Goal: Feedback & Contribution: Contribute content

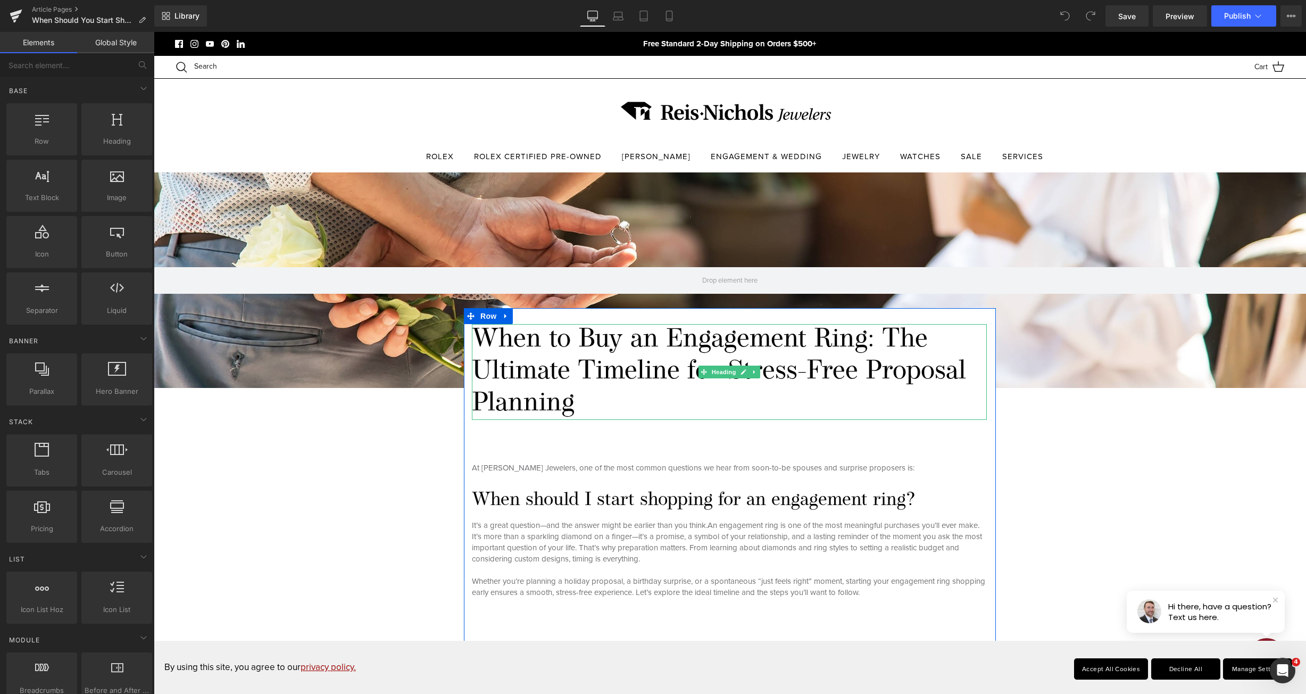
click at [563, 387] on h1 "When to Buy an Engagement Ring: The Ultimate Timeline for Stress-Free Proposal …" at bounding box center [729, 372] width 515 height 96
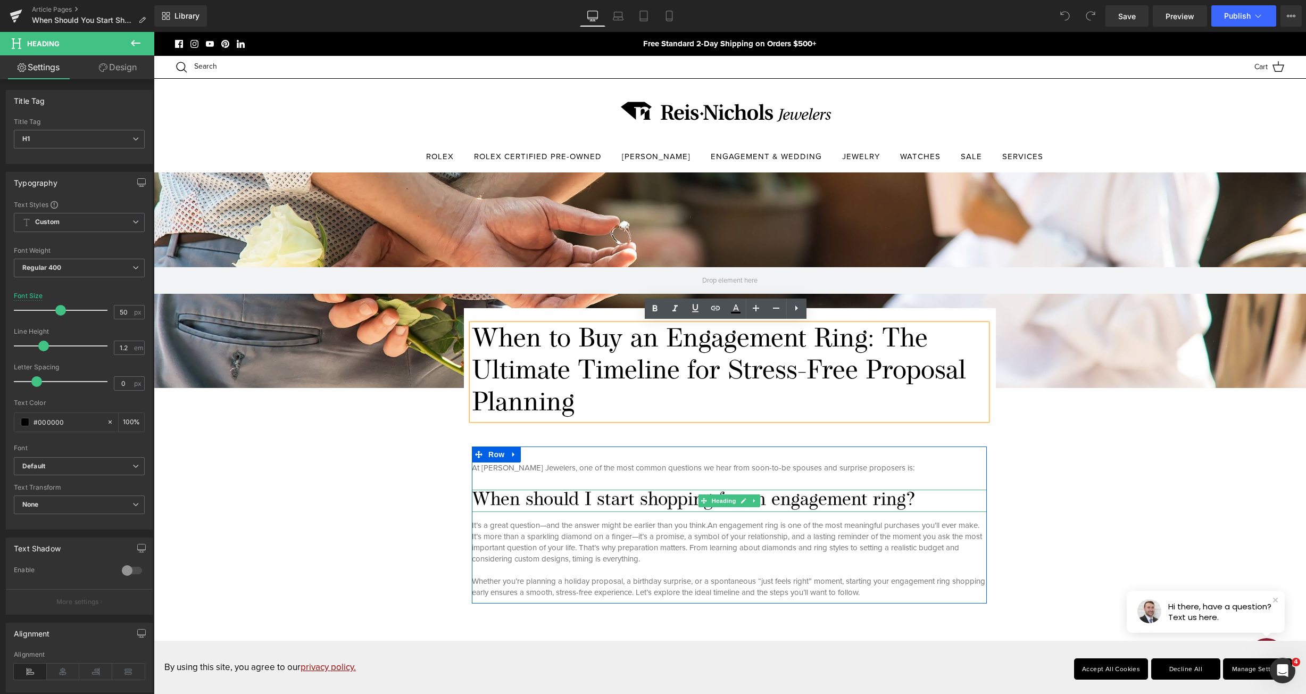
click at [542, 501] on h2 "When should I start shopping for an engagement ring?" at bounding box center [729, 501] width 515 height 22
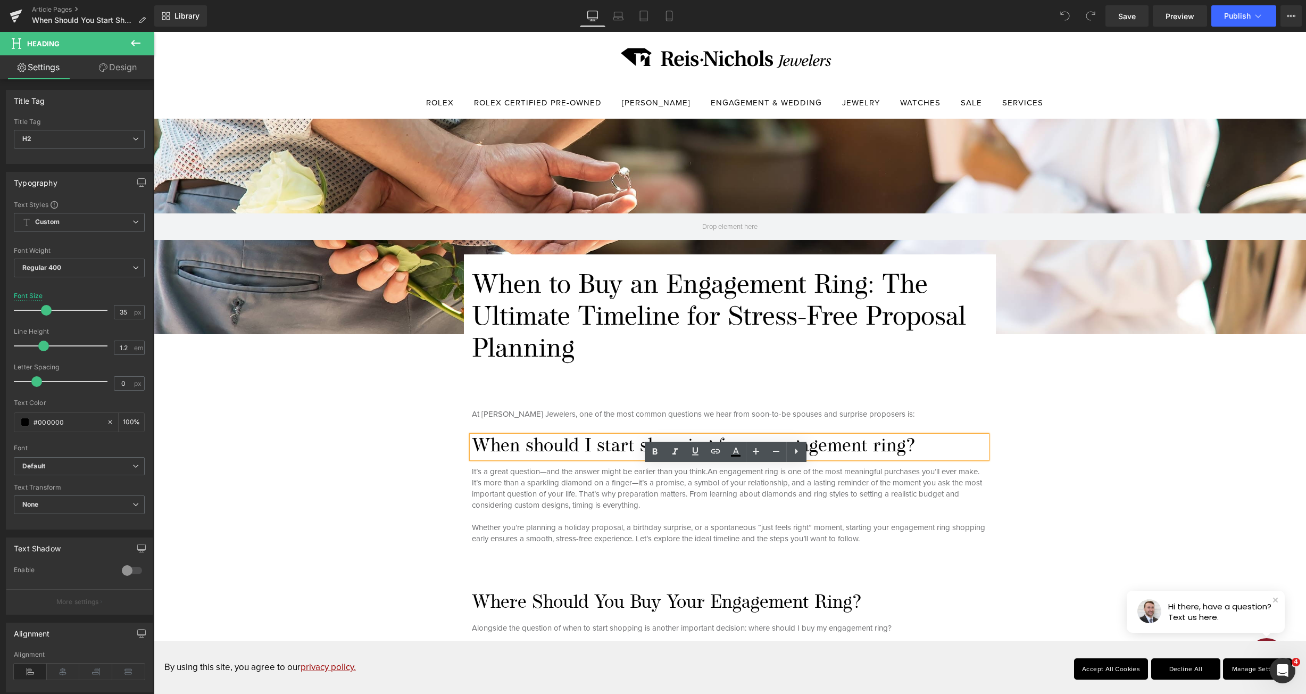
scroll to position [266, 0]
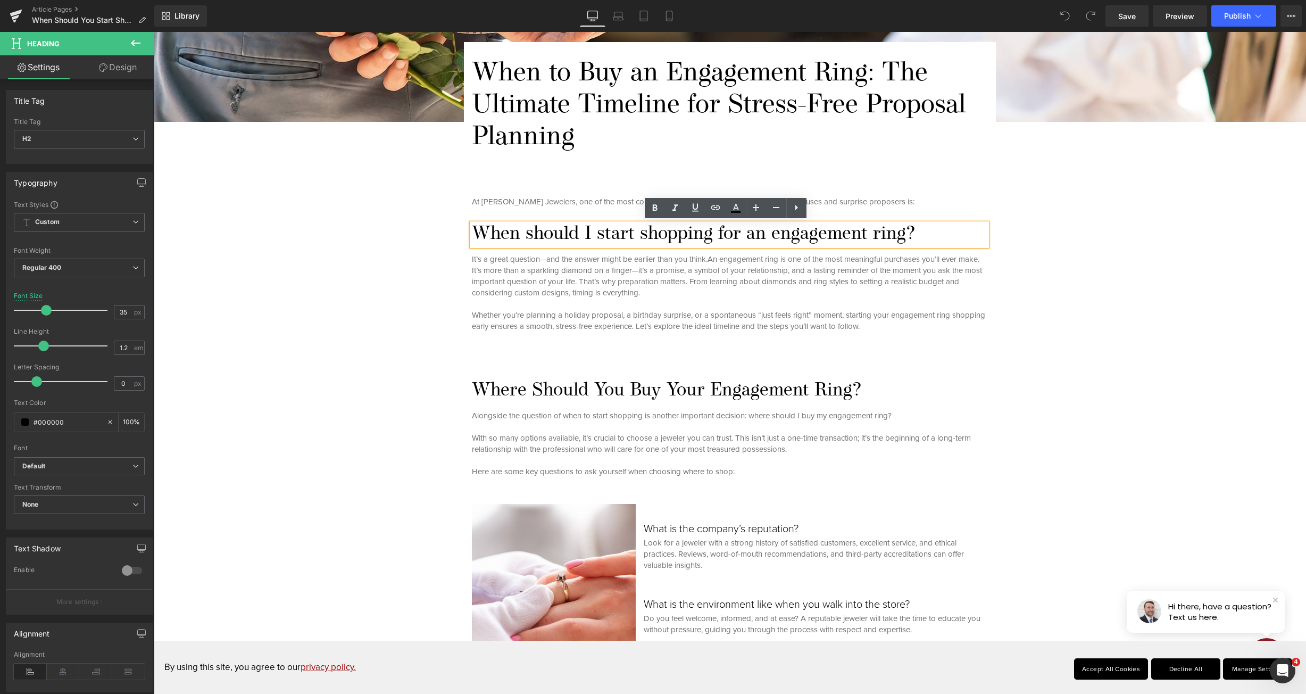
click at [522, 229] on h2 "When should I start shopping for an engagement ring?" at bounding box center [729, 234] width 515 height 22
click at [528, 230] on h2 "When should I start shopping for an engagement ring?" at bounding box center [729, 234] width 515 height 22
click at [617, 237] on h2 "When Should I start shopping for an engagement ring?" at bounding box center [729, 234] width 515 height 22
click at [605, 235] on h2 "When Should I start shopping for an engagement ring?" at bounding box center [729, 234] width 515 height 22
click at [649, 233] on h2 "When Should I Start shopping for an engagement ring?" at bounding box center [729, 234] width 515 height 22
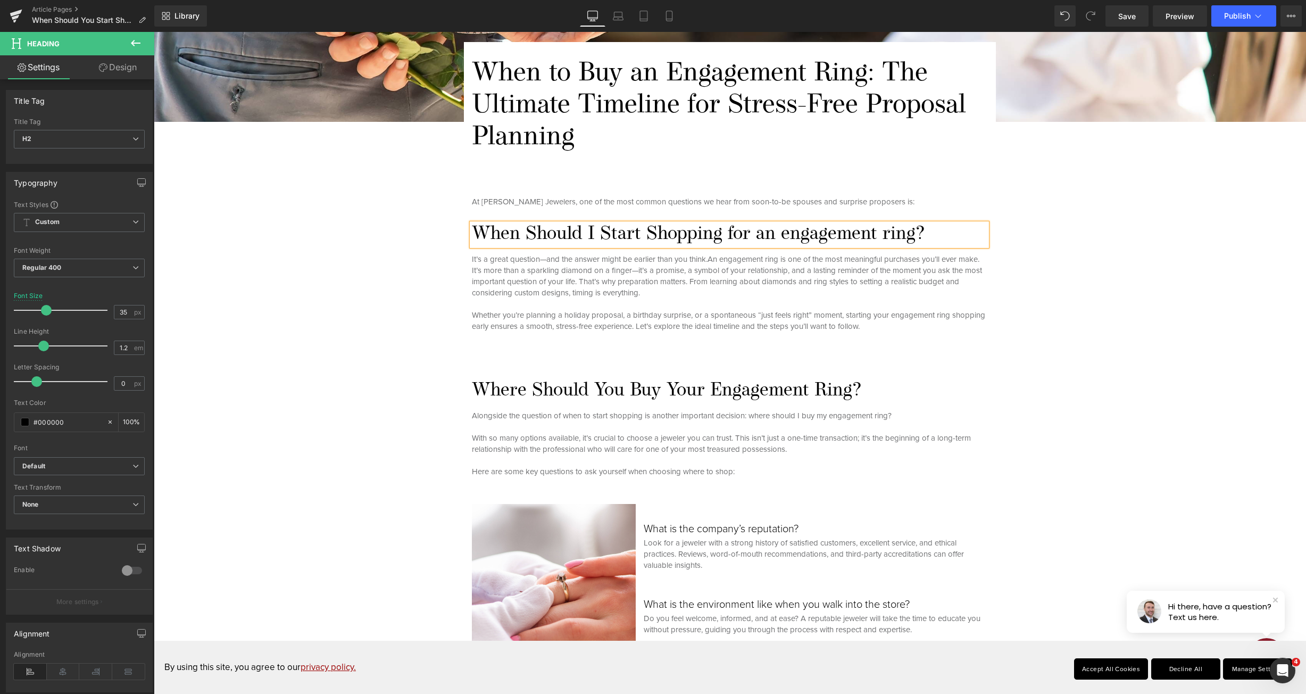
click at [784, 231] on h2 "When Should I Start Shopping for an engagement ring?" at bounding box center [729, 234] width 515 height 22
click at [886, 234] on h2 "When Should I Start Shopping for an Engagement ring?" at bounding box center [729, 234] width 515 height 22
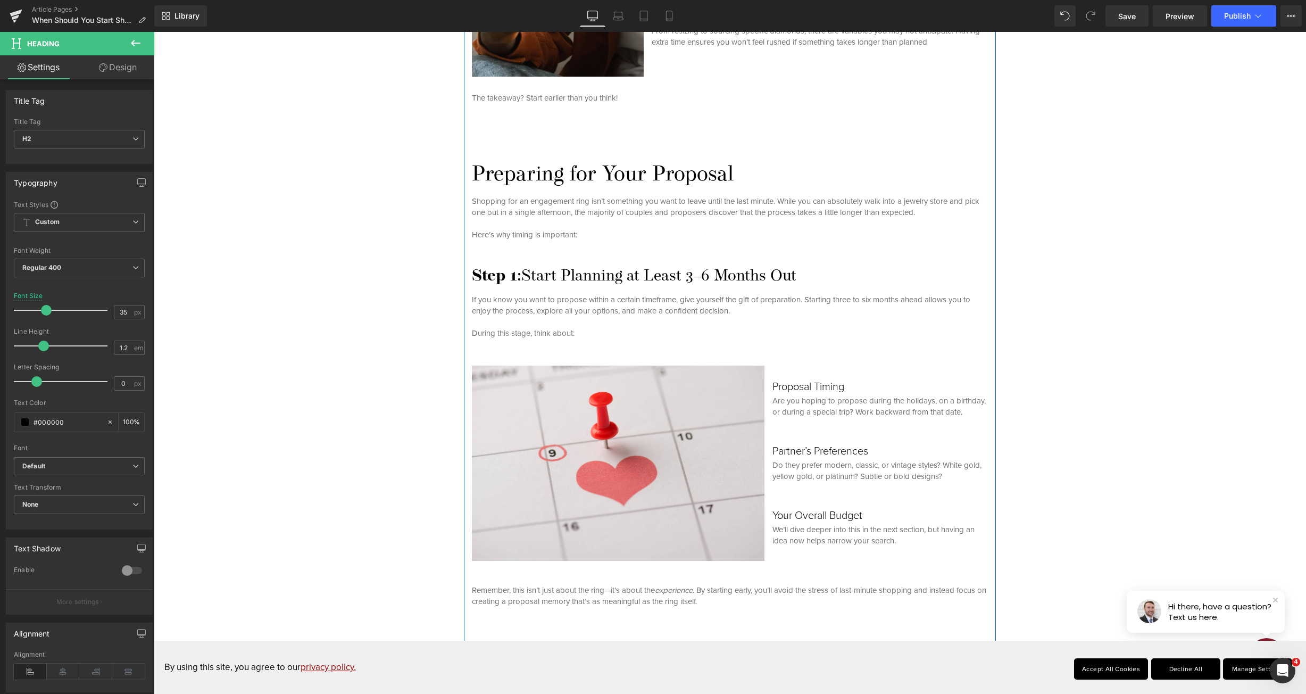
scroll to position [1543, 0]
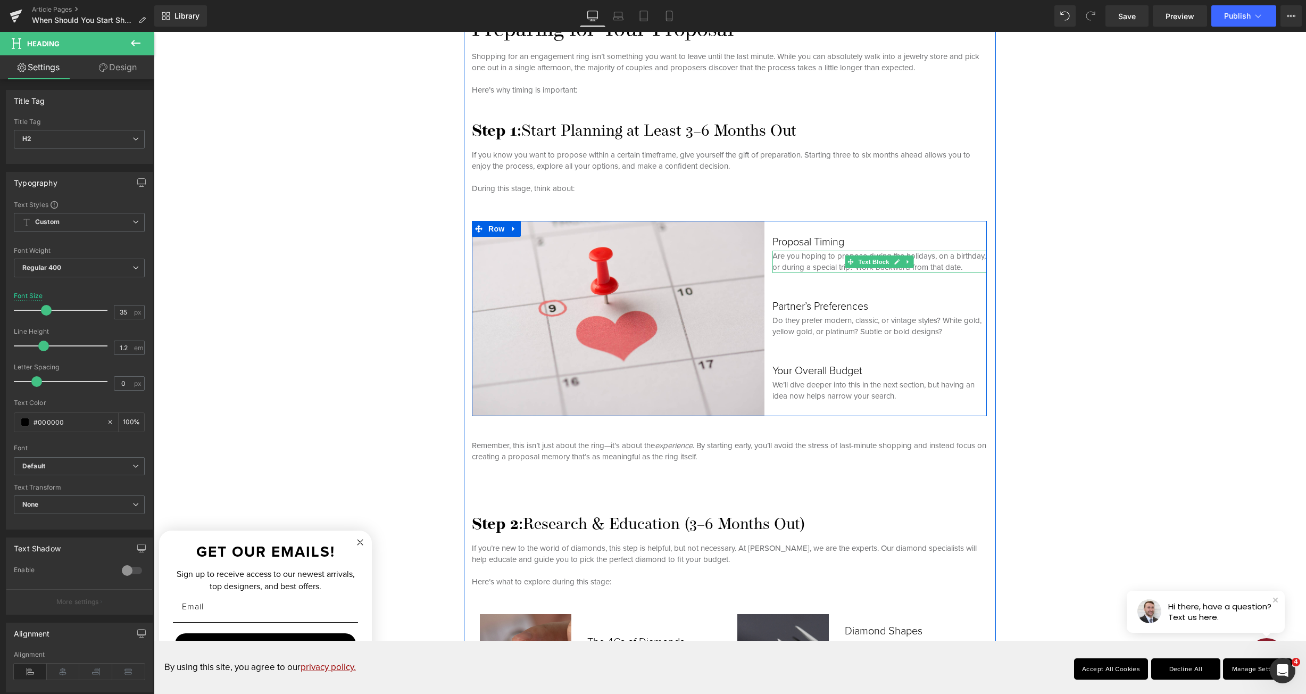
click at [944, 266] on p "Are you hoping to propose during the holidays, on a birthday, or during a speci…" at bounding box center [880, 262] width 214 height 22
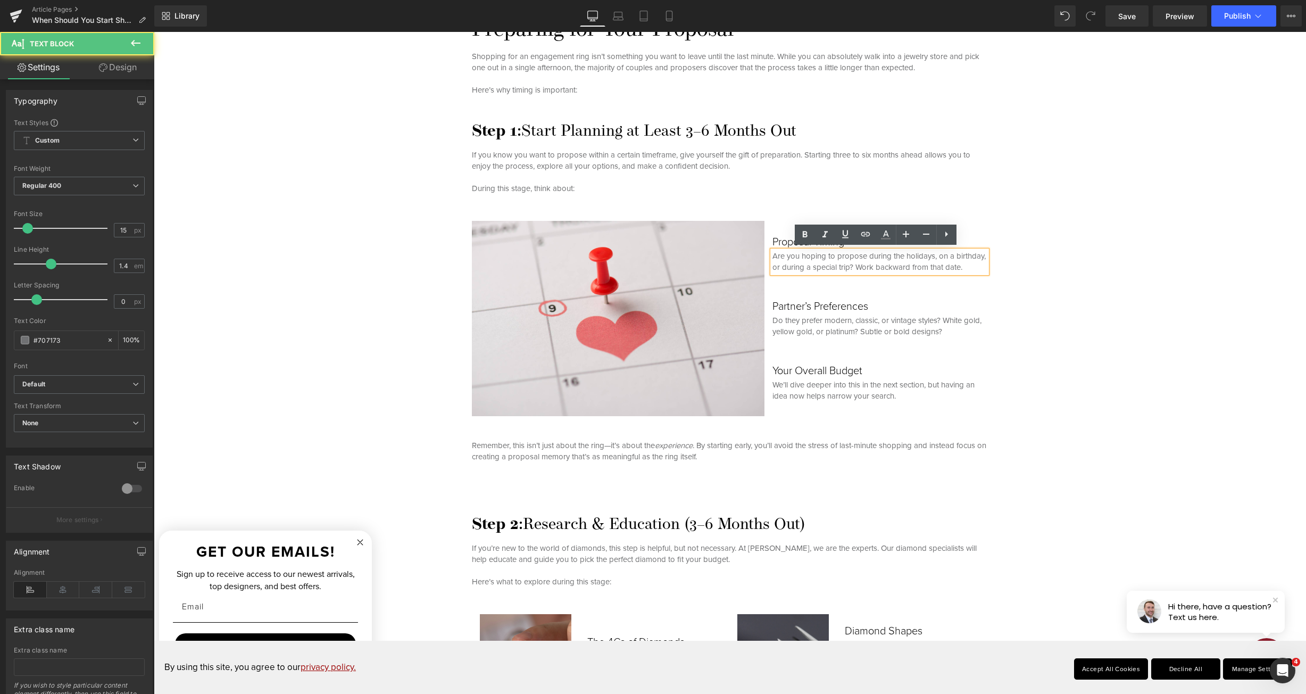
click at [906, 268] on p "Are you hoping to propose during the holidays, on a birthday, or during a speci…" at bounding box center [880, 262] width 214 height 22
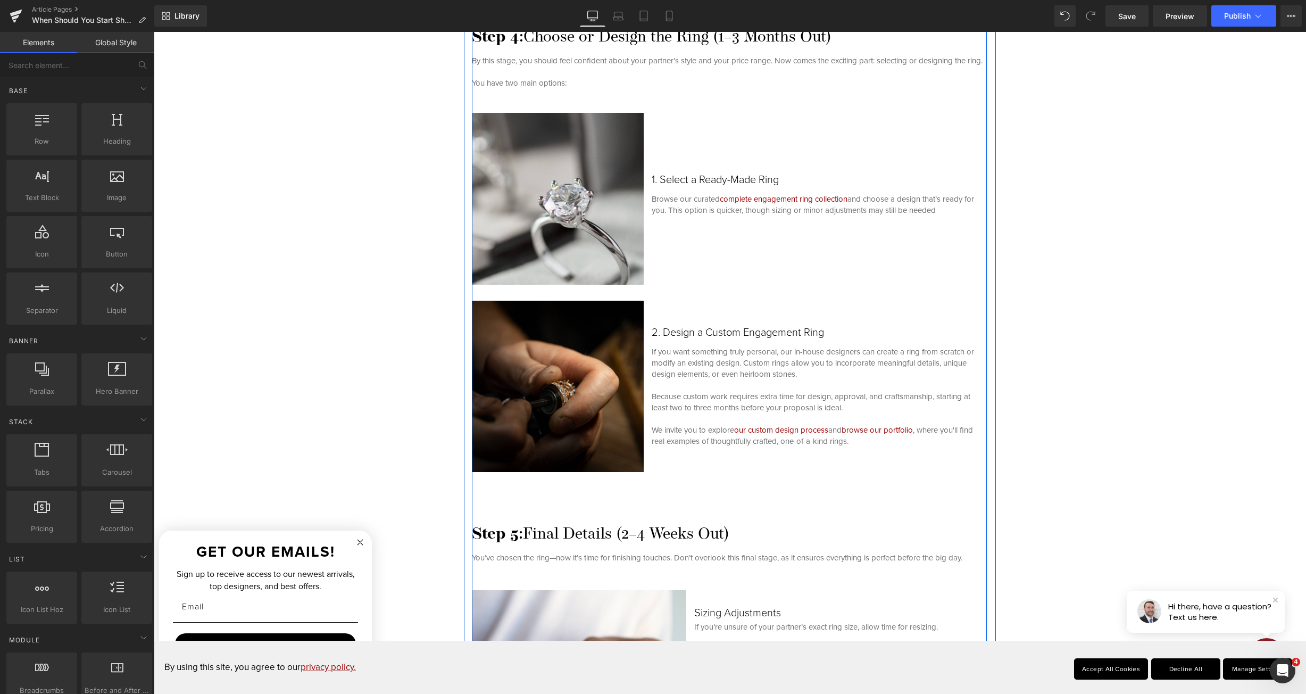
scroll to position [2714, 0]
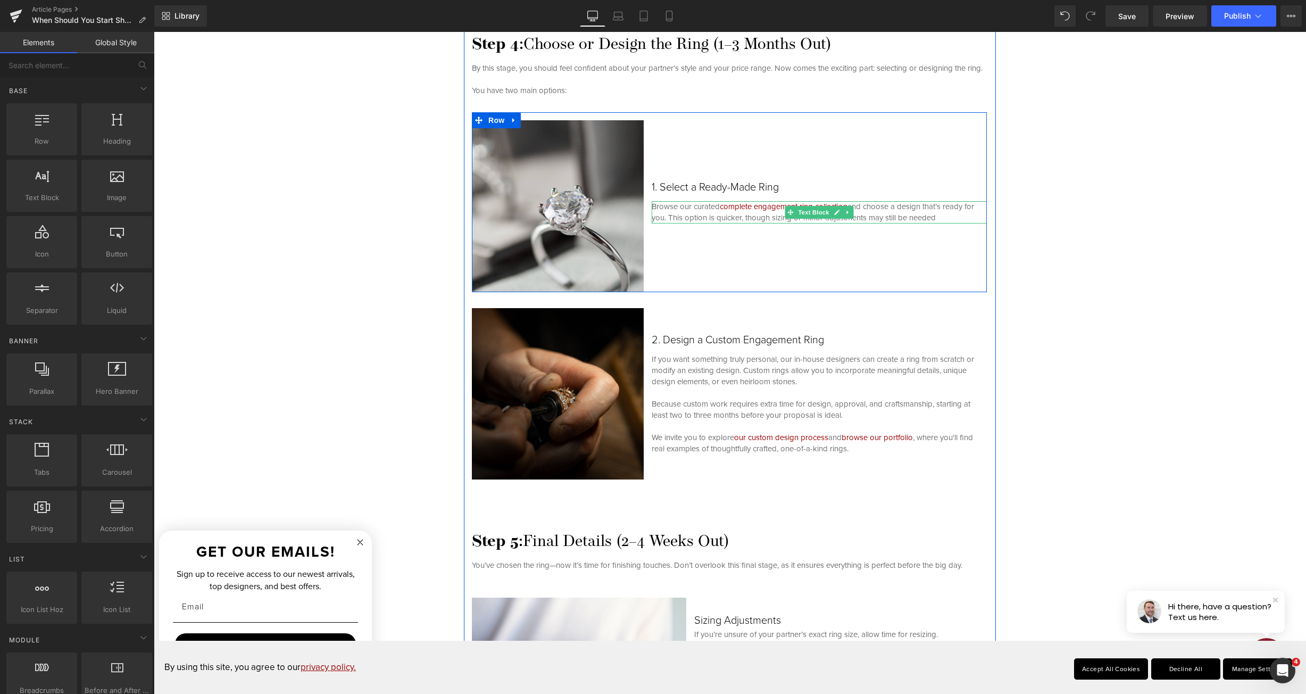
click at [941, 223] on p "Browse our curated complete engagement ring collection and choose a design that…" at bounding box center [819, 212] width 335 height 22
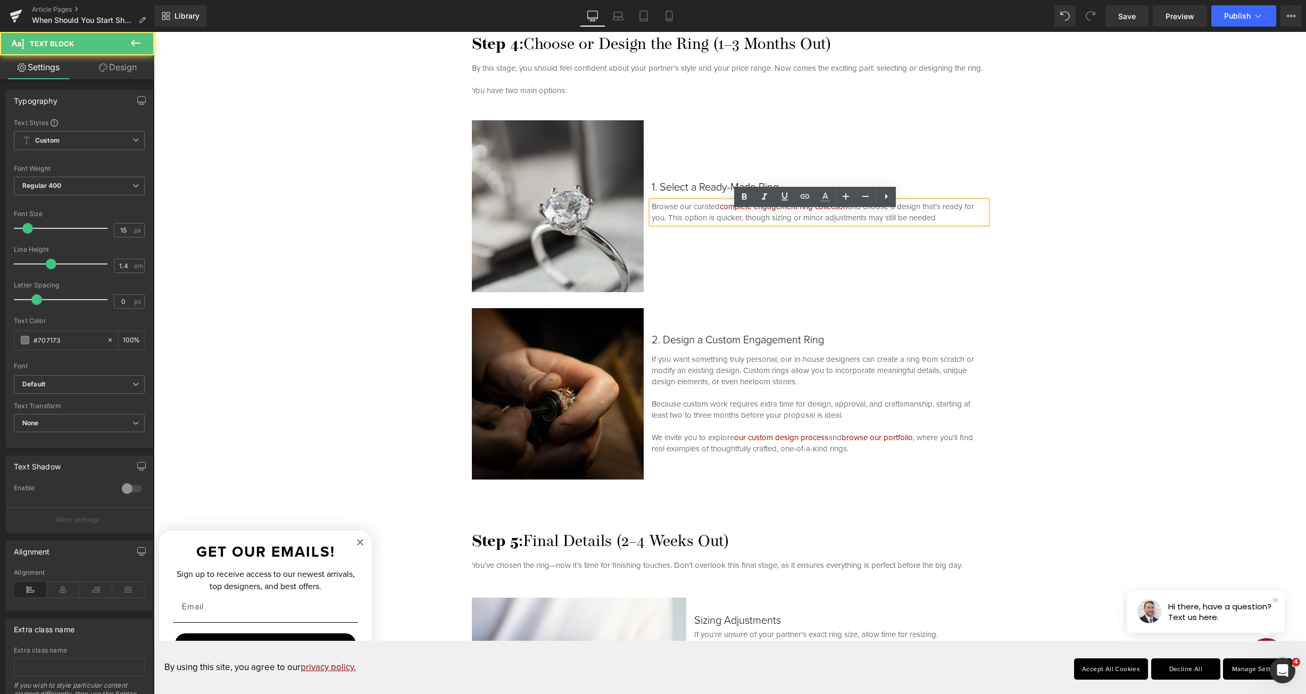
click at [941, 223] on p "Browse our curated complete engagement ring collection and choose a design that…" at bounding box center [819, 212] width 335 height 22
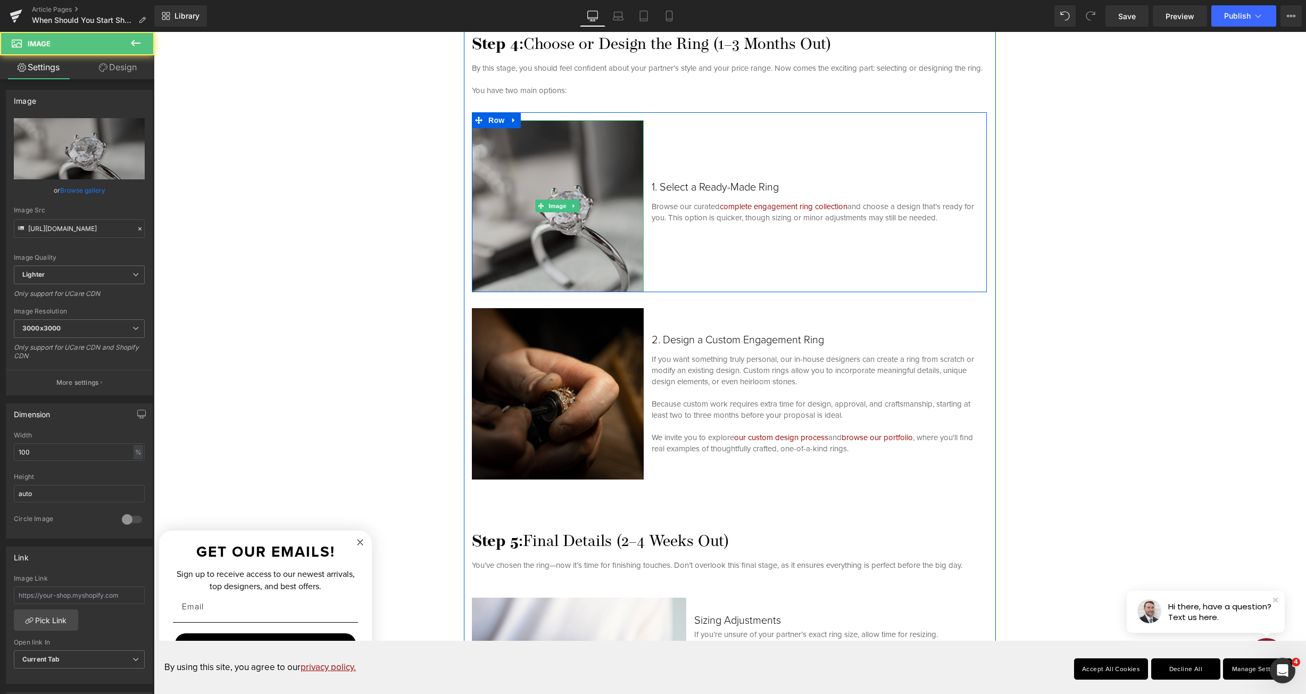
click at [535, 266] on img at bounding box center [558, 206] width 172 height 172
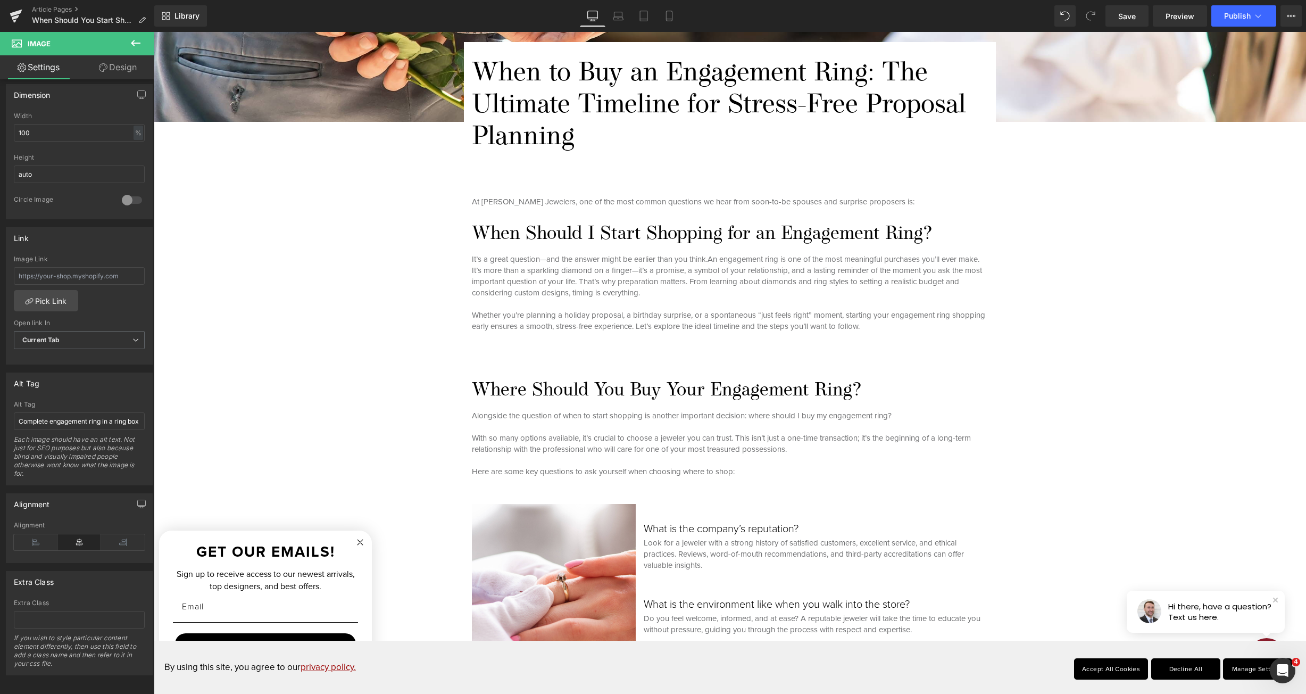
scroll to position [0, 0]
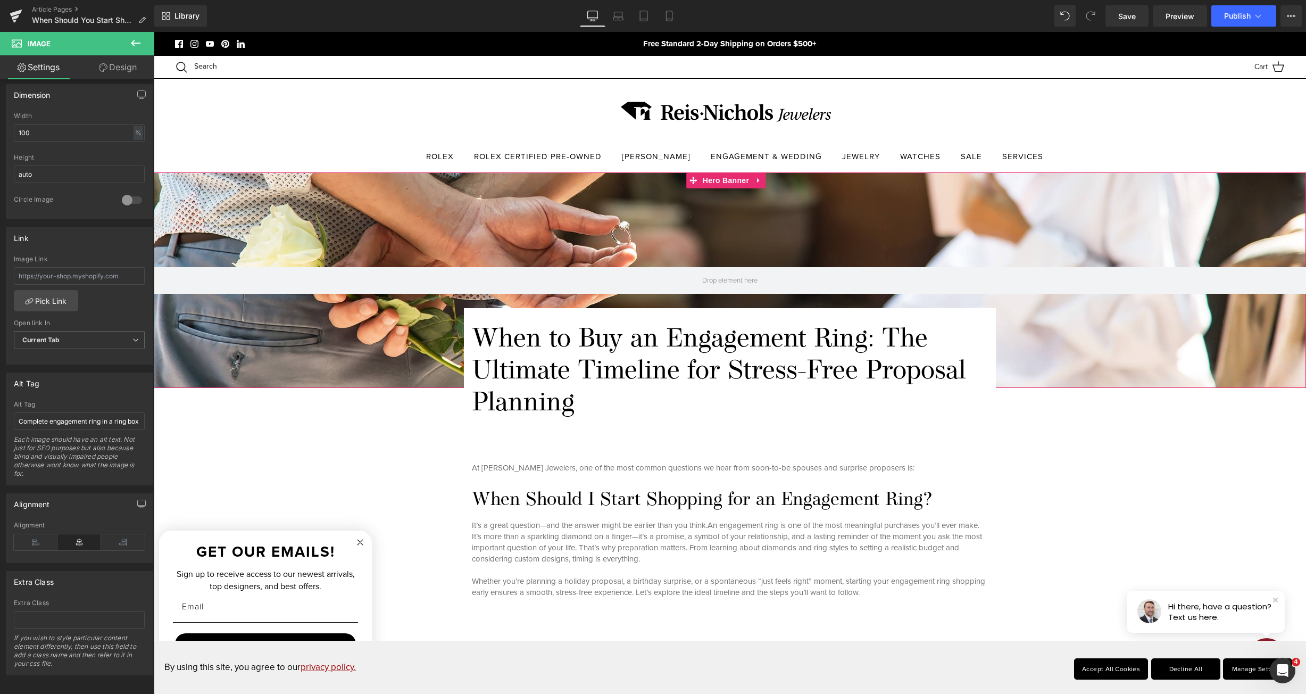
click at [329, 335] on div at bounding box center [730, 280] width 1153 height 216
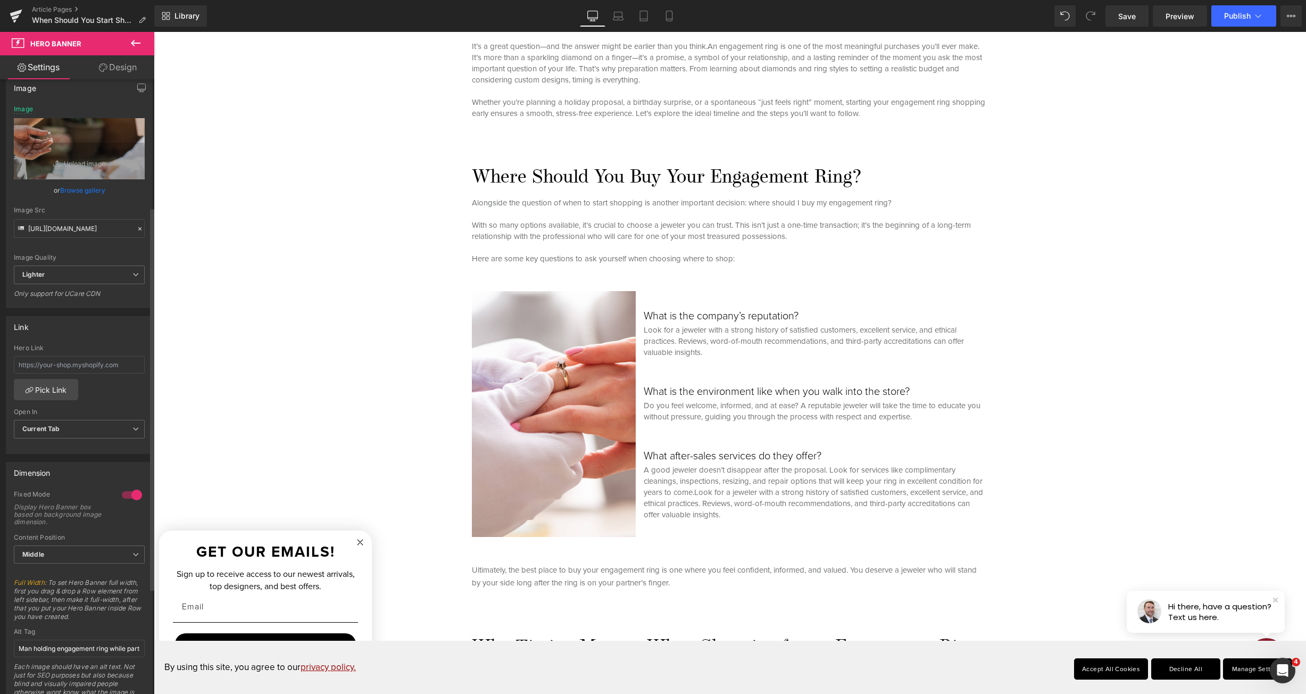
scroll to position [266, 0]
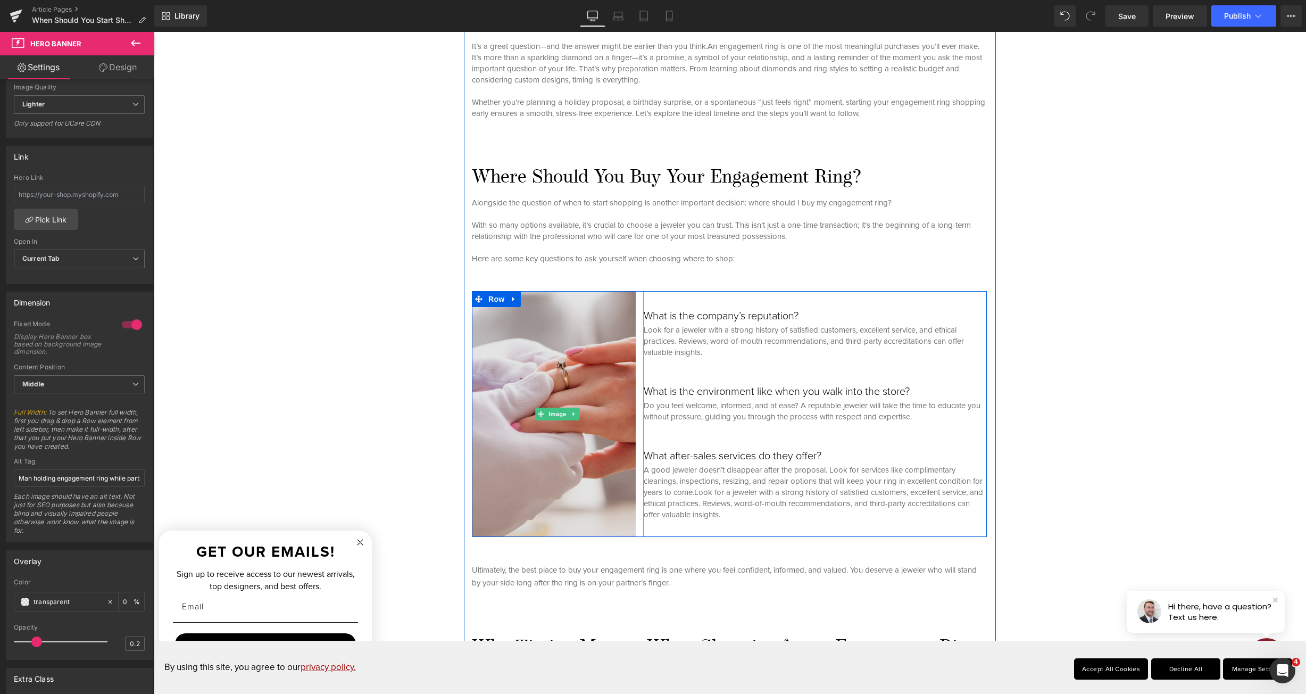
click at [508, 386] on img at bounding box center [558, 413] width 172 height 245
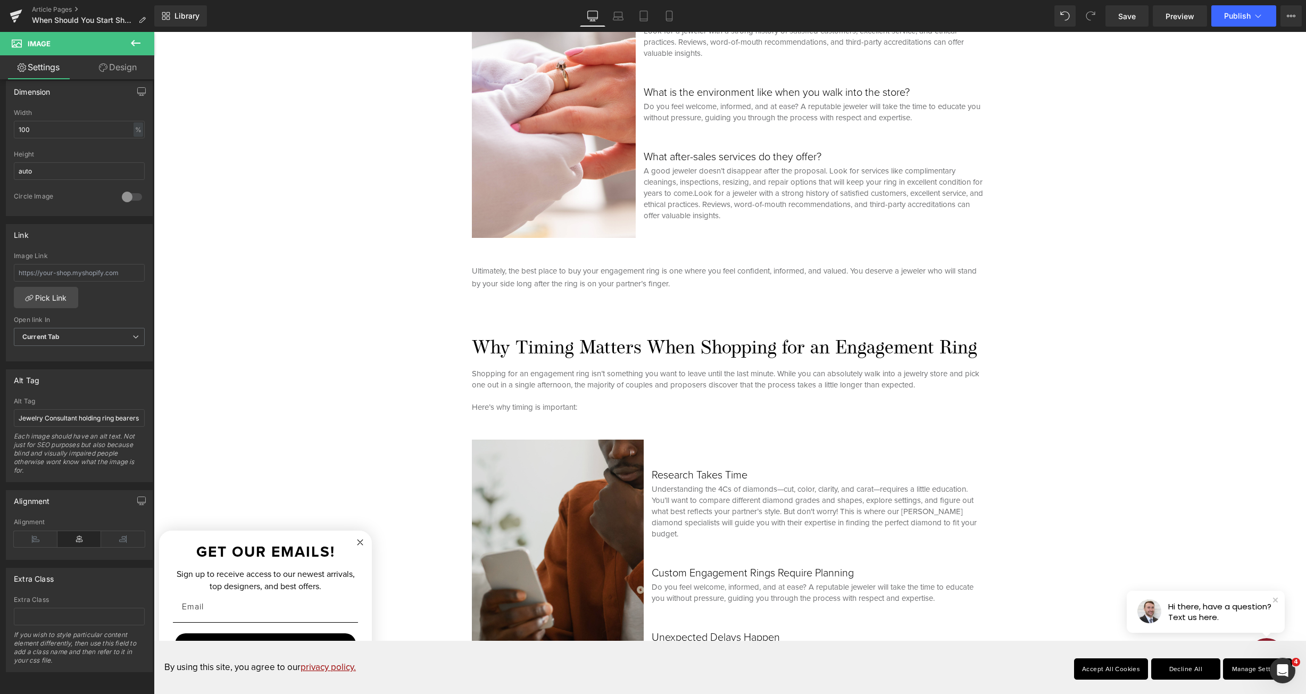
scroll to position [958, 0]
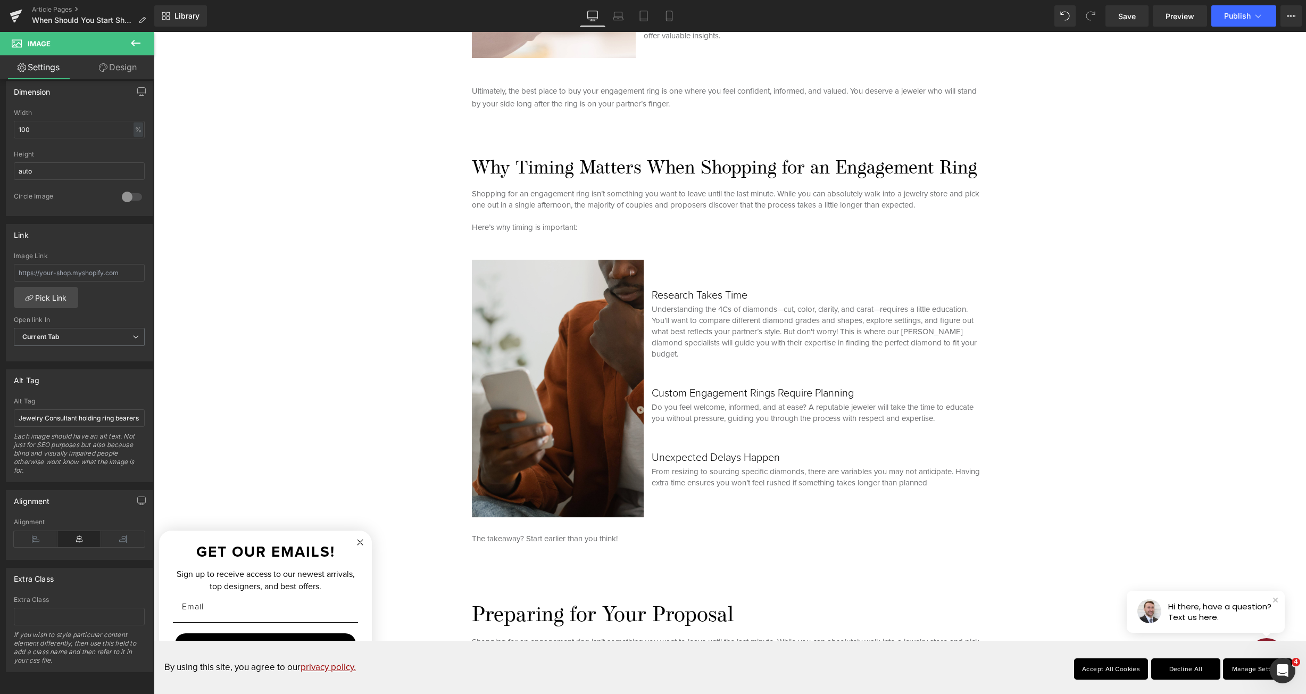
click at [516, 408] on img at bounding box center [558, 389] width 172 height 258
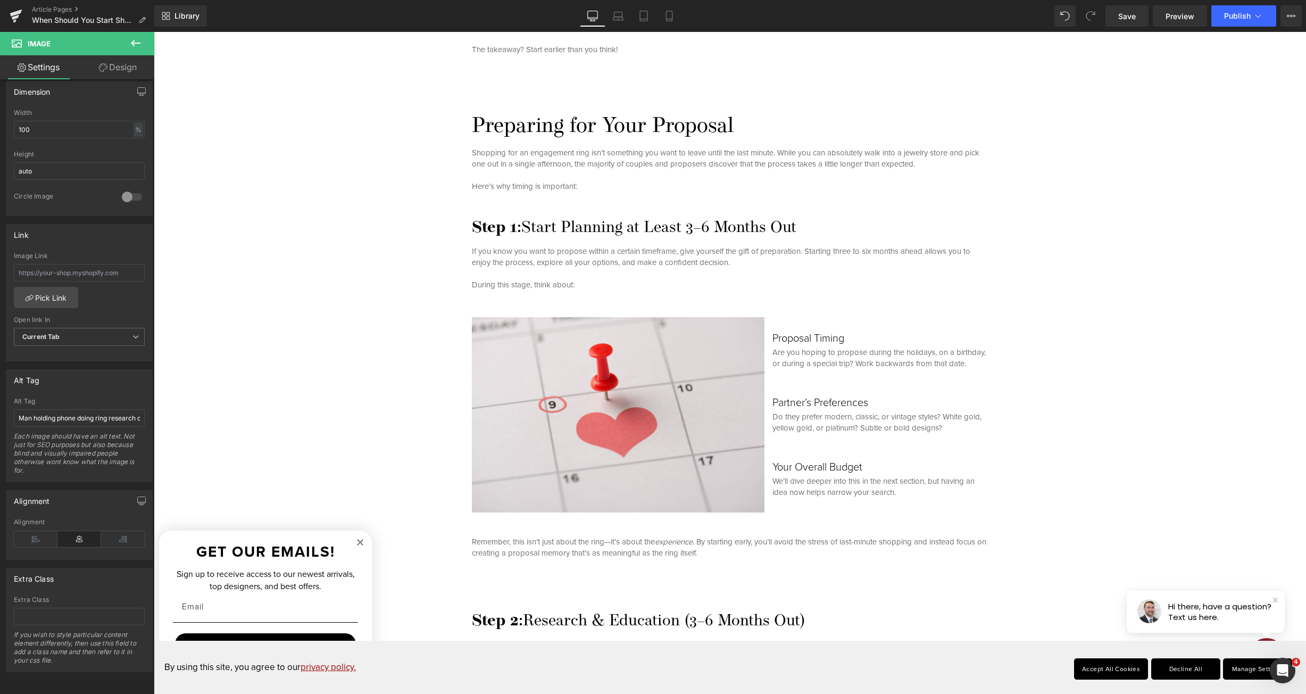
scroll to position [1543, 0]
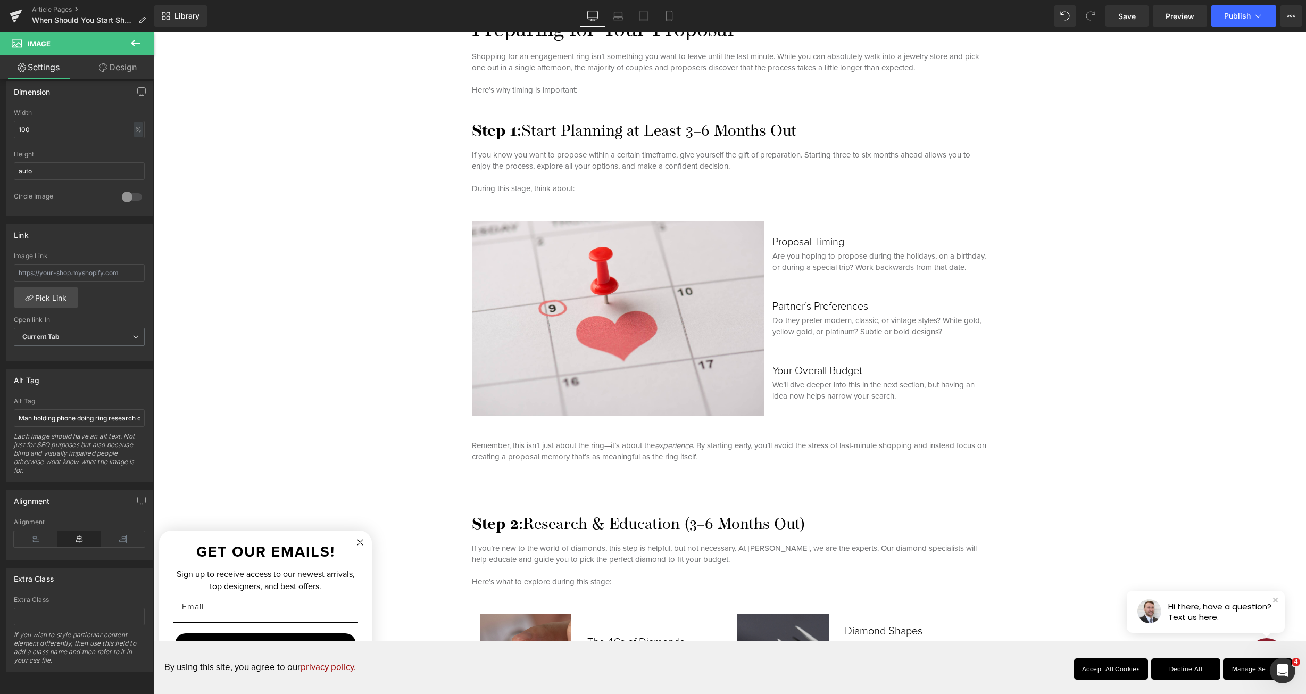
click at [571, 346] on img at bounding box center [622, 318] width 301 height 195
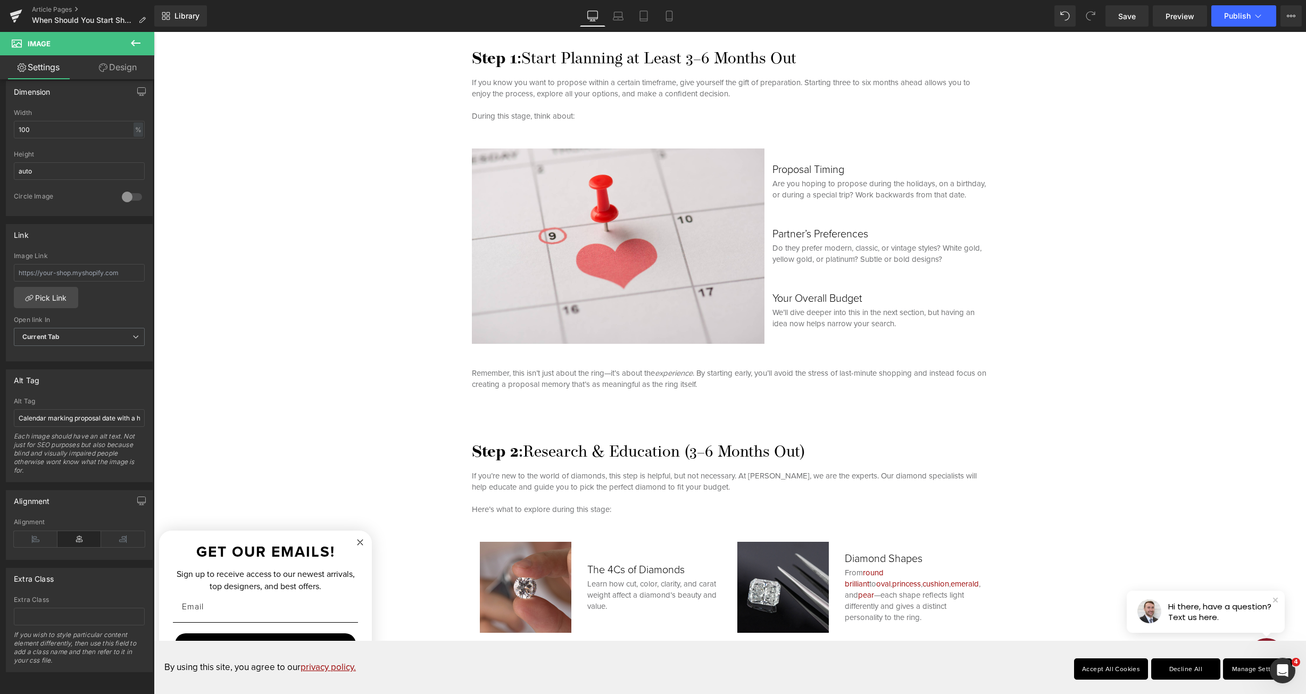
scroll to position [1862, 0]
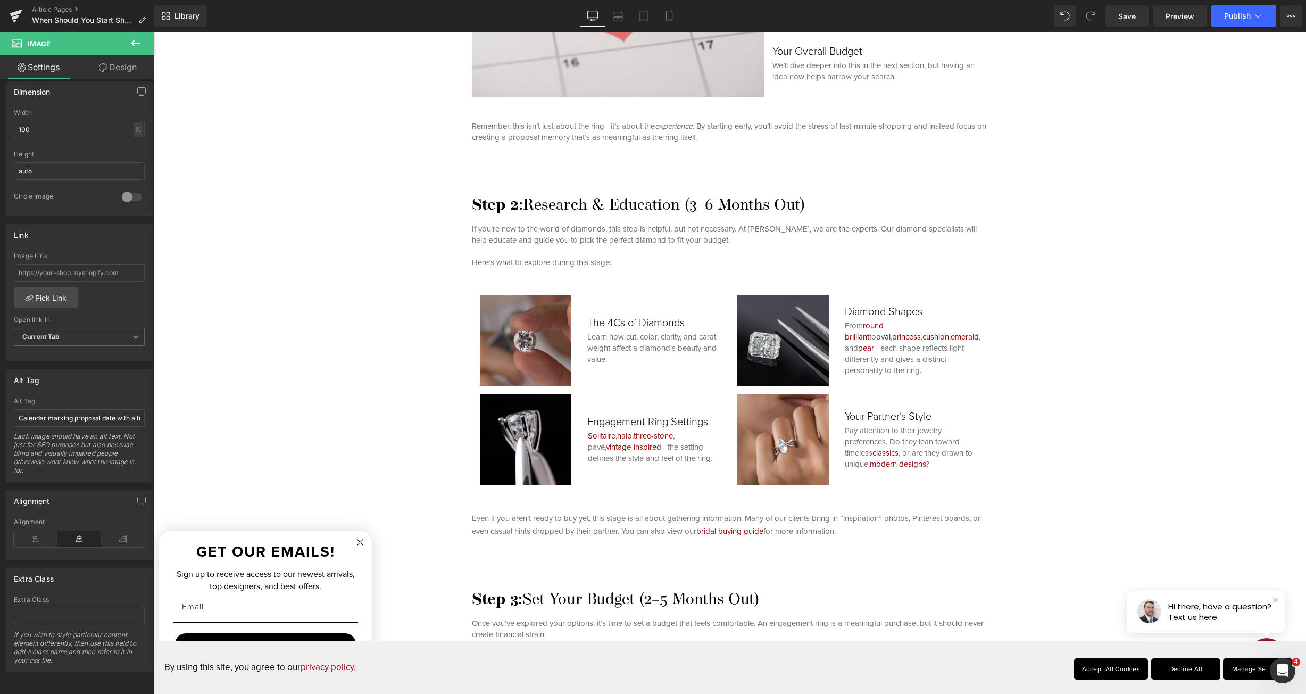
click at [548, 345] on img at bounding box center [526, 341] width 92 height 92
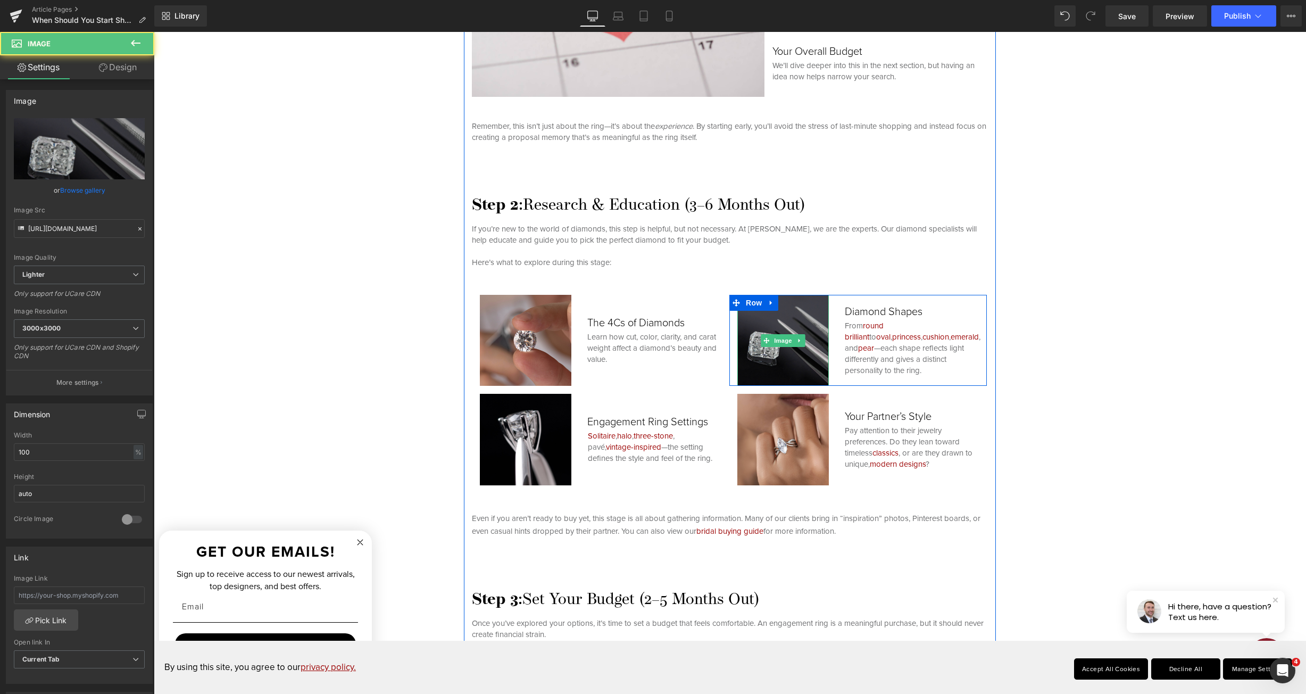
click at [765, 361] on img at bounding box center [783, 341] width 92 height 92
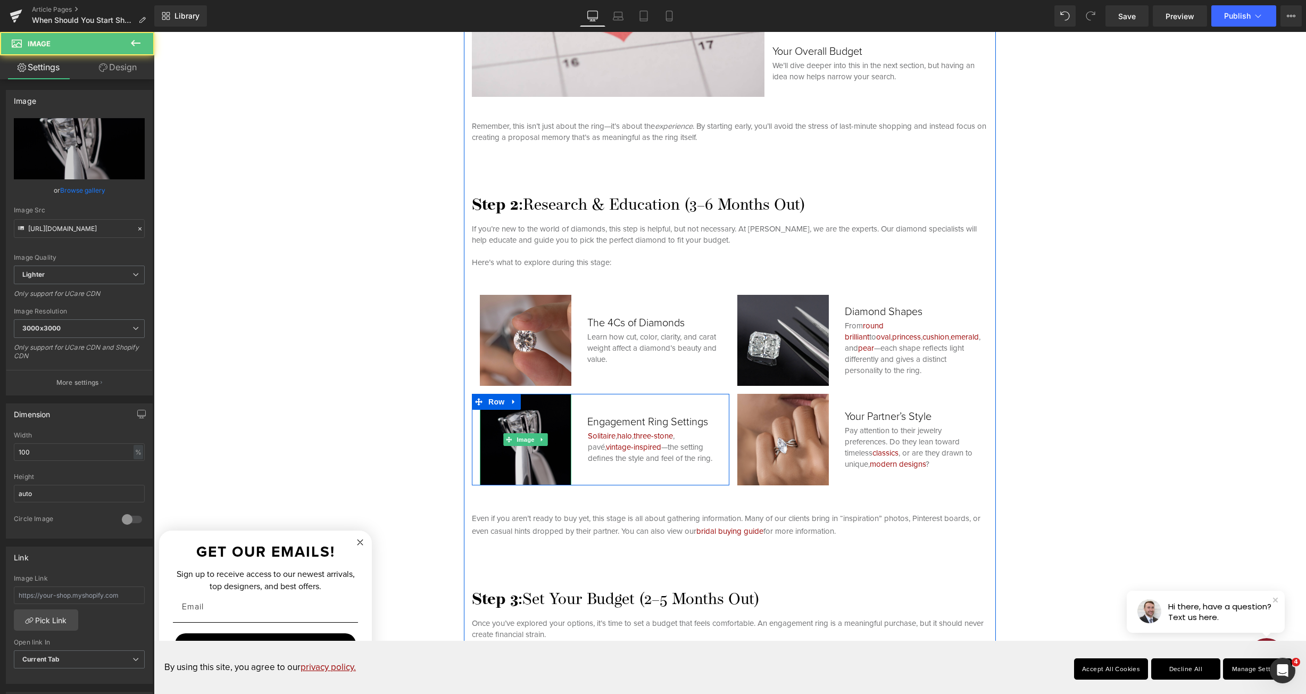
click at [522, 460] on img at bounding box center [526, 440] width 92 height 92
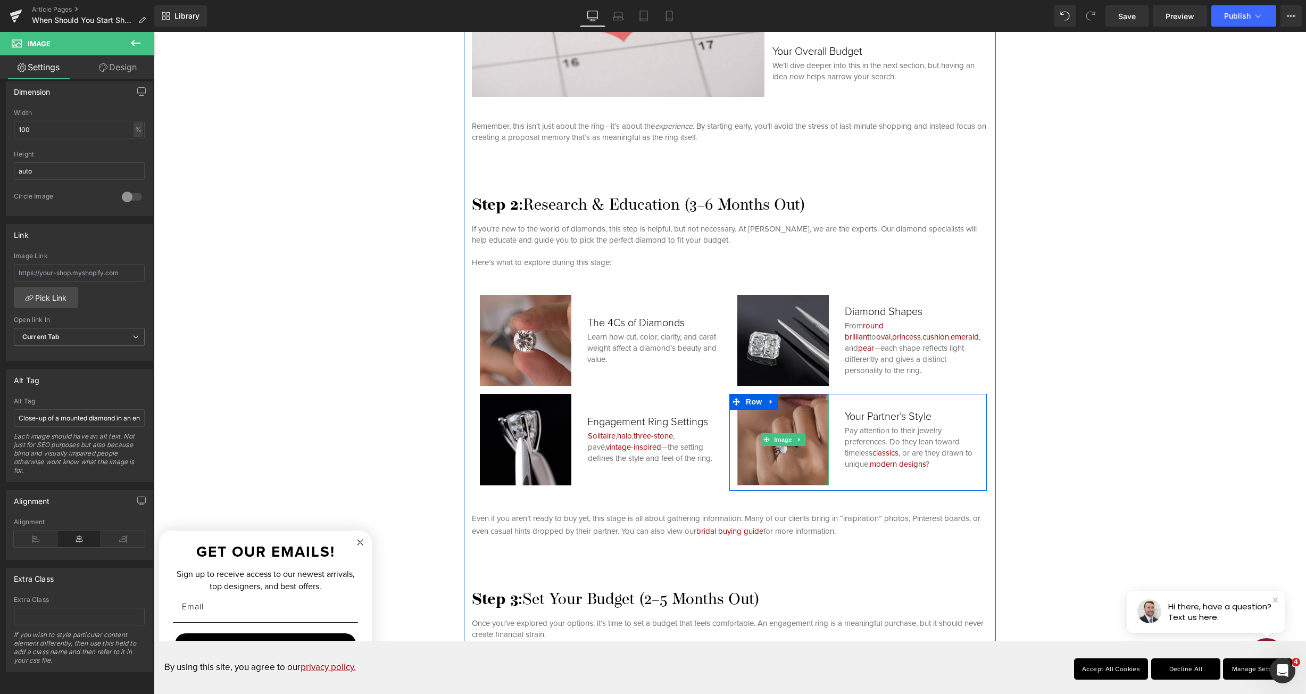
click at [747, 436] on img at bounding box center [783, 440] width 92 height 92
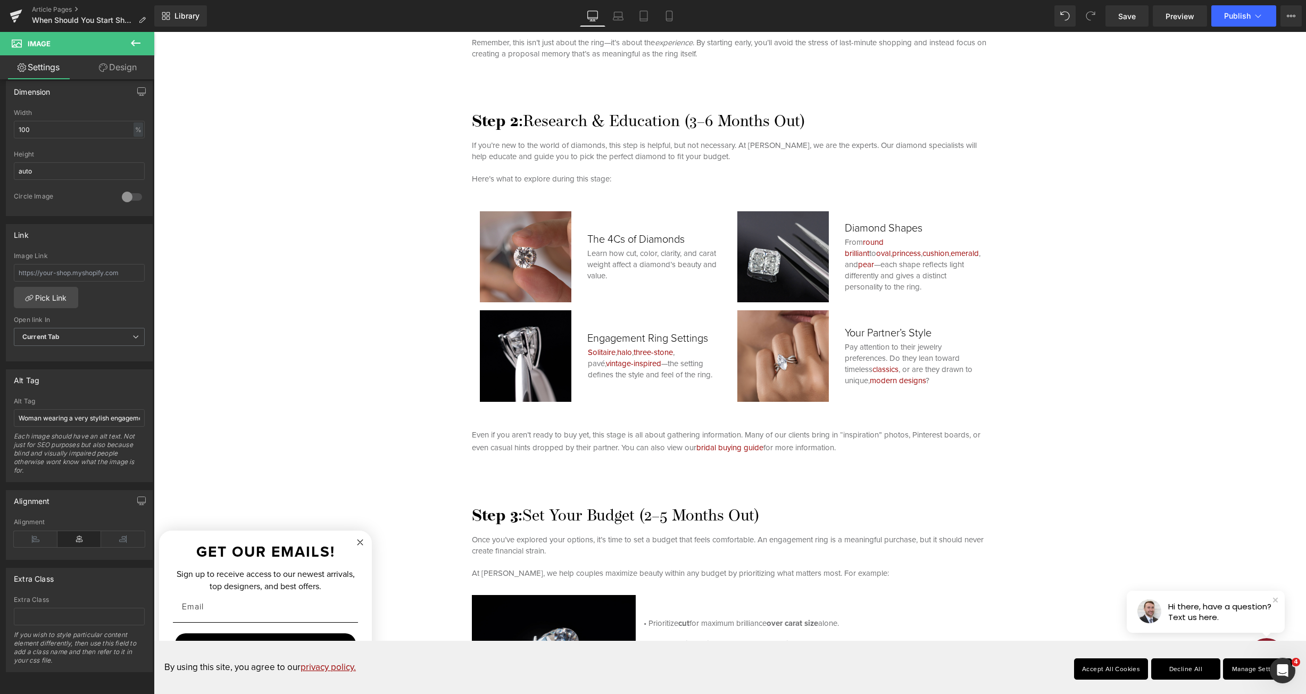
scroll to position [2182, 0]
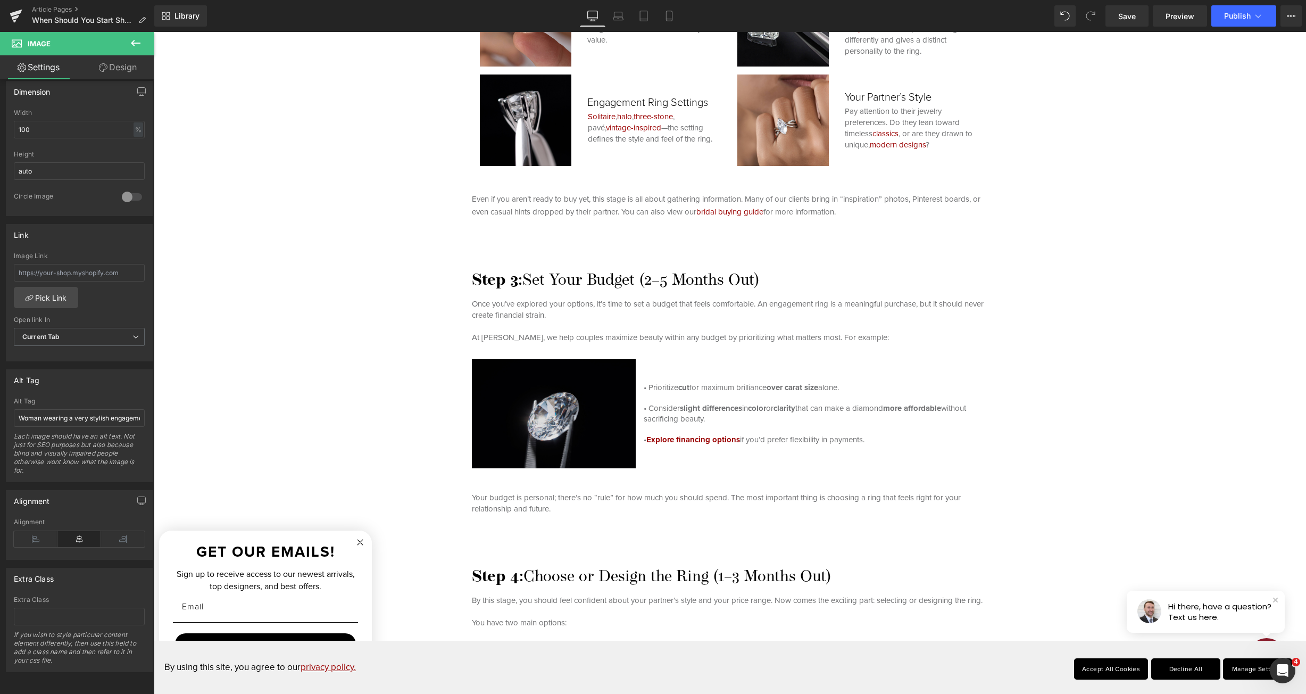
click at [494, 422] on img at bounding box center [558, 413] width 172 height 109
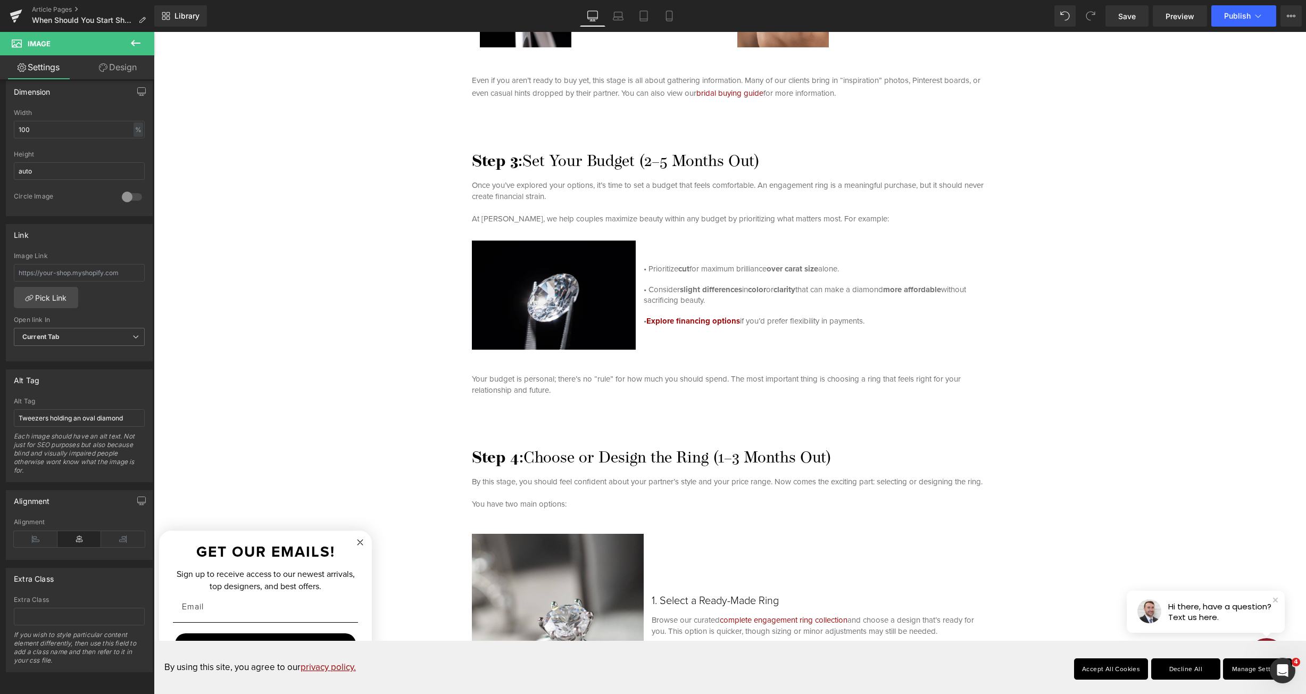
scroll to position [2501, 0]
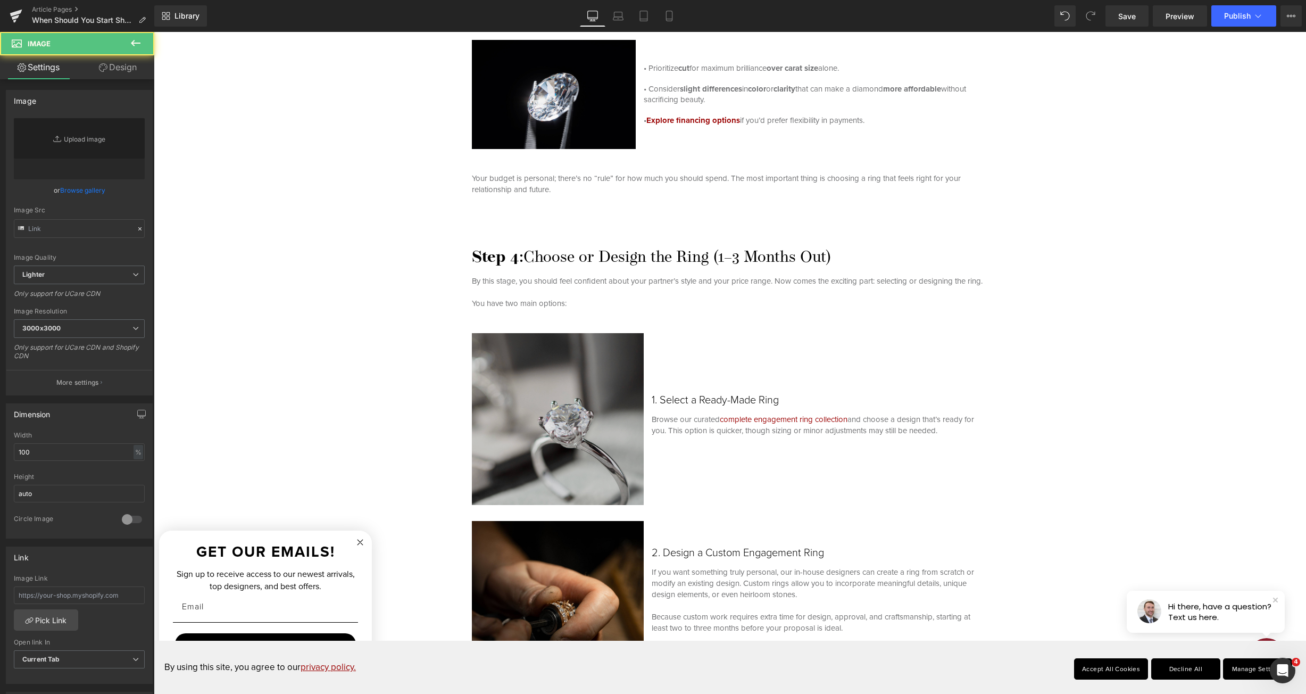
click at [493, 444] on img at bounding box center [558, 419] width 172 height 172
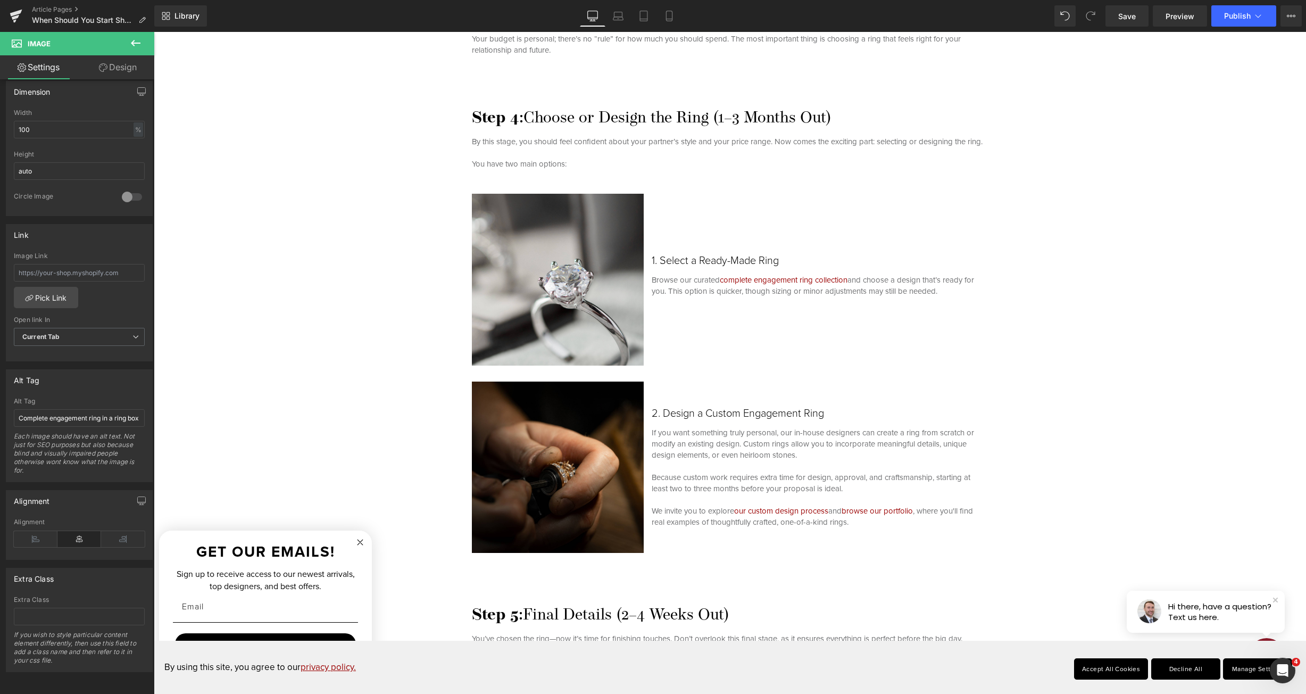
scroll to position [2820, 0]
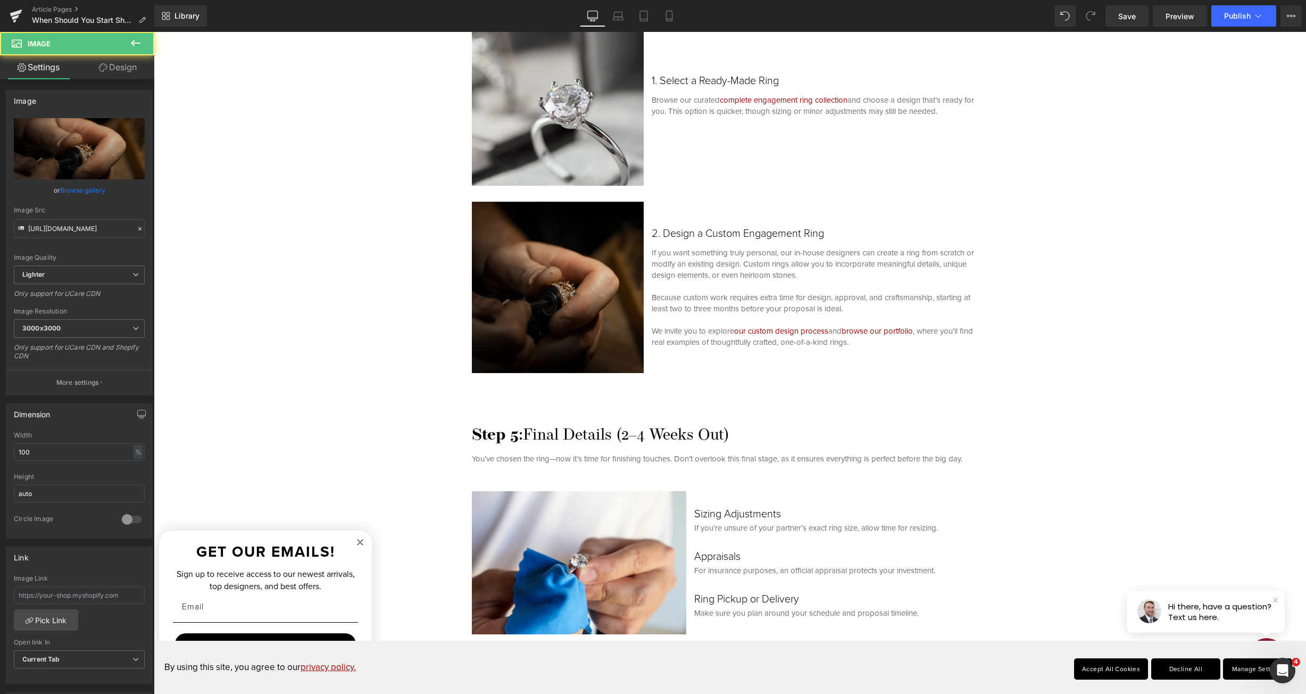
click at [551, 305] on img at bounding box center [558, 288] width 172 height 172
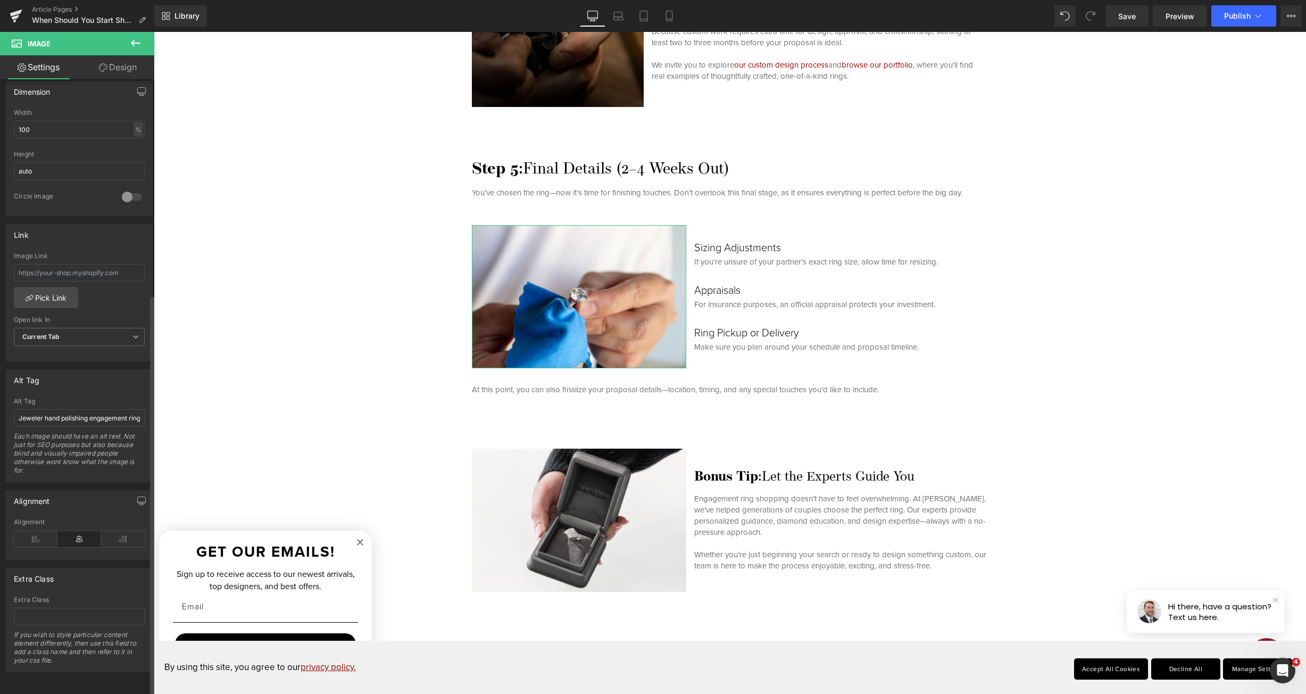
scroll to position [330, 0]
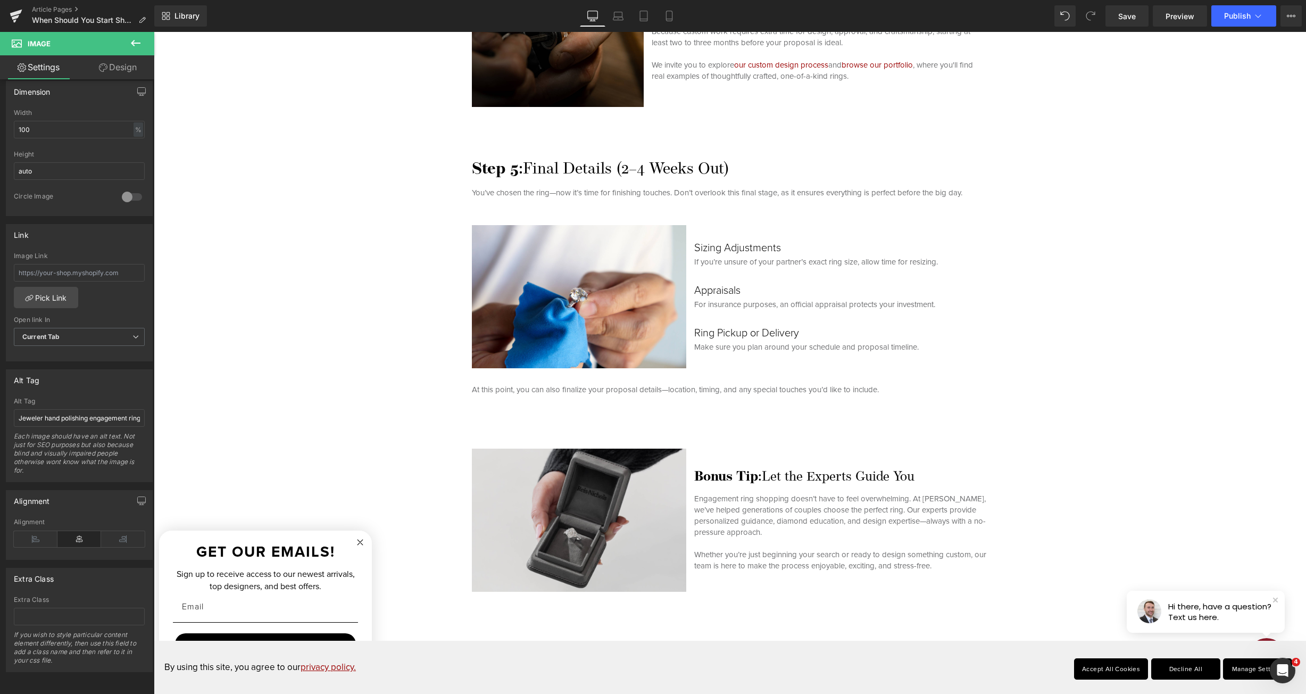
click at [498, 538] on img at bounding box center [579, 520] width 214 height 143
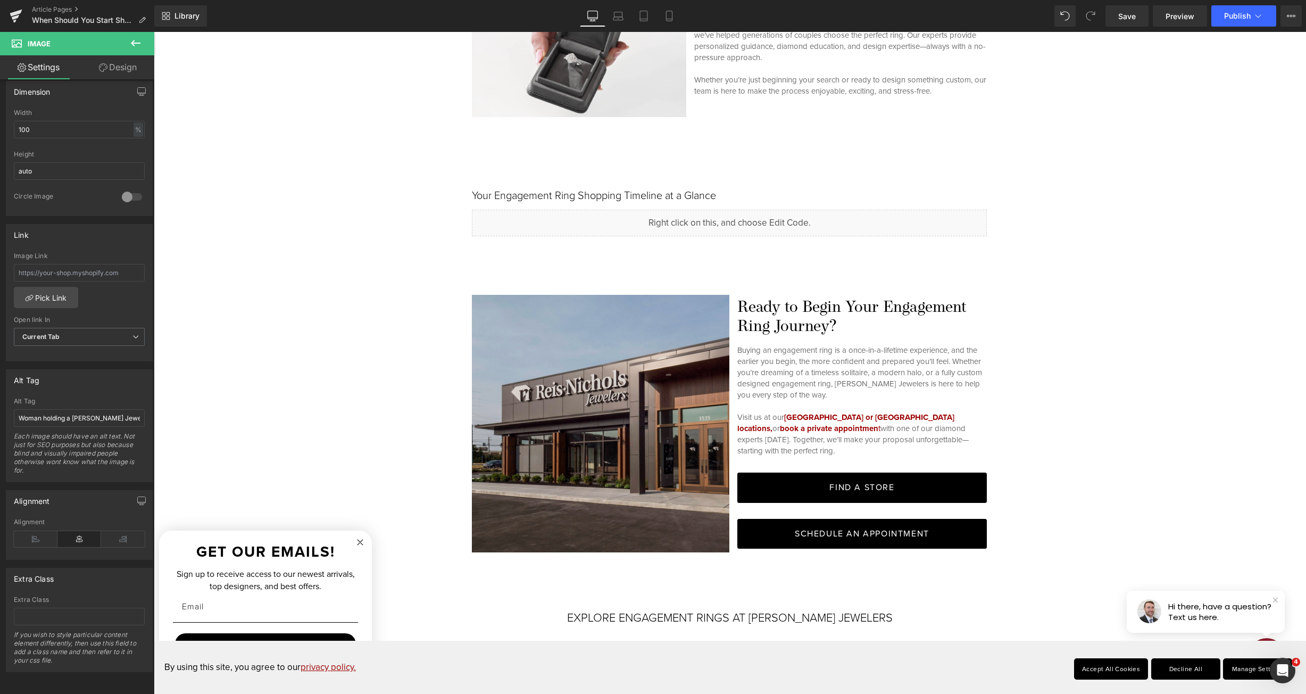
scroll to position [3672, 0]
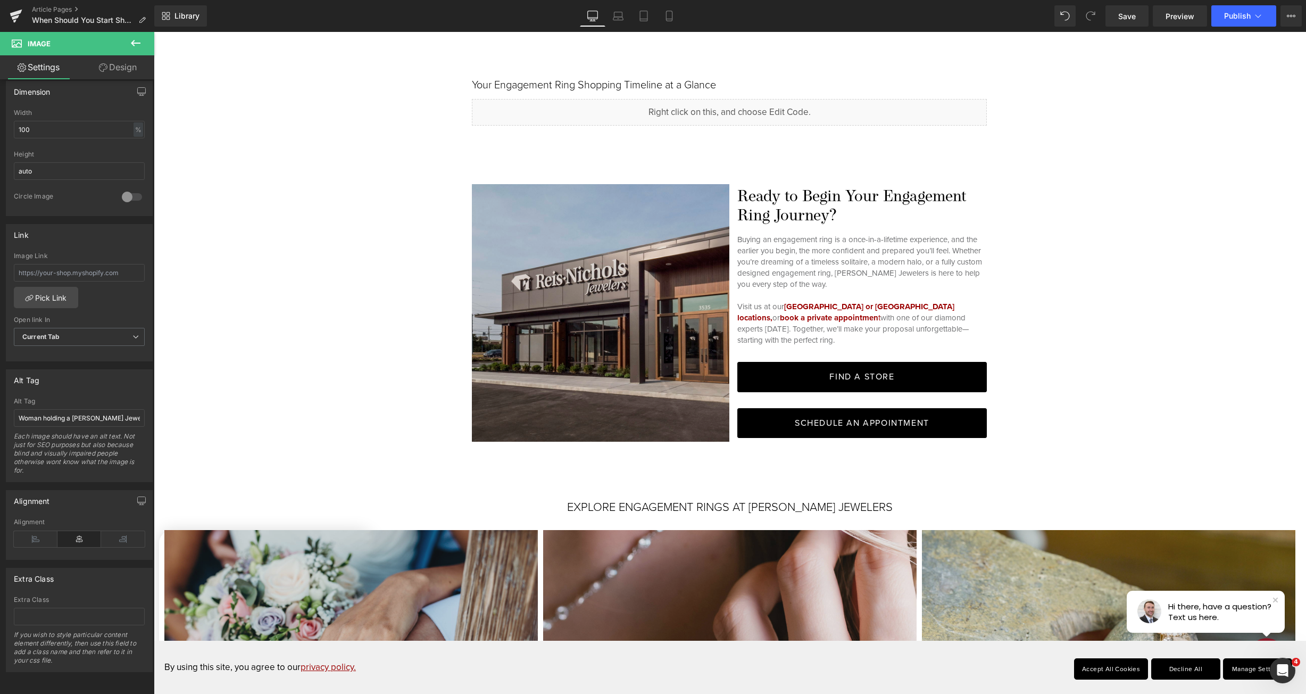
click at [532, 360] on img at bounding box center [601, 313] width 258 height 258
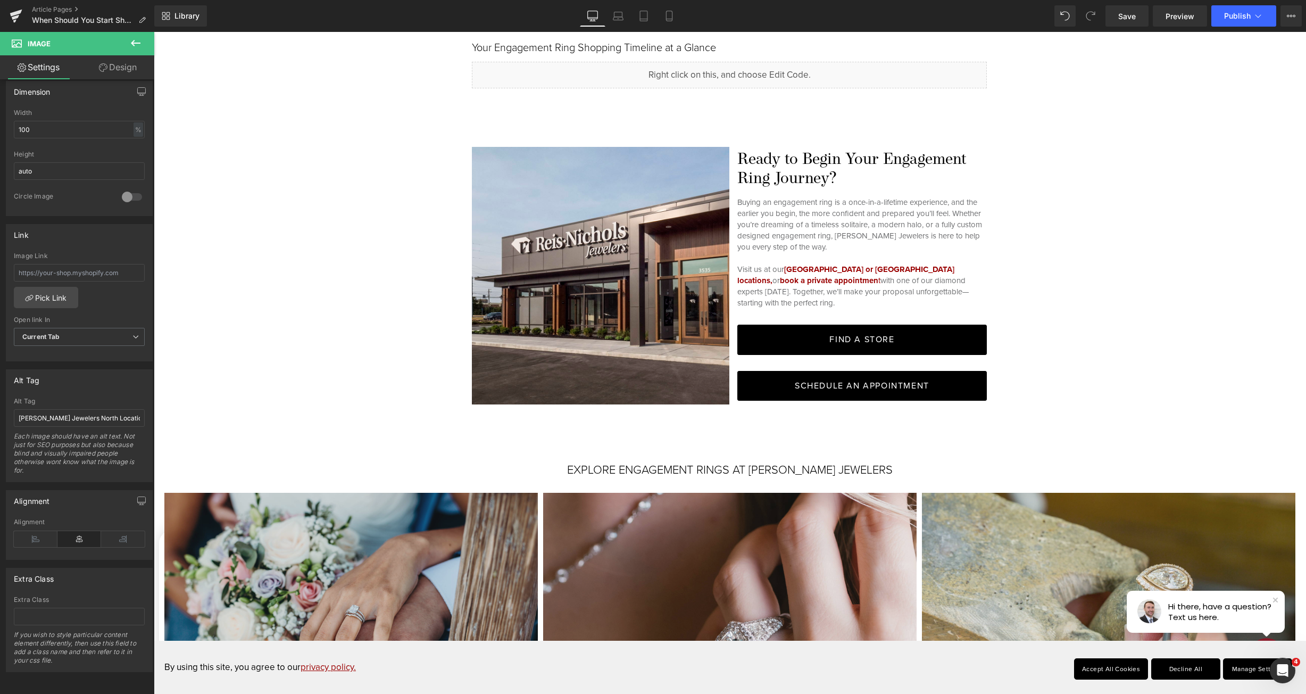
scroll to position [0, 0]
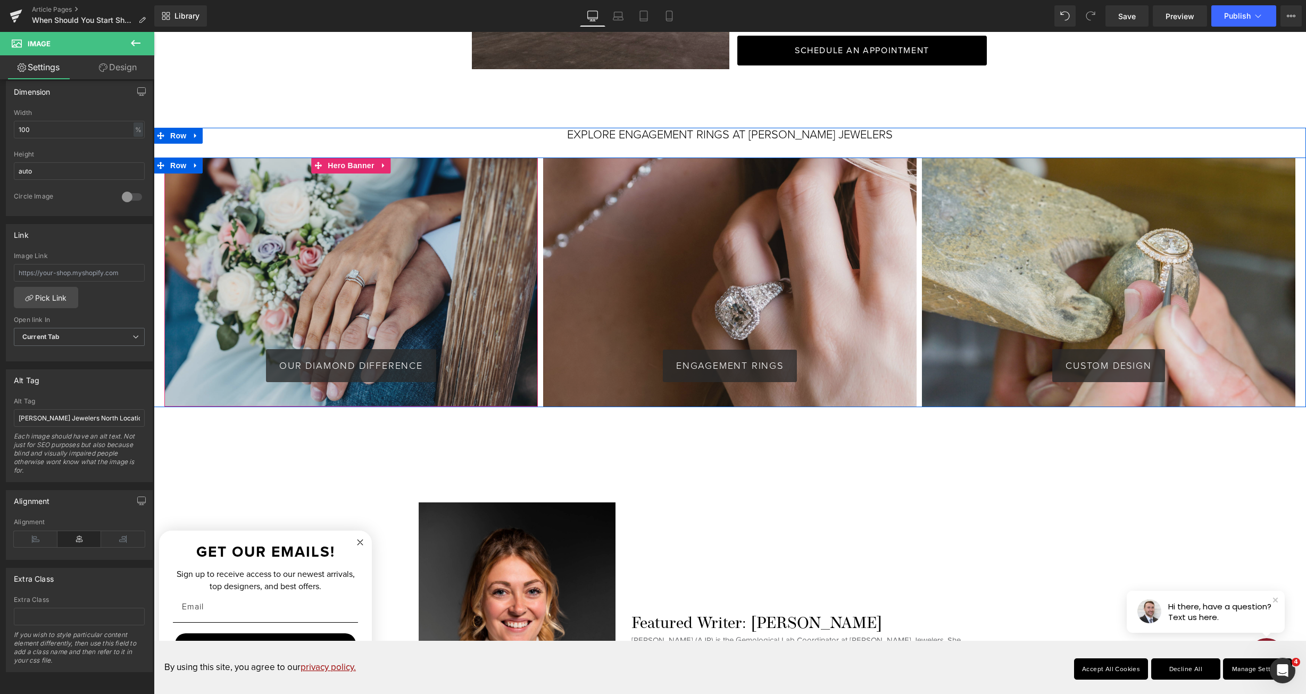
click at [368, 234] on div "OUR DIAMOND DIFFERENCE Button" at bounding box center [351, 282] width 374 height 249
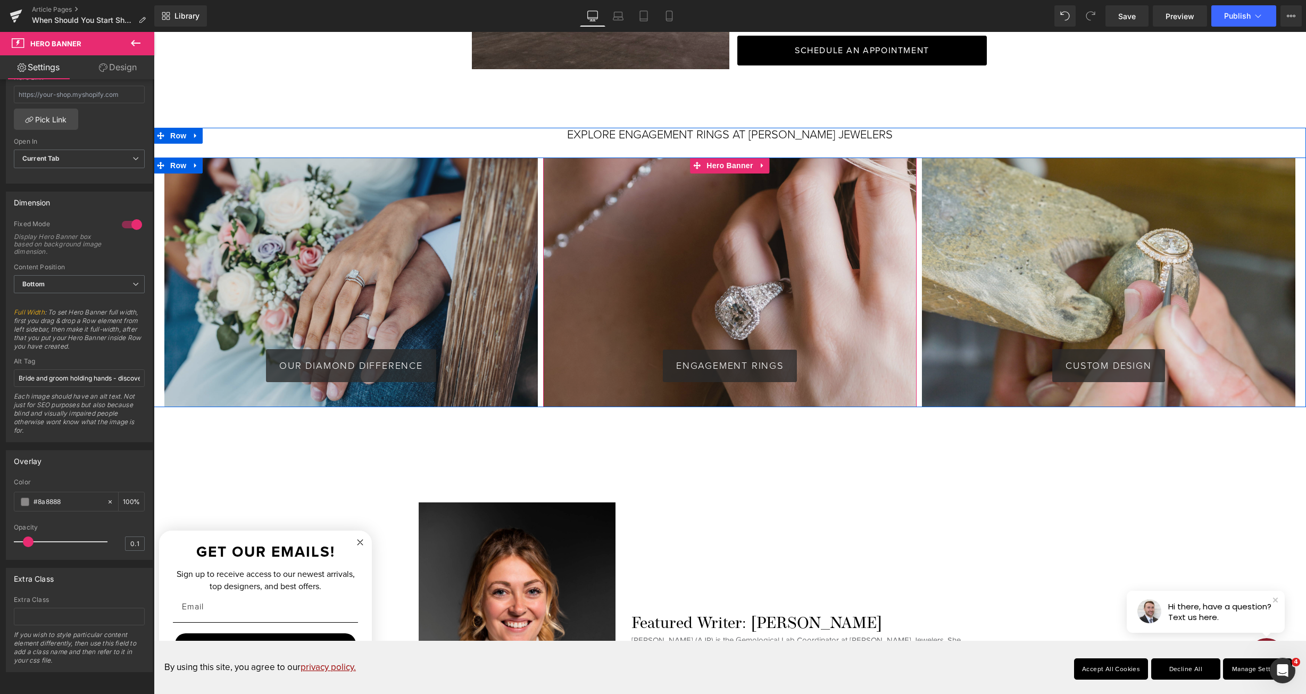
click at [646, 184] on div "ENGAGEMENT RINGS Button" at bounding box center [730, 282] width 374 height 249
click at [963, 276] on div "CUSTOM DESIGN Button" at bounding box center [1109, 282] width 374 height 249
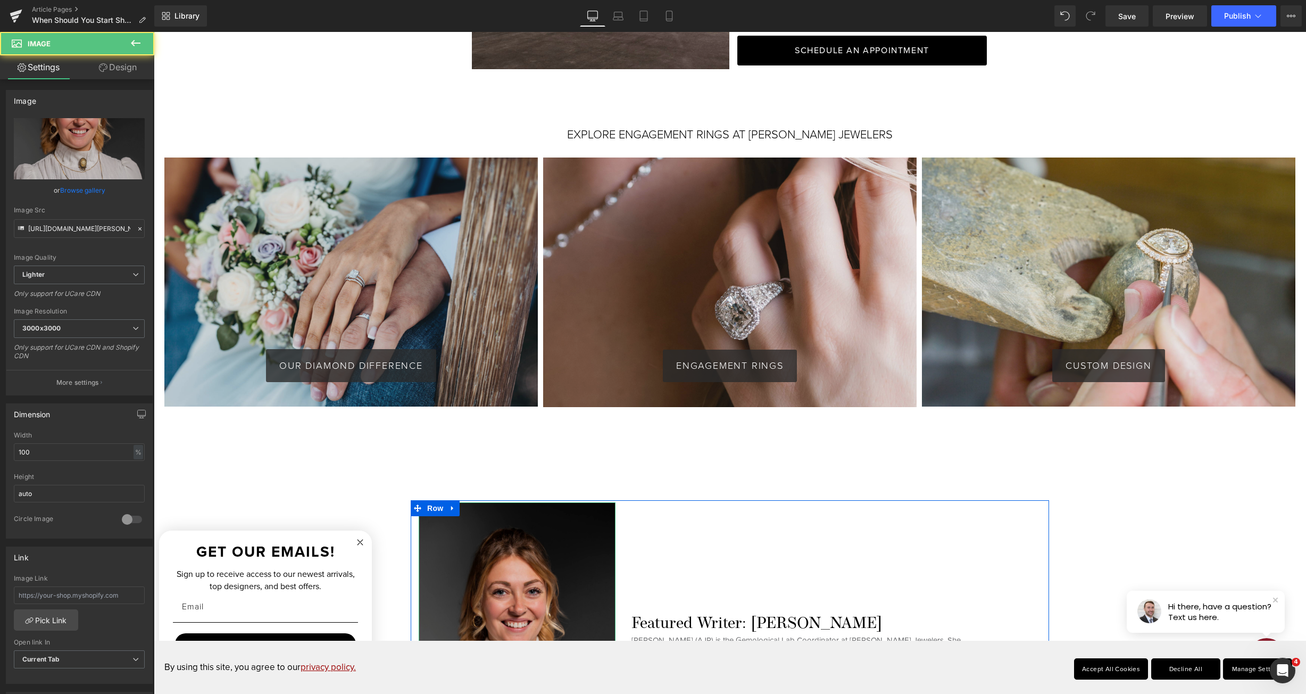
click at [457, 621] on img at bounding box center [517, 649] width 197 height 295
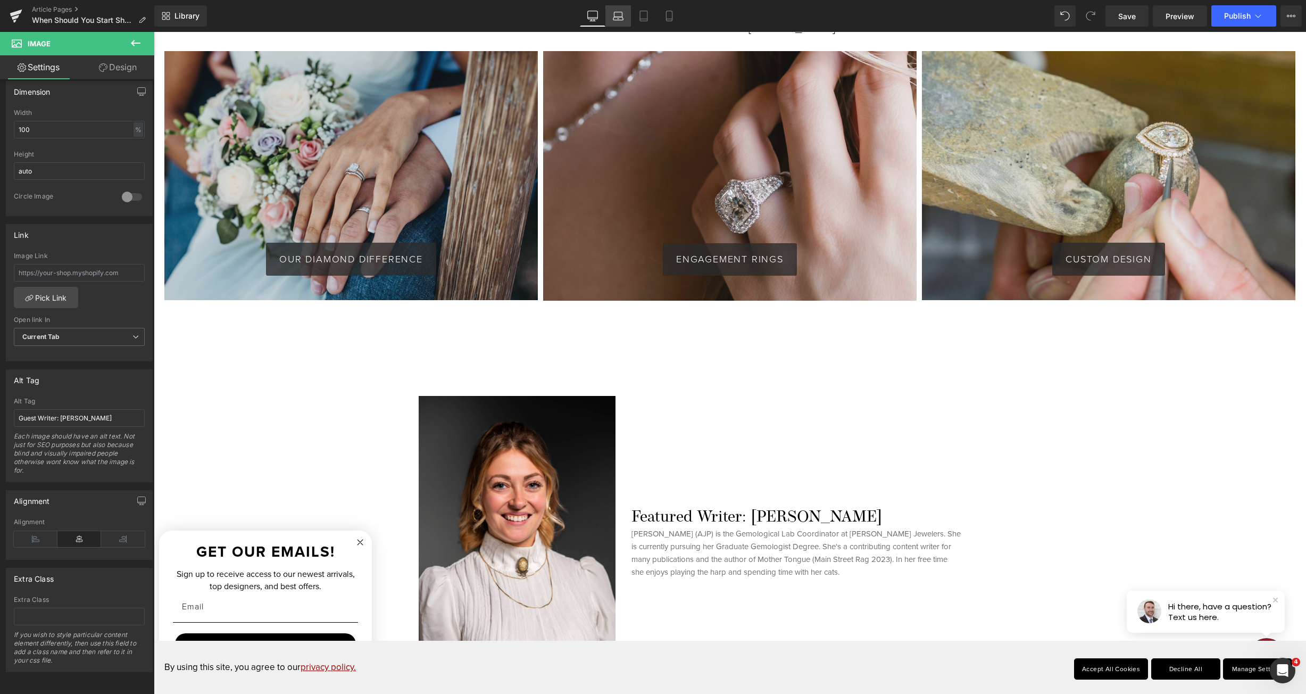
click at [621, 13] on icon at bounding box center [618, 16] width 11 height 11
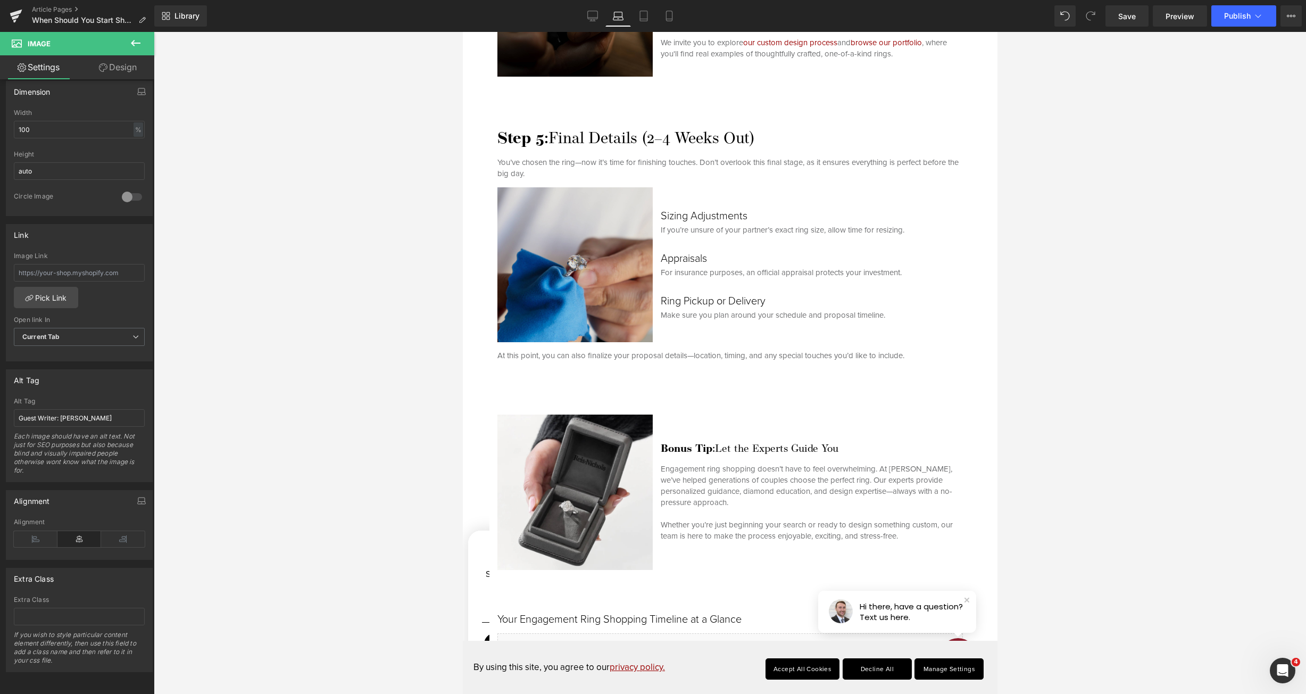
click at [579, 260] on img at bounding box center [574, 264] width 155 height 155
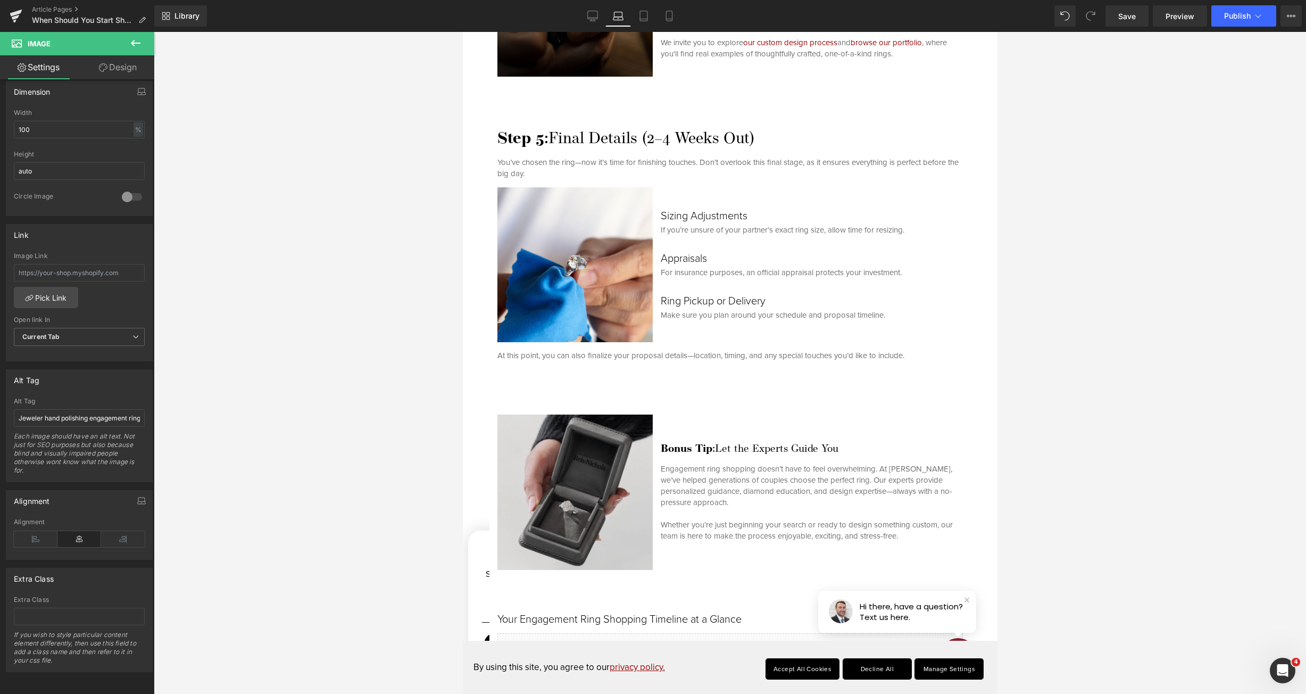
click at [540, 488] on img at bounding box center [574, 492] width 155 height 155
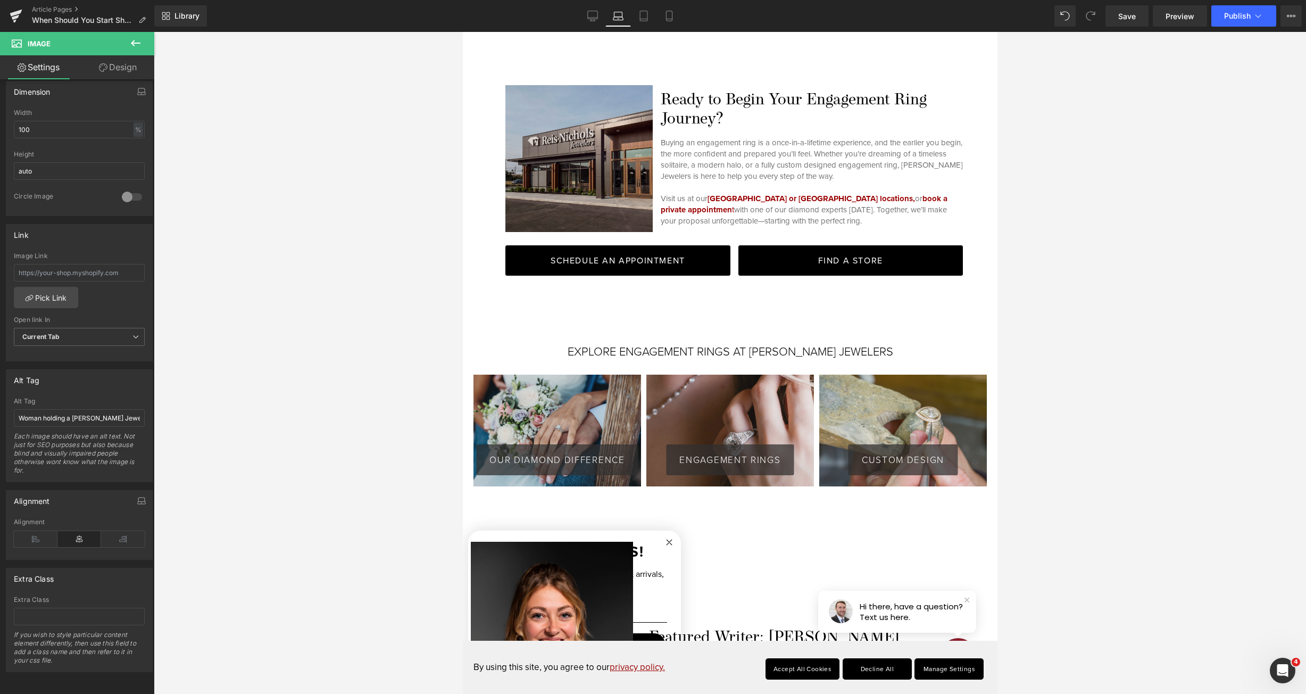
click at [616, 184] on img at bounding box center [578, 158] width 147 height 147
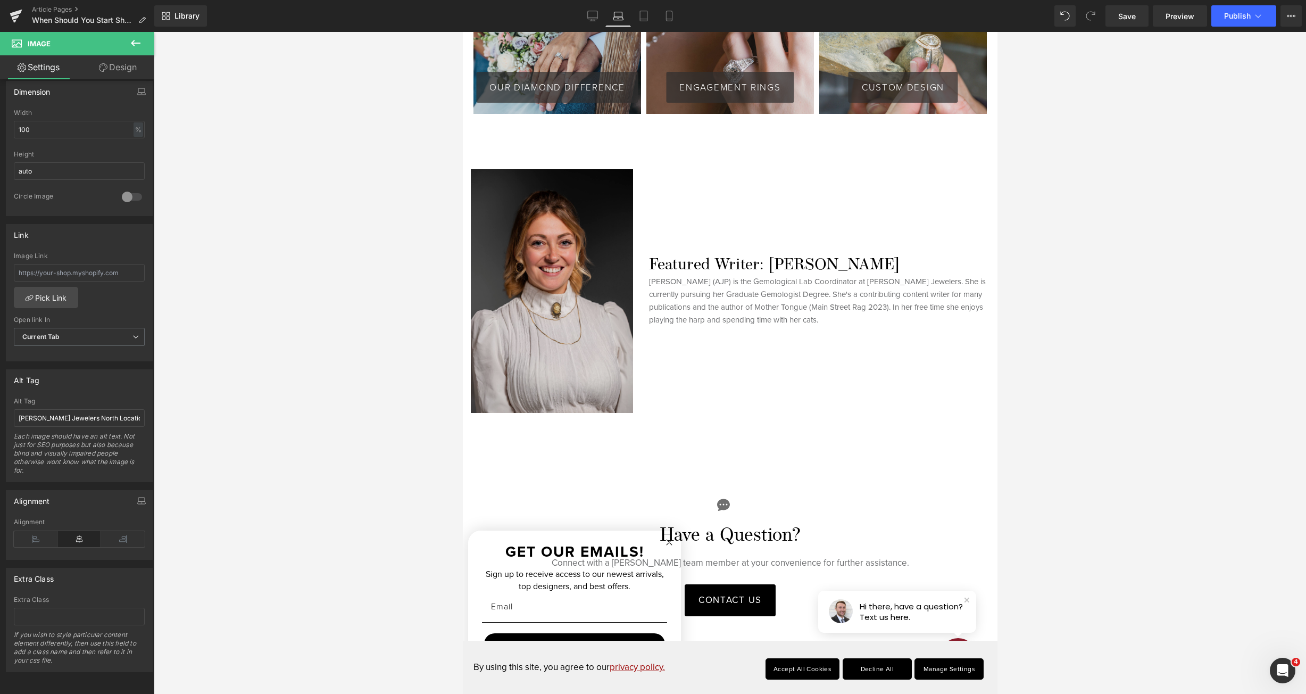
click at [591, 295] on img at bounding box center [551, 290] width 162 height 243
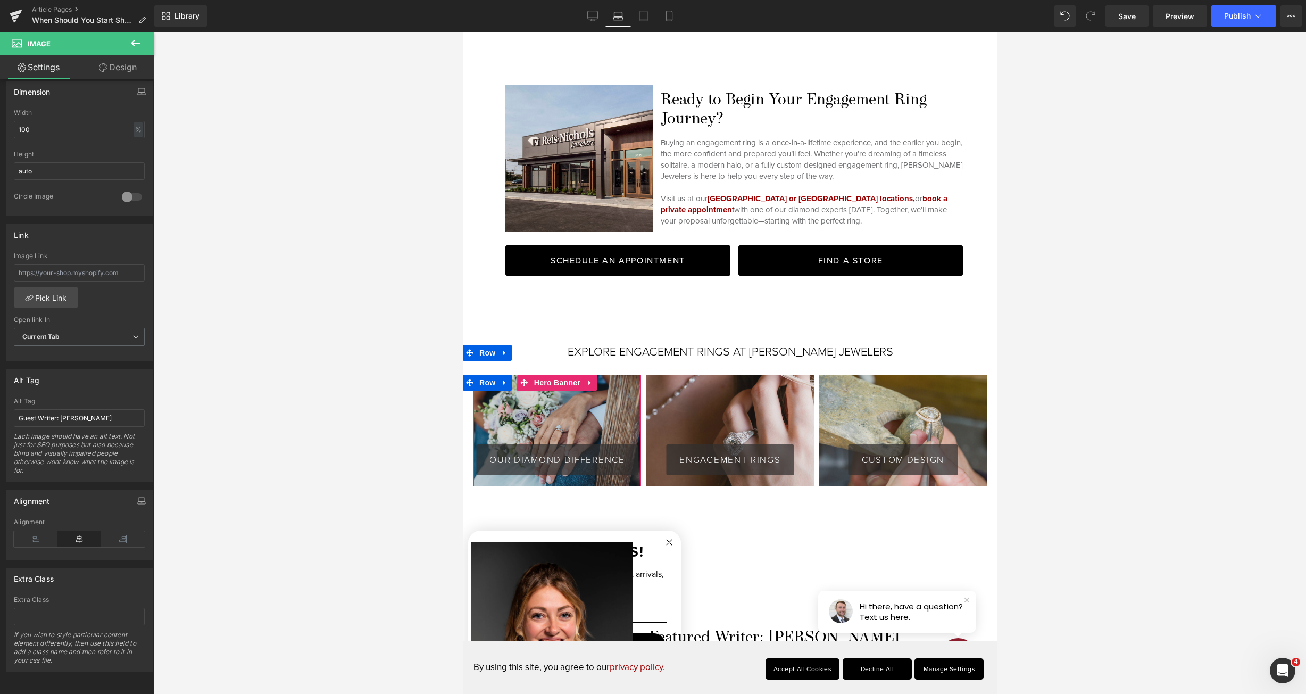
click at [583, 375] on div "OUR DIAMOND DIFFERENCE Button" at bounding box center [557, 431] width 168 height 112
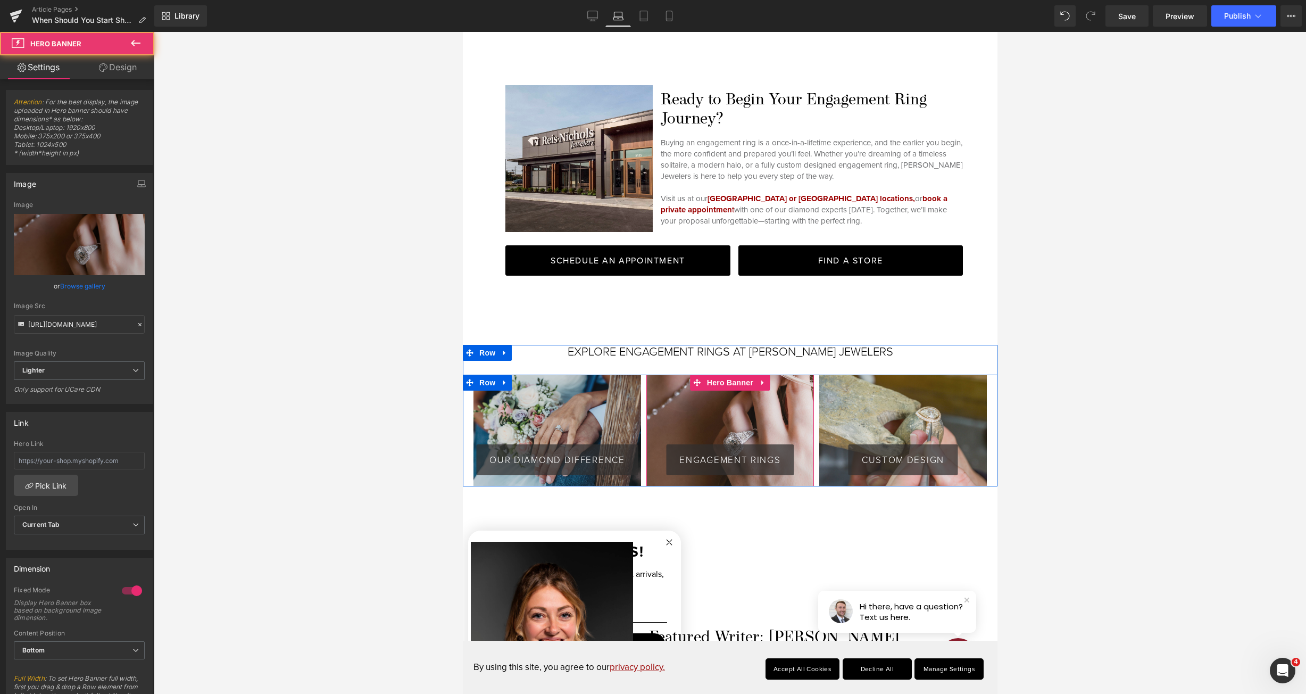
click at [673, 419] on div "ENGAGEMENT RINGS Button" at bounding box center [730, 431] width 168 height 112
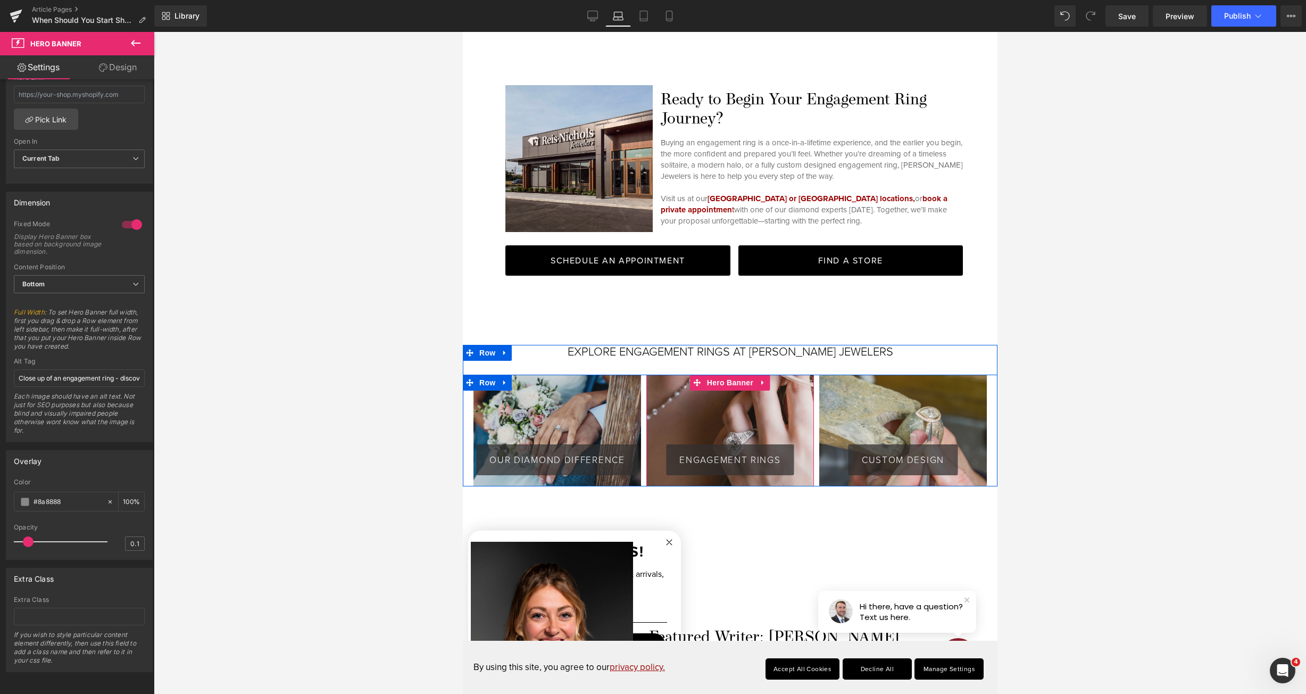
click at [850, 386] on div "CUSTOM DESIGN Button" at bounding box center [903, 431] width 168 height 112
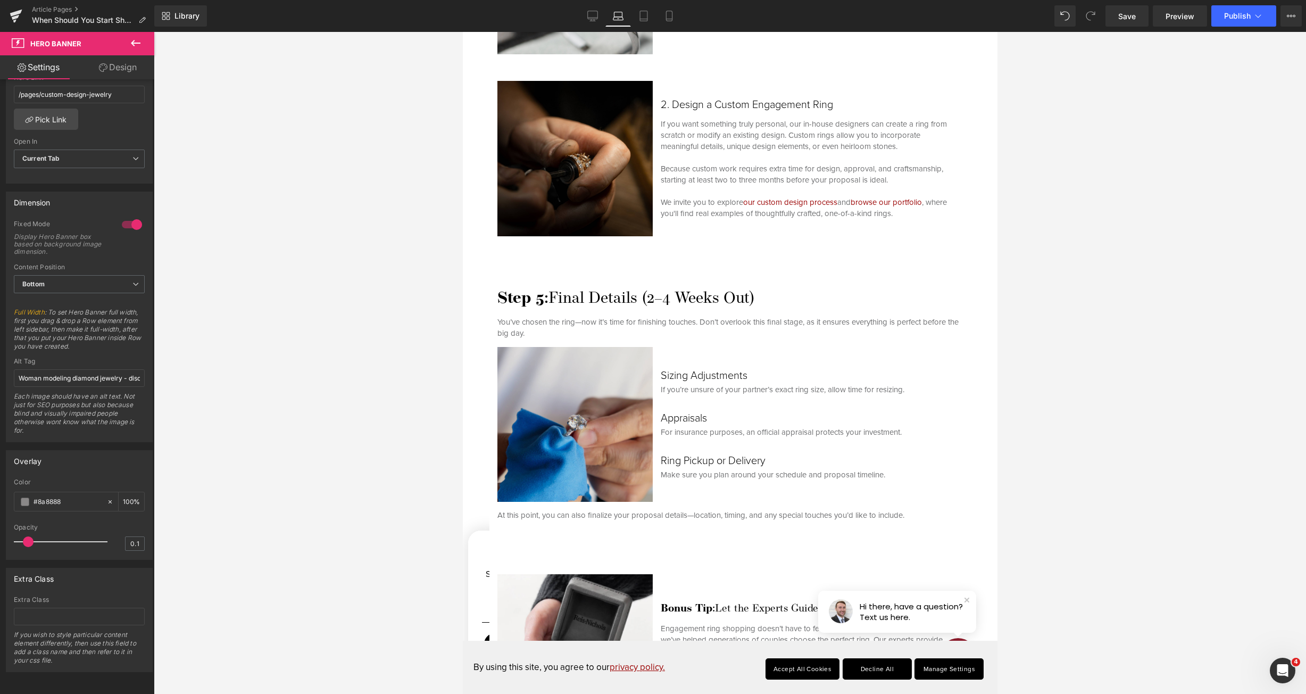
click at [606, 396] on img at bounding box center [574, 424] width 155 height 155
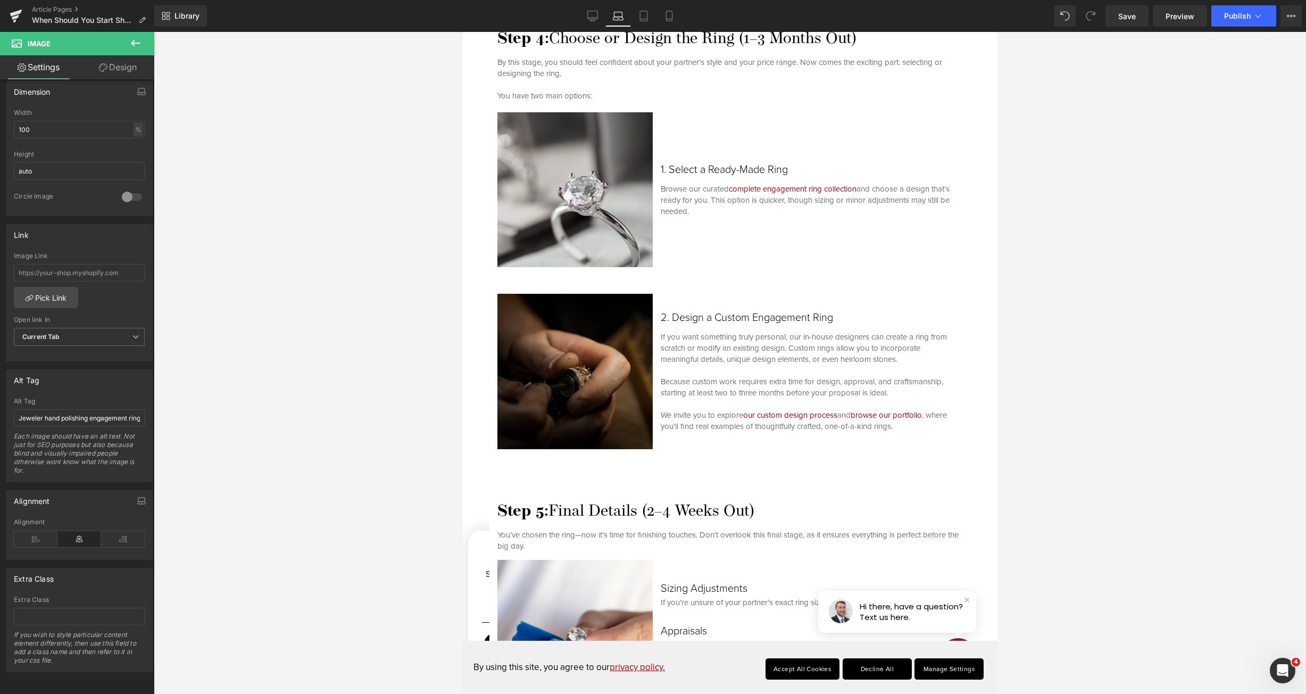
click at [562, 335] on img at bounding box center [574, 371] width 155 height 155
click at [551, 210] on img at bounding box center [574, 189] width 155 height 155
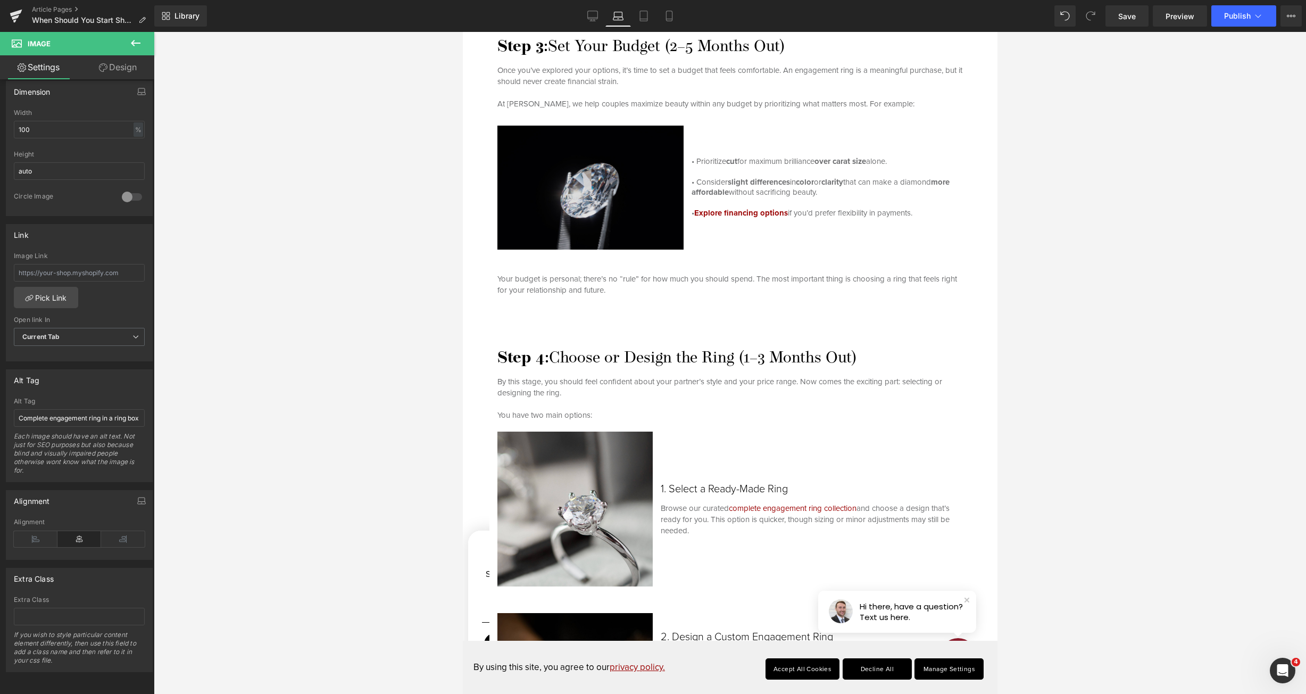
click at [574, 203] on img at bounding box center [594, 188] width 194 height 124
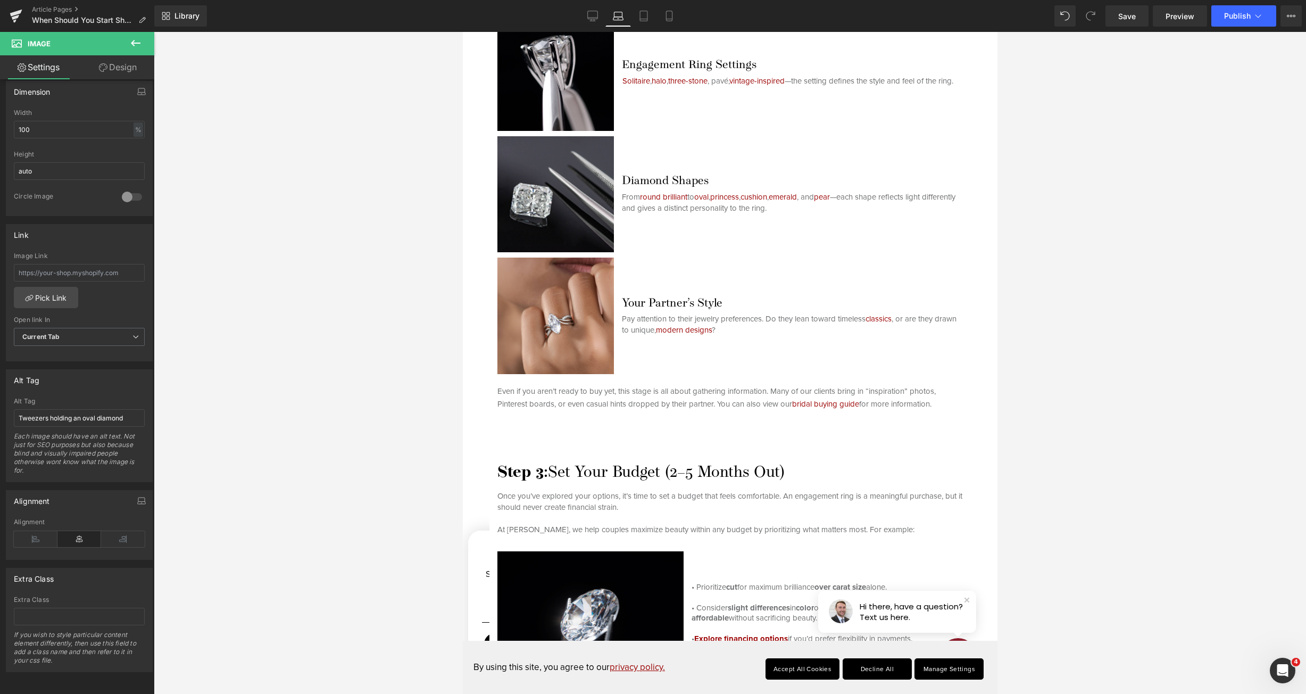
click at [600, 286] on img at bounding box center [555, 316] width 117 height 117
click at [551, 202] on img at bounding box center [555, 194] width 117 height 117
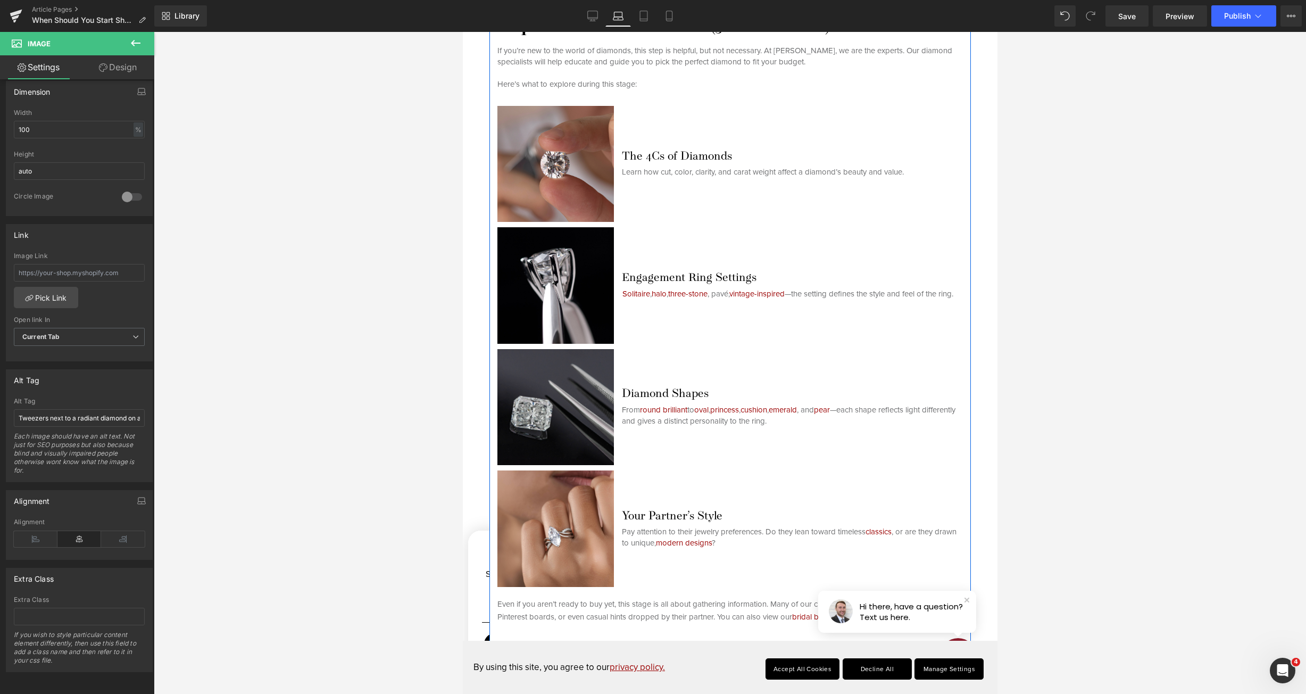
click at [510, 238] on span at bounding box center [507, 235] width 11 height 13
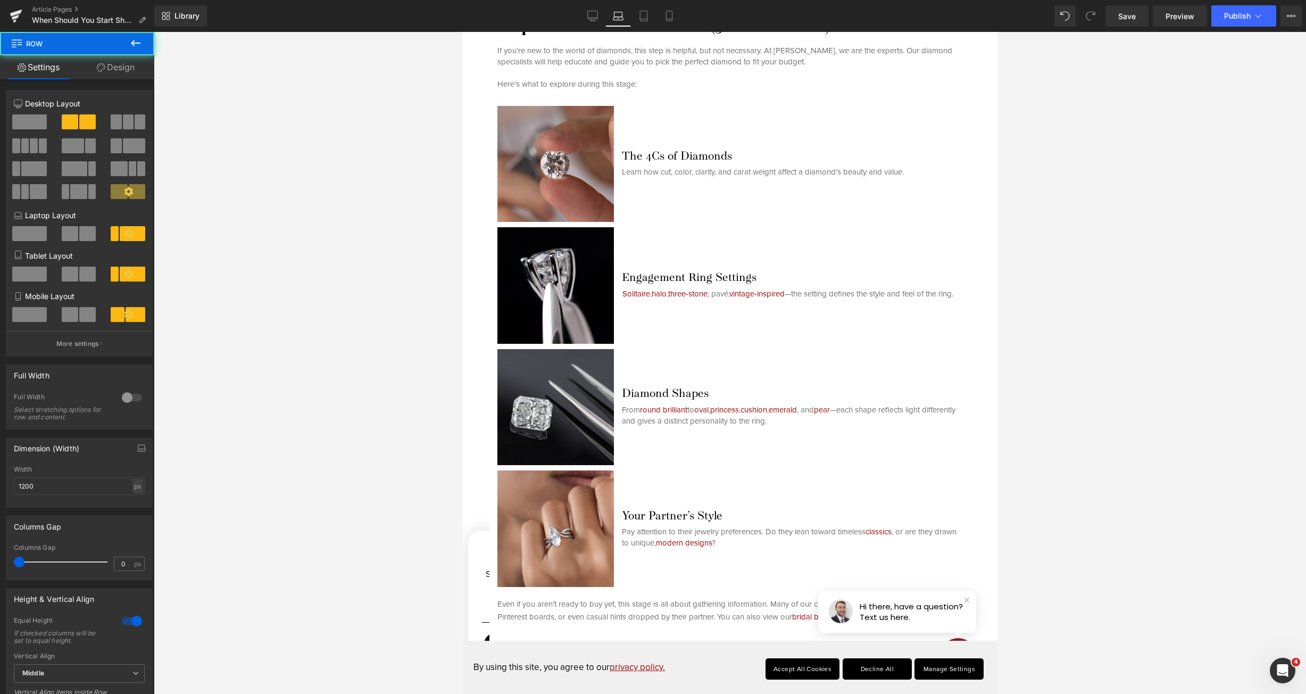
click at [560, 281] on span "Image" at bounding box center [555, 285] width 22 height 13
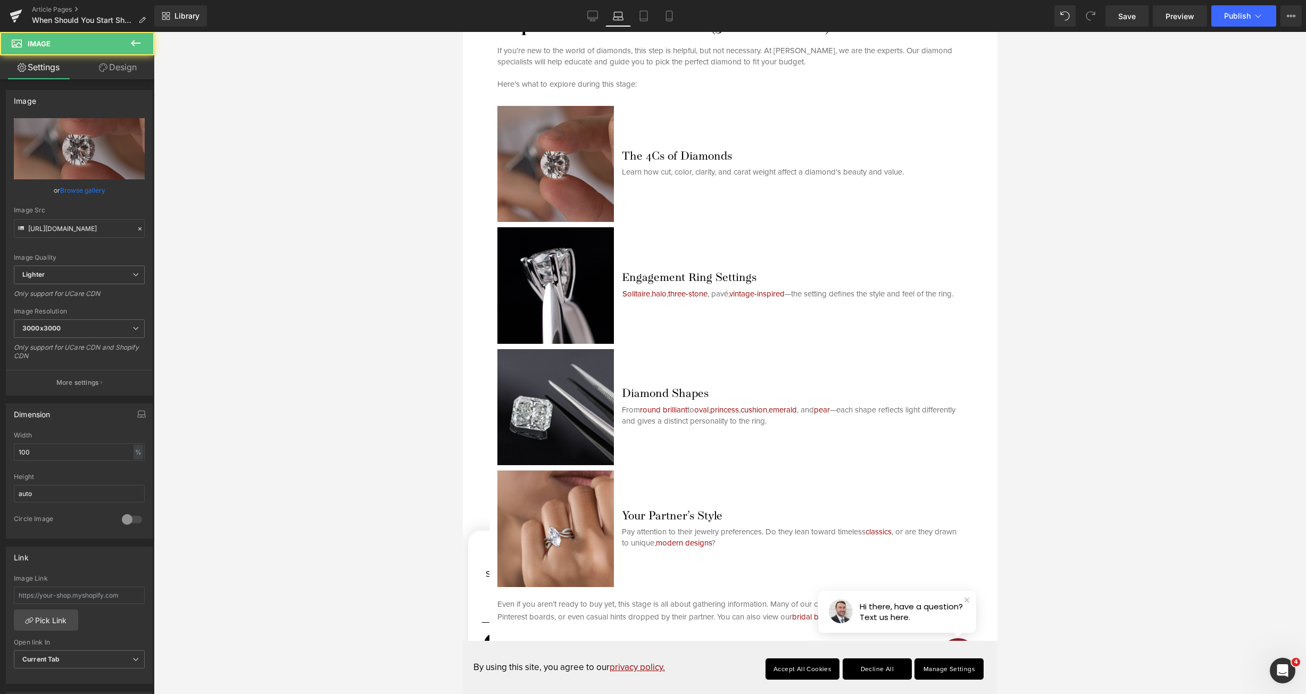
click at [583, 187] on img at bounding box center [555, 164] width 117 height 117
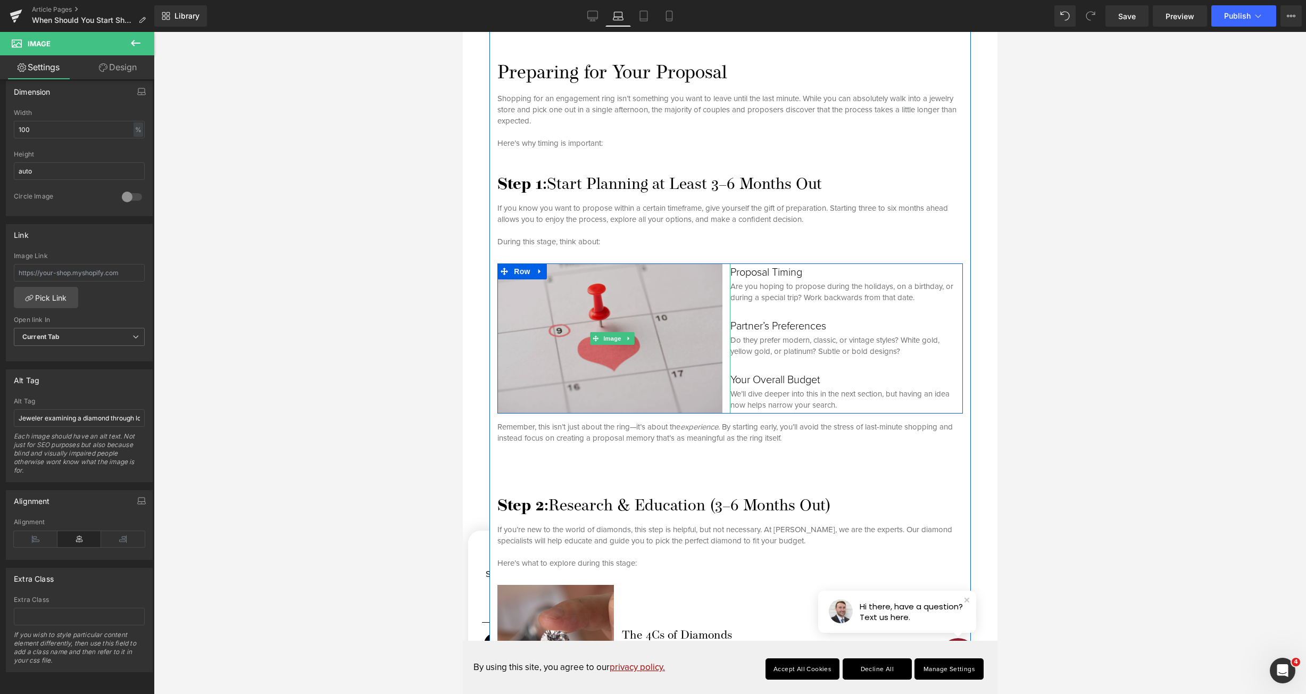
click at [579, 349] on img at bounding box center [613, 338] width 233 height 150
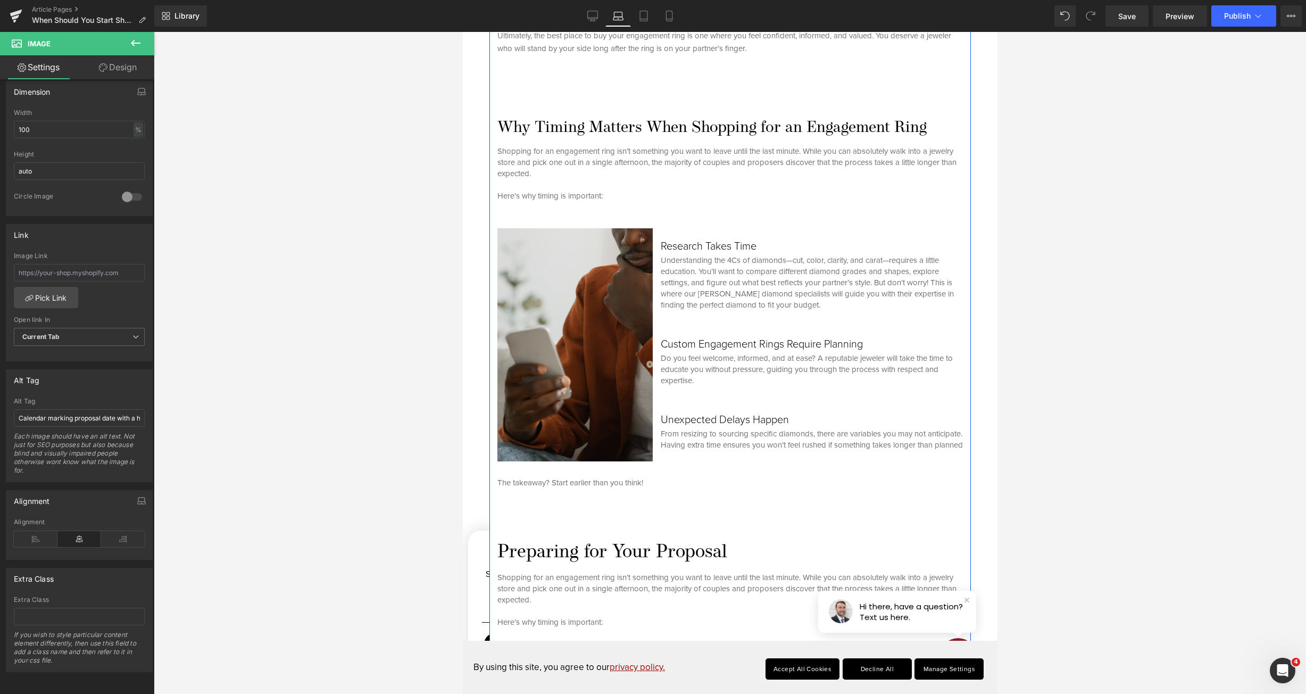
click at [511, 369] on img at bounding box center [574, 344] width 155 height 233
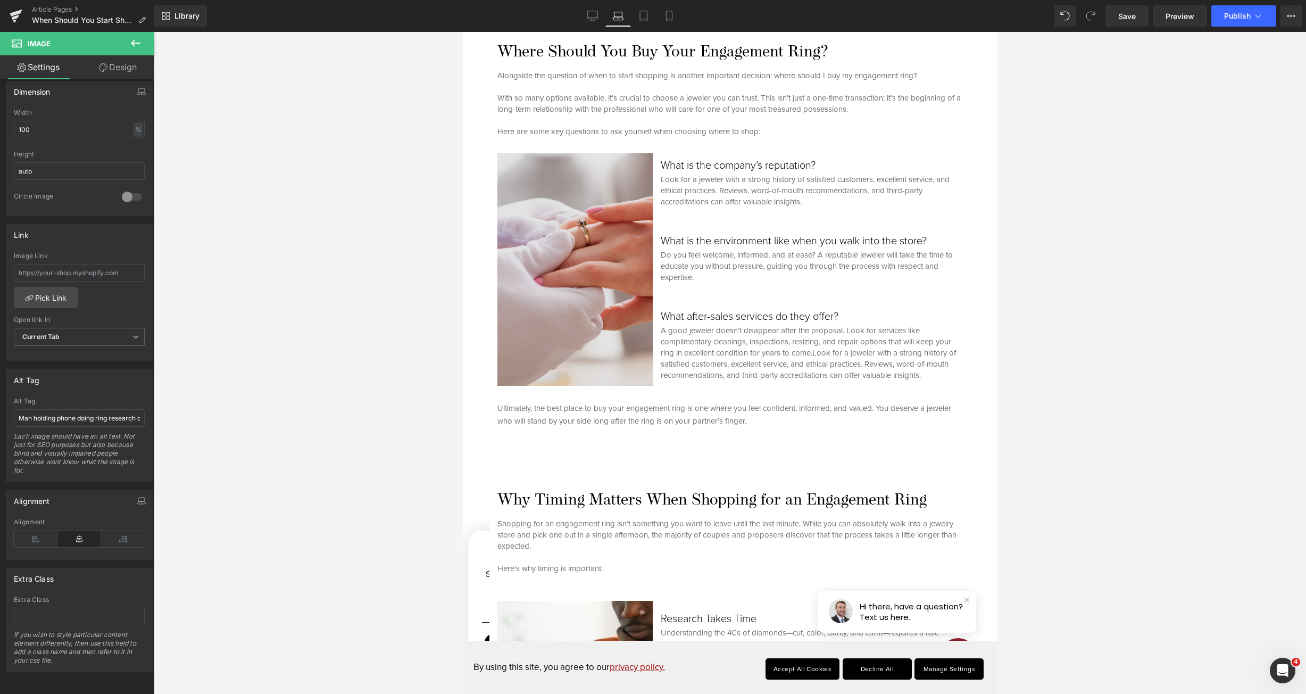
click at [575, 314] on img at bounding box center [574, 269] width 155 height 233
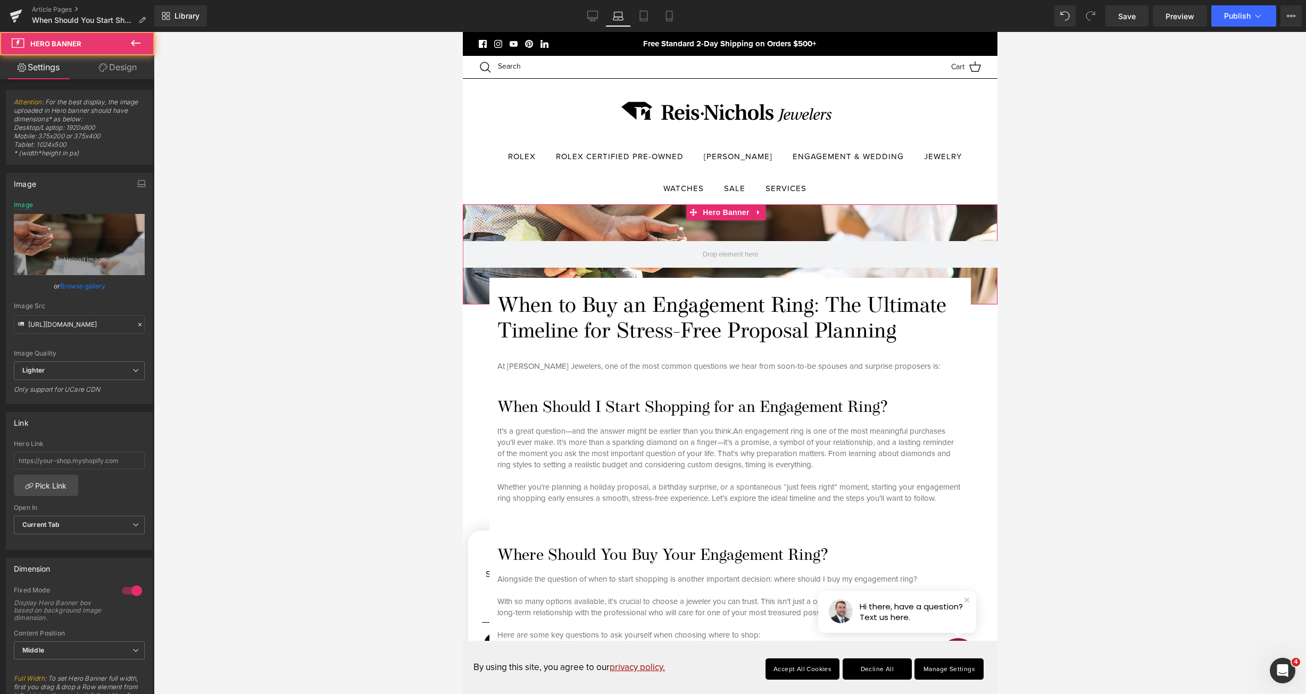
click at [623, 233] on div at bounding box center [729, 254] width 535 height 100
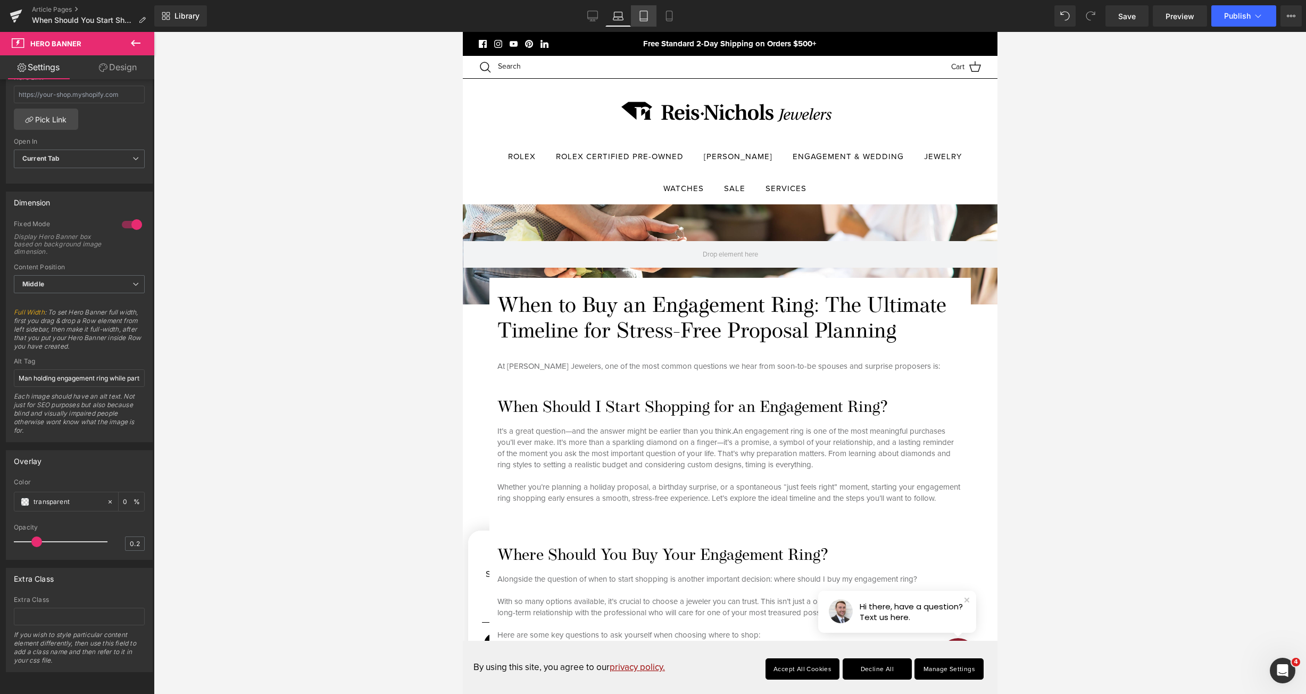
click at [634, 16] on link "Tablet" at bounding box center [644, 15] width 26 height 21
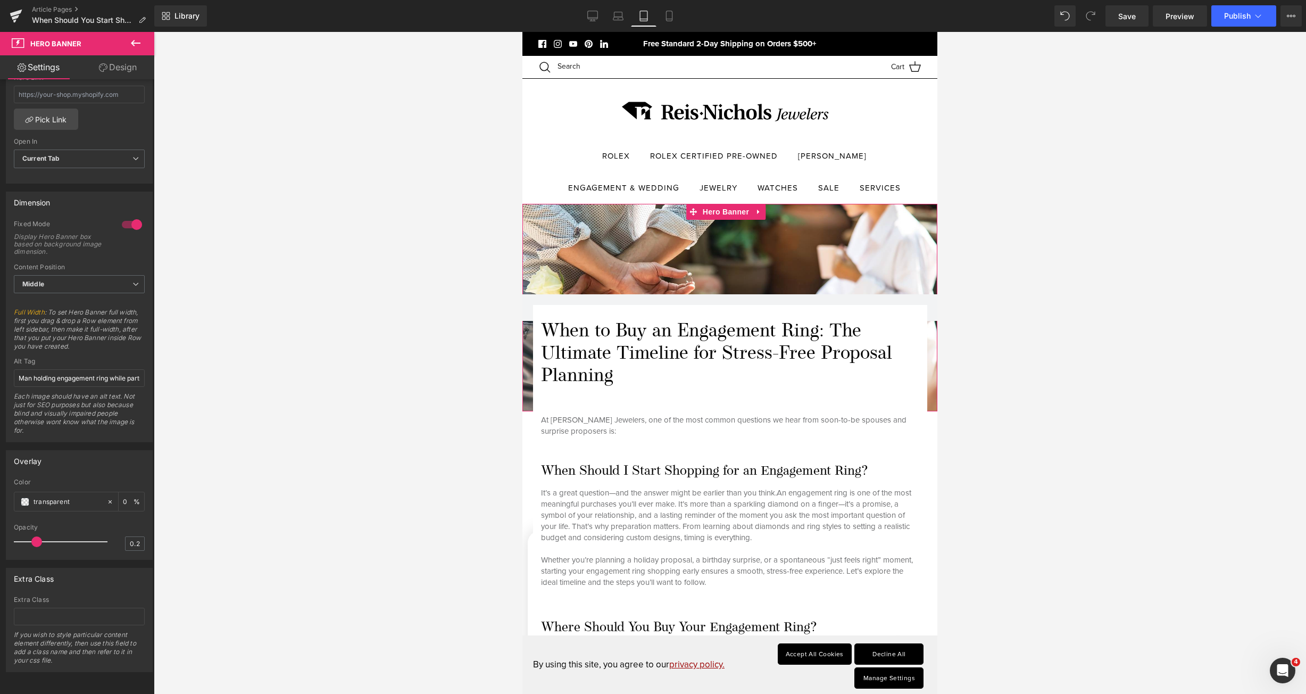
click at [653, 236] on div at bounding box center [730, 308] width 415 height 208
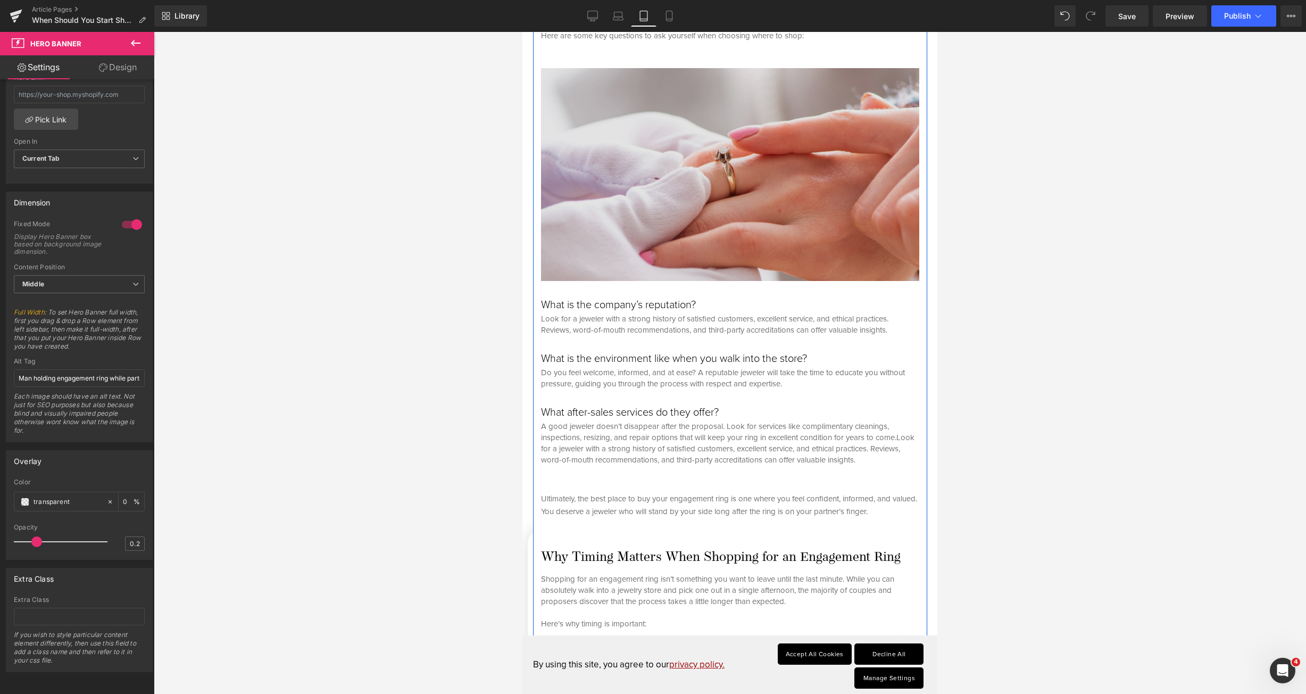
click at [736, 205] on img at bounding box center [730, 174] width 378 height 213
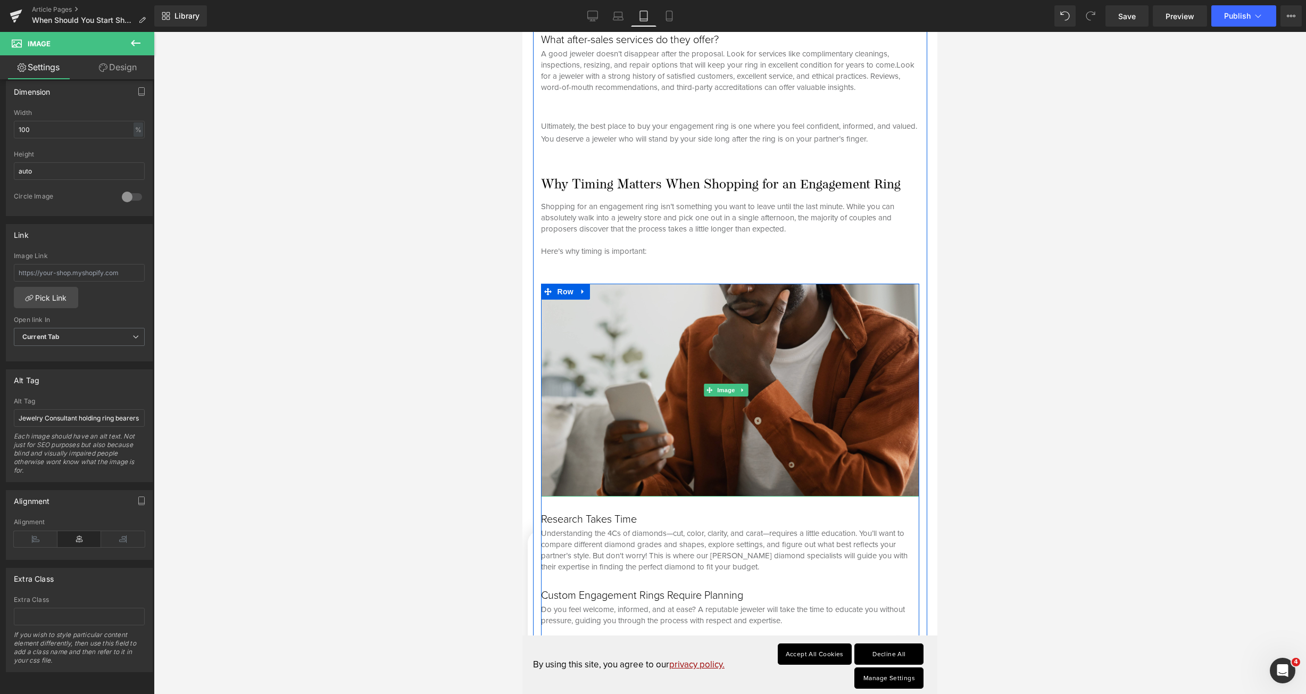
click at [679, 371] on img at bounding box center [730, 390] width 378 height 213
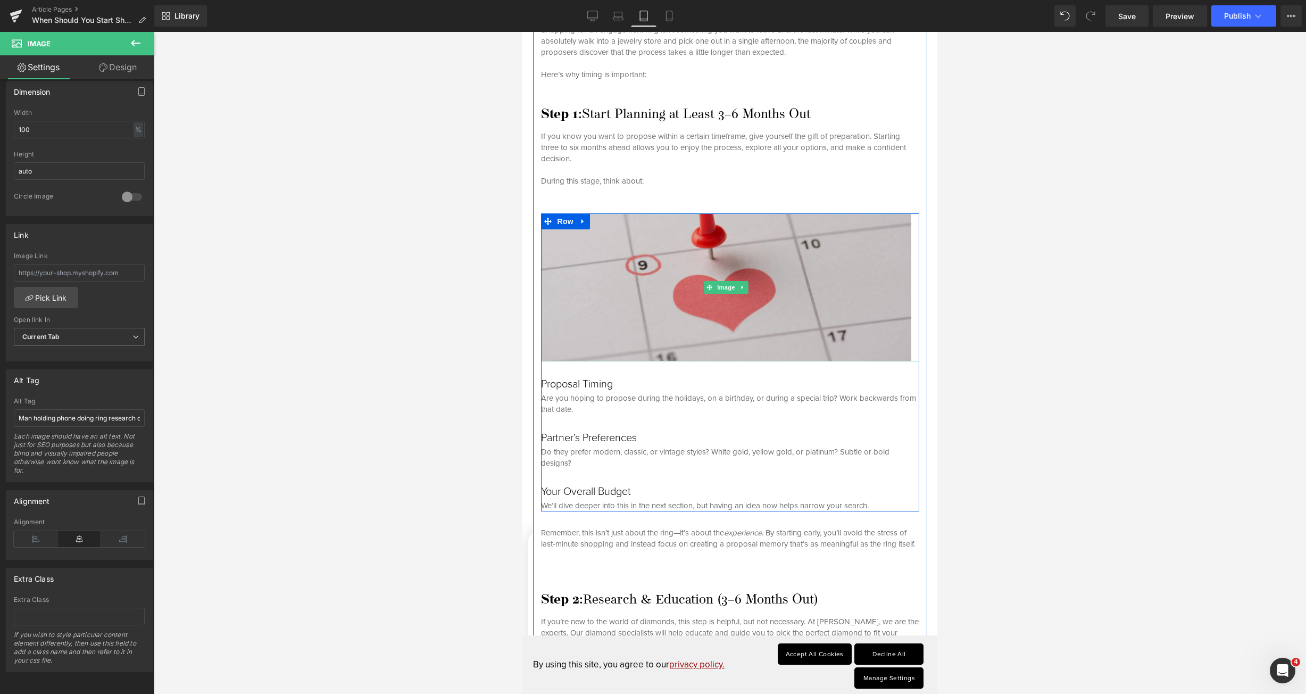
click at [749, 286] on img at bounding box center [730, 287] width 378 height 148
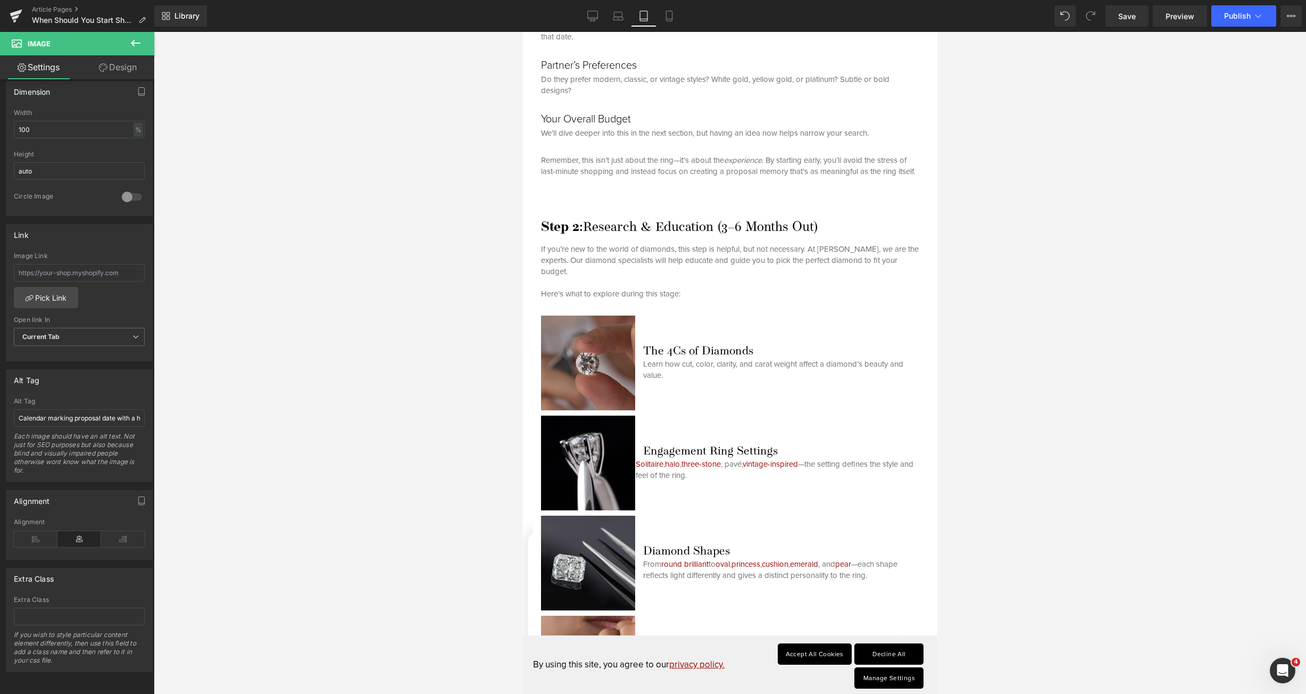
click at [573, 400] on img at bounding box center [588, 363] width 95 height 95
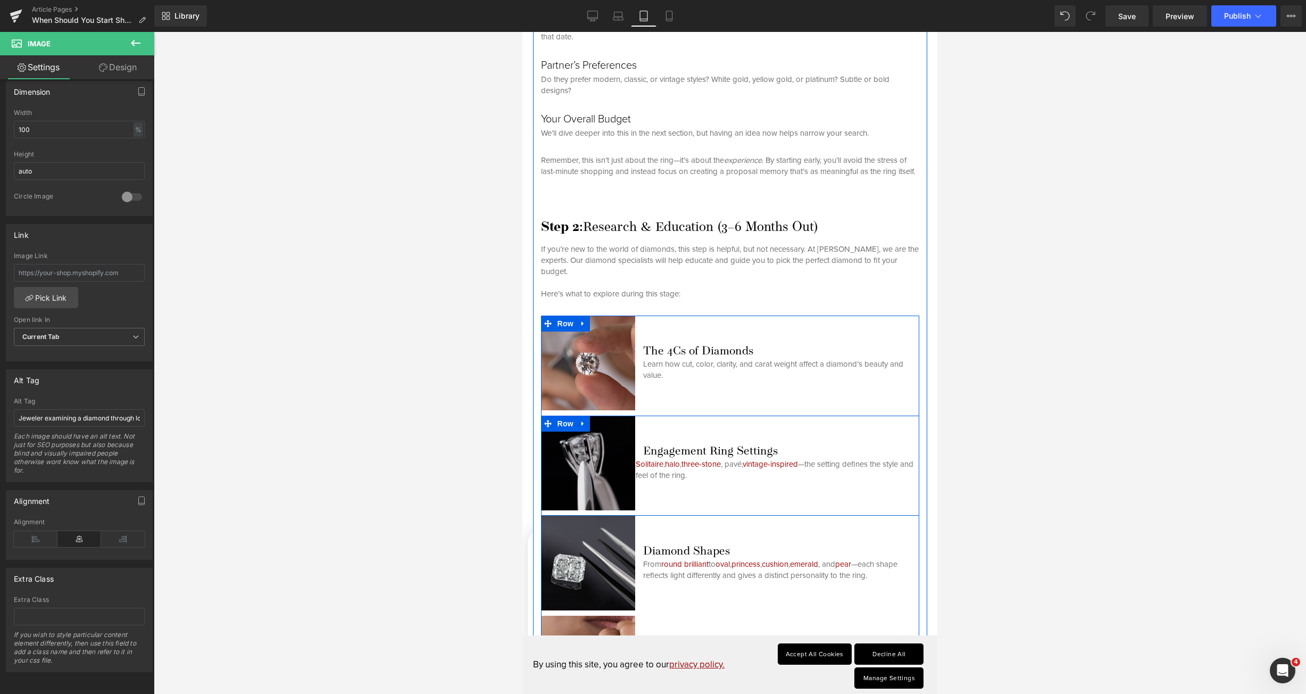
click at [603, 446] on img at bounding box center [588, 463] width 95 height 95
click at [612, 544] on img at bounding box center [588, 563] width 95 height 95
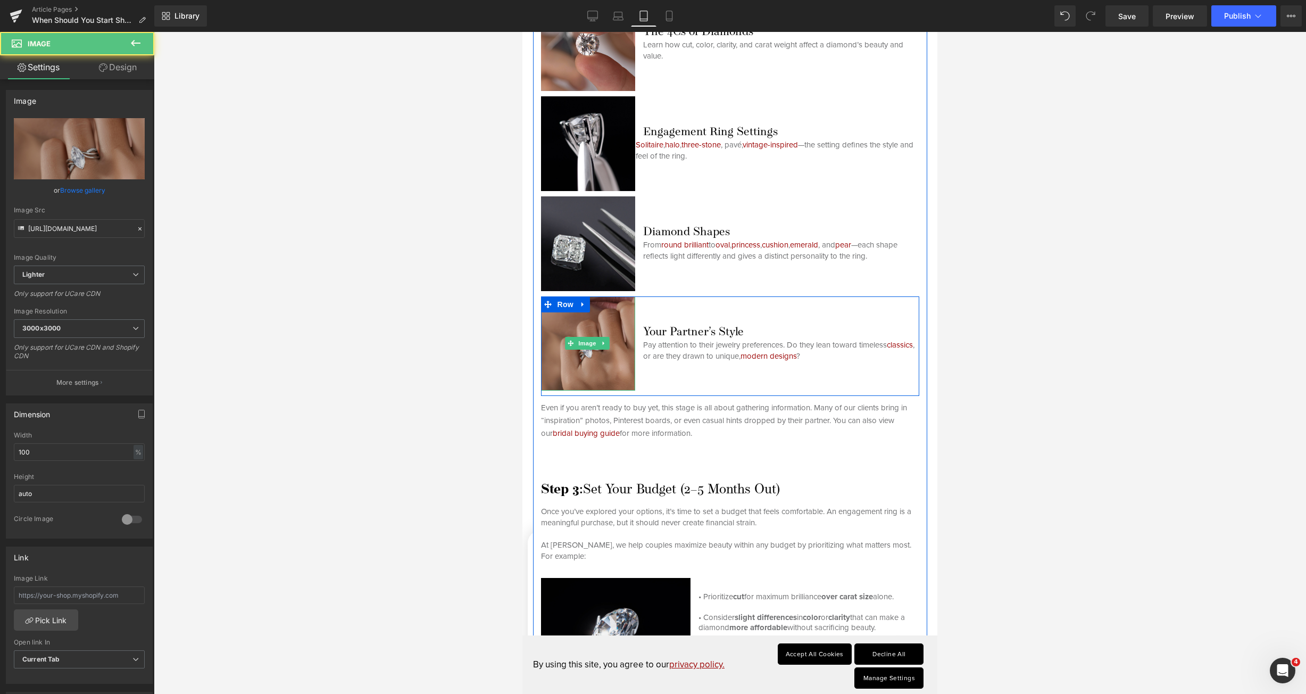
click at [593, 379] on img at bounding box center [588, 343] width 95 height 95
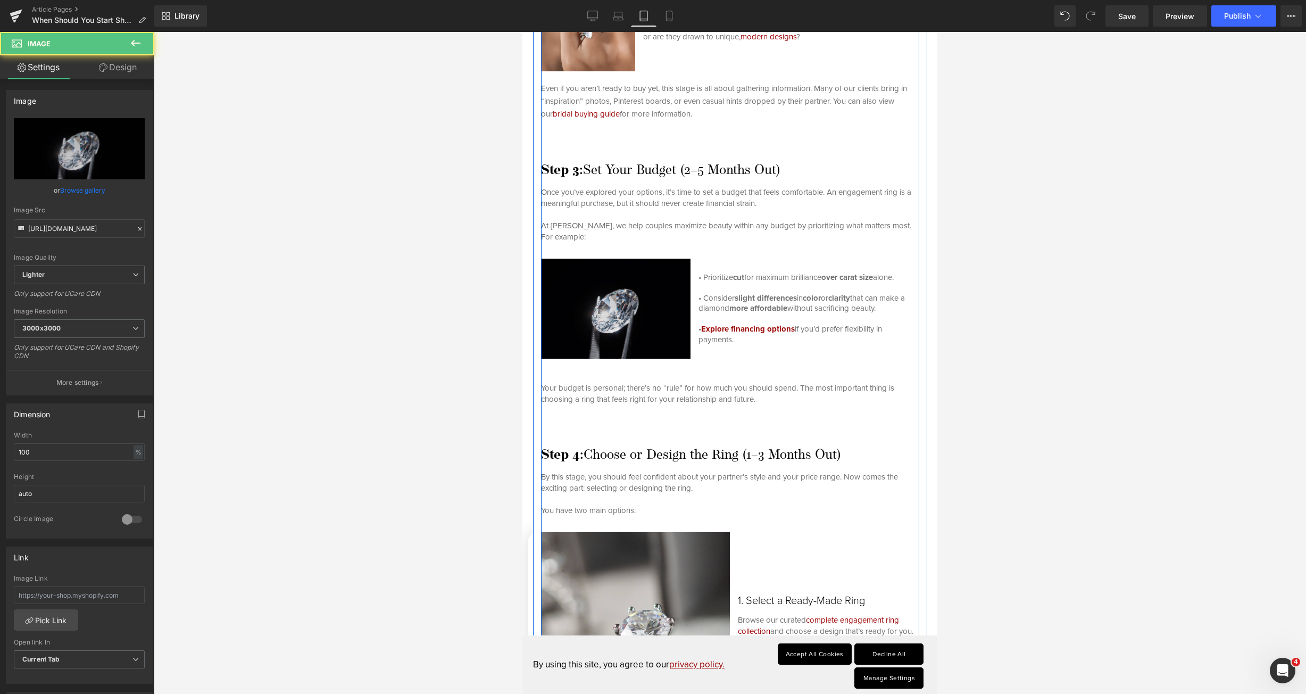
click at [643, 334] on img at bounding box center [620, 309] width 158 height 100
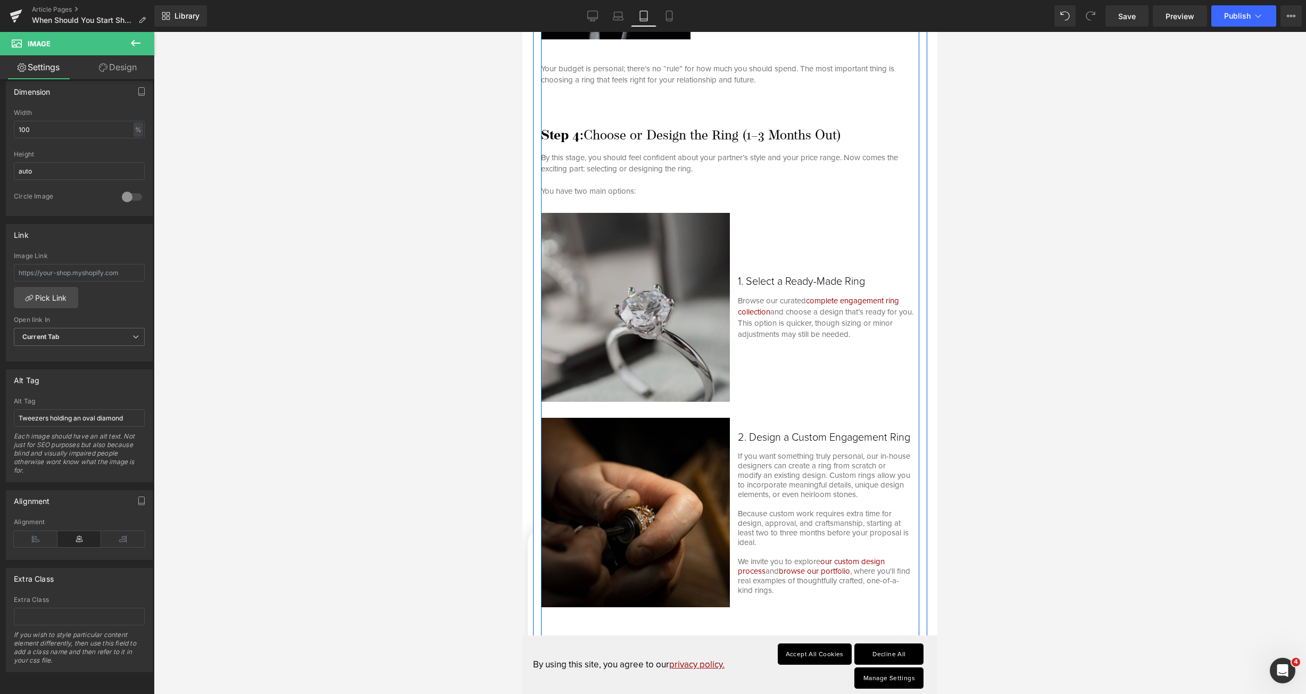
click at [651, 344] on img at bounding box center [635, 307] width 189 height 189
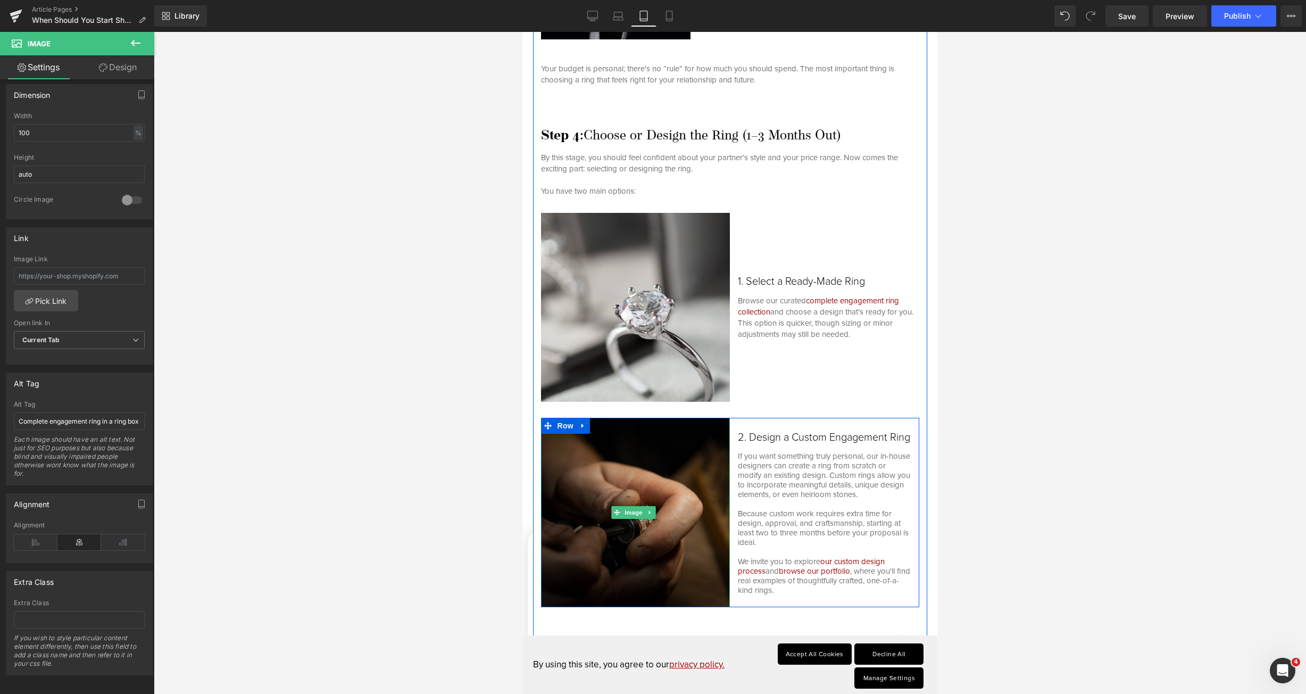
click at [632, 477] on img at bounding box center [635, 512] width 189 height 189
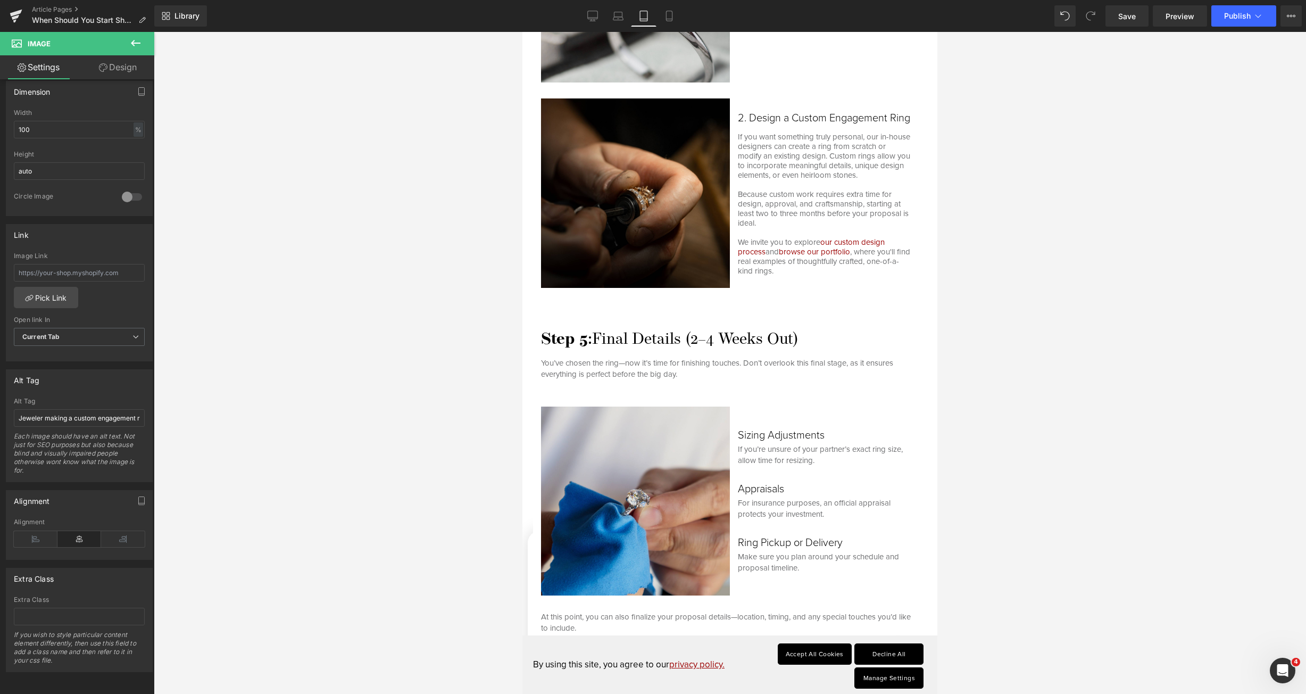
click at [674, 451] on img at bounding box center [635, 501] width 189 height 189
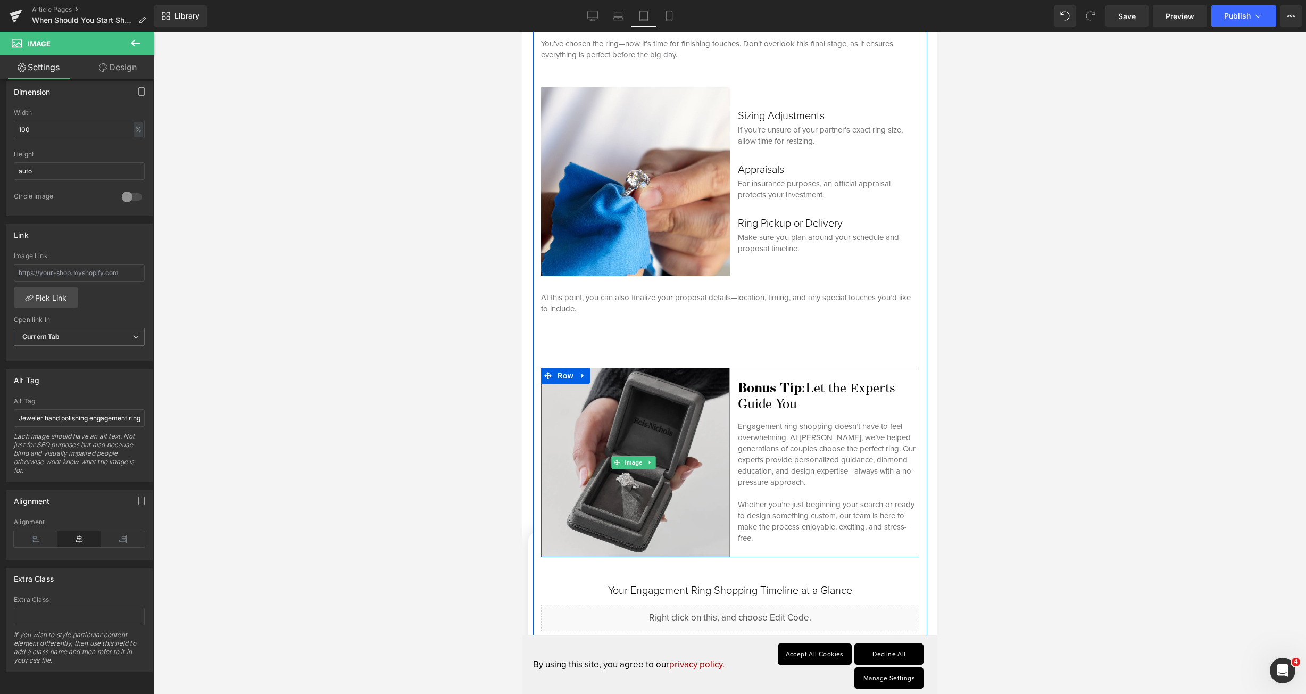
click at [582, 466] on img at bounding box center [635, 462] width 189 height 189
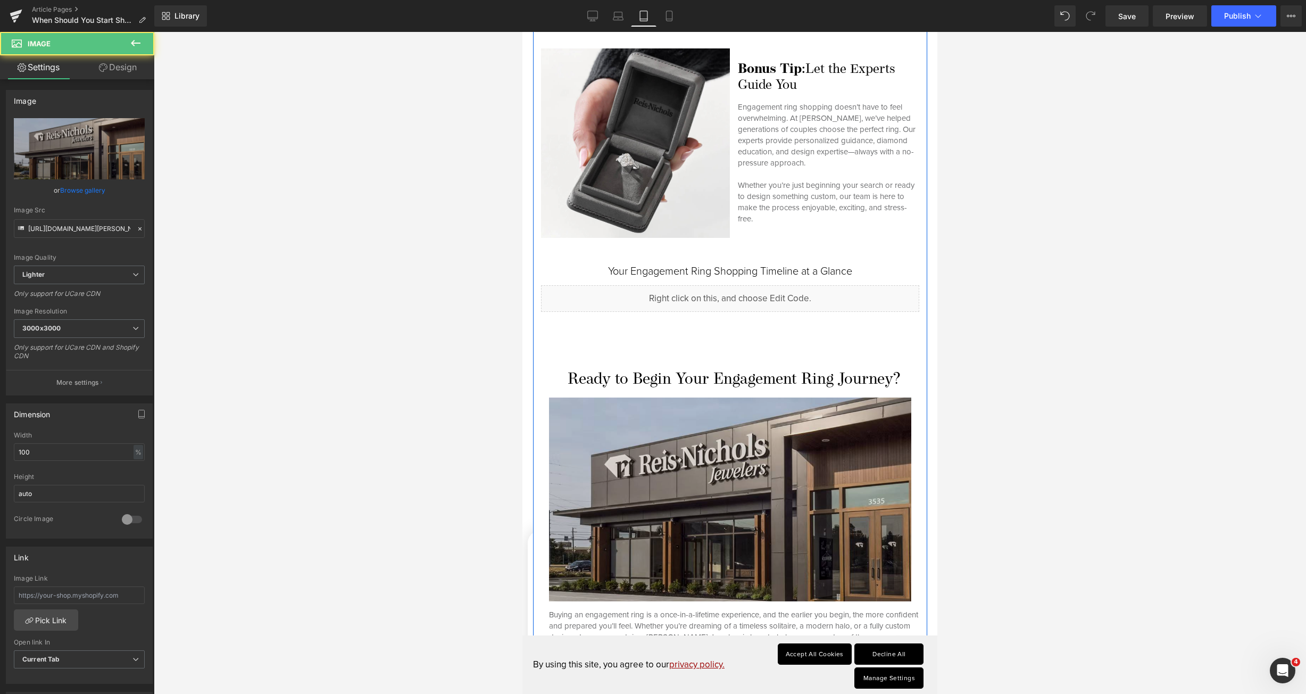
click at [644, 465] on img at bounding box center [730, 499] width 378 height 204
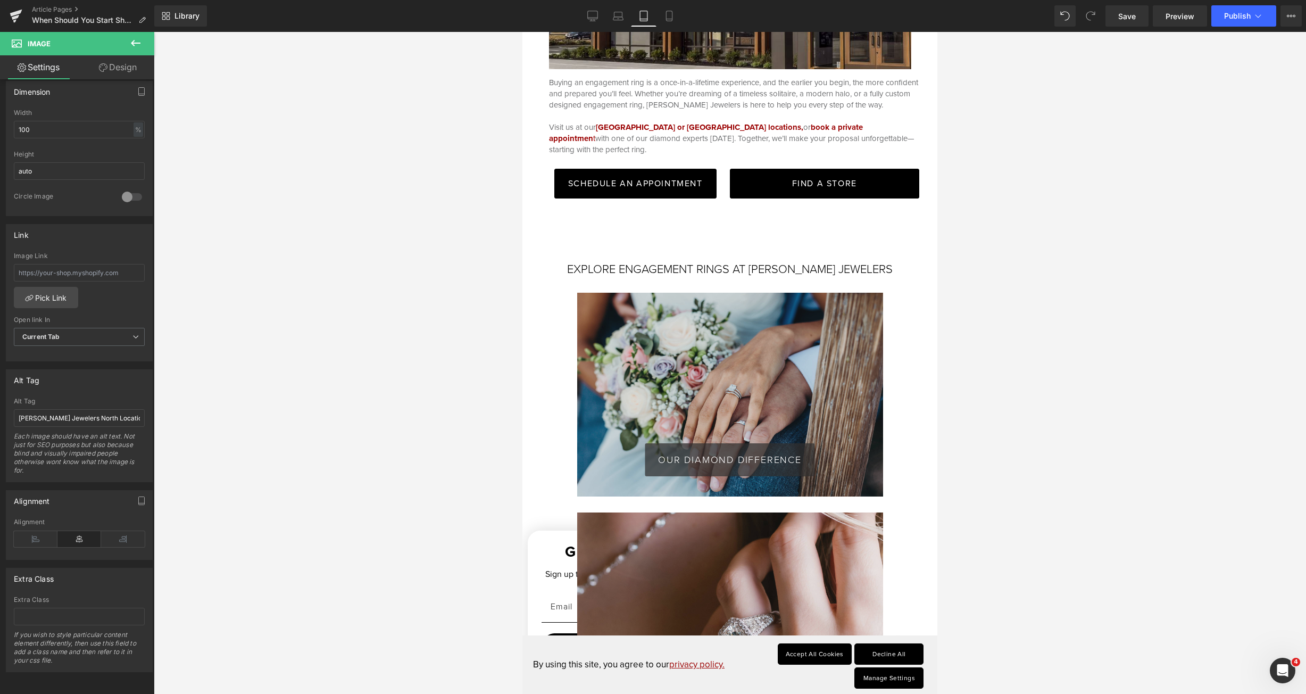
click at [666, 383] on div "OUR DIAMOND DIFFERENCE Button" at bounding box center [730, 395] width 306 height 204
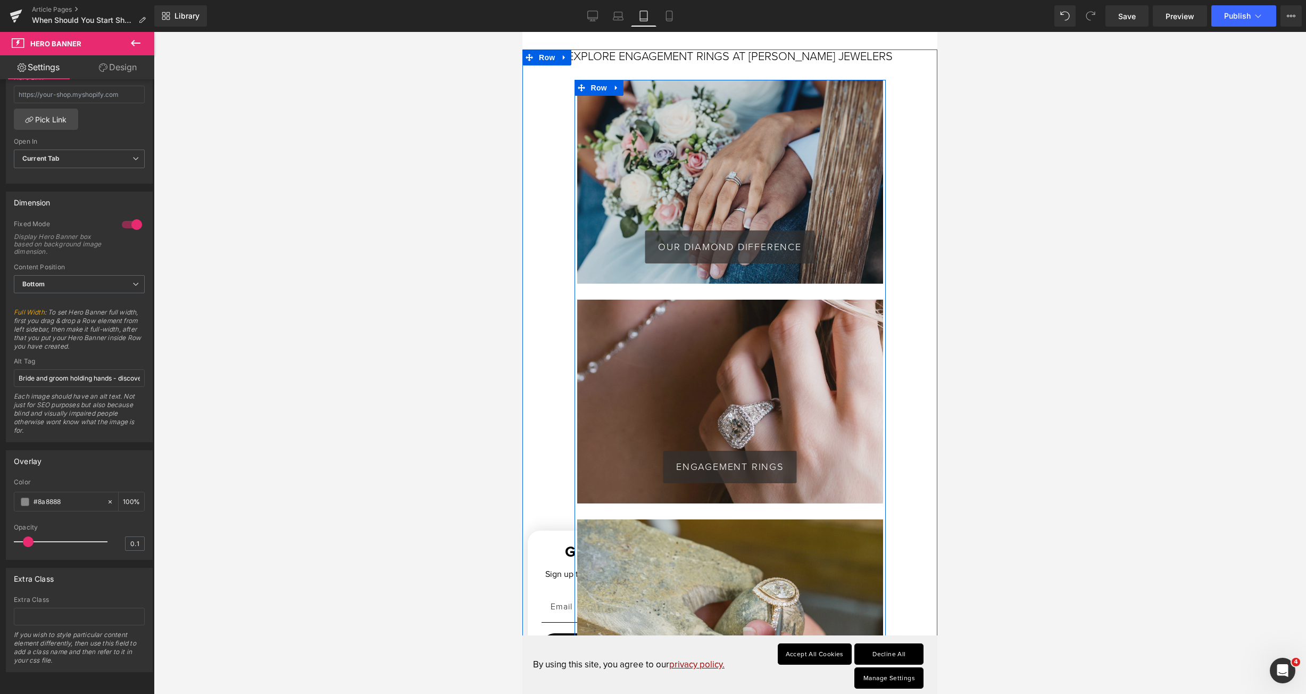
click at [648, 396] on div "ENGAGEMENT RINGS Button" at bounding box center [730, 402] width 306 height 204
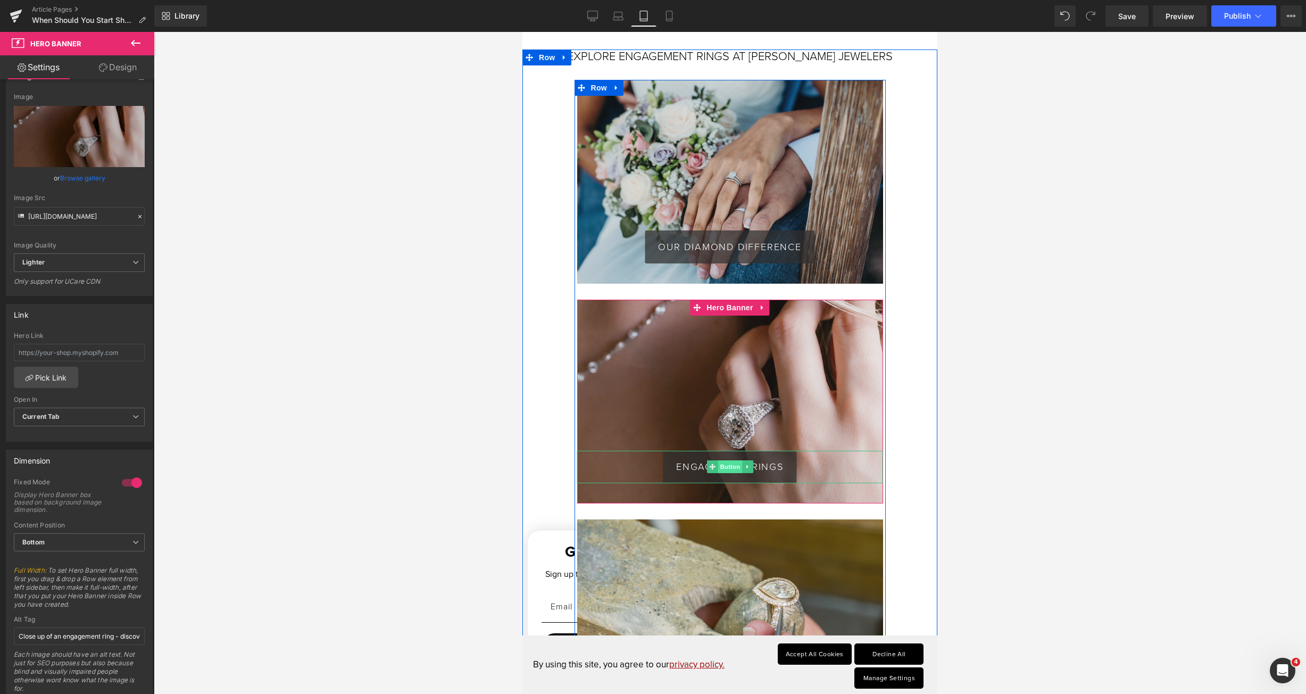
click at [720, 460] on span "Button" at bounding box center [730, 466] width 24 height 13
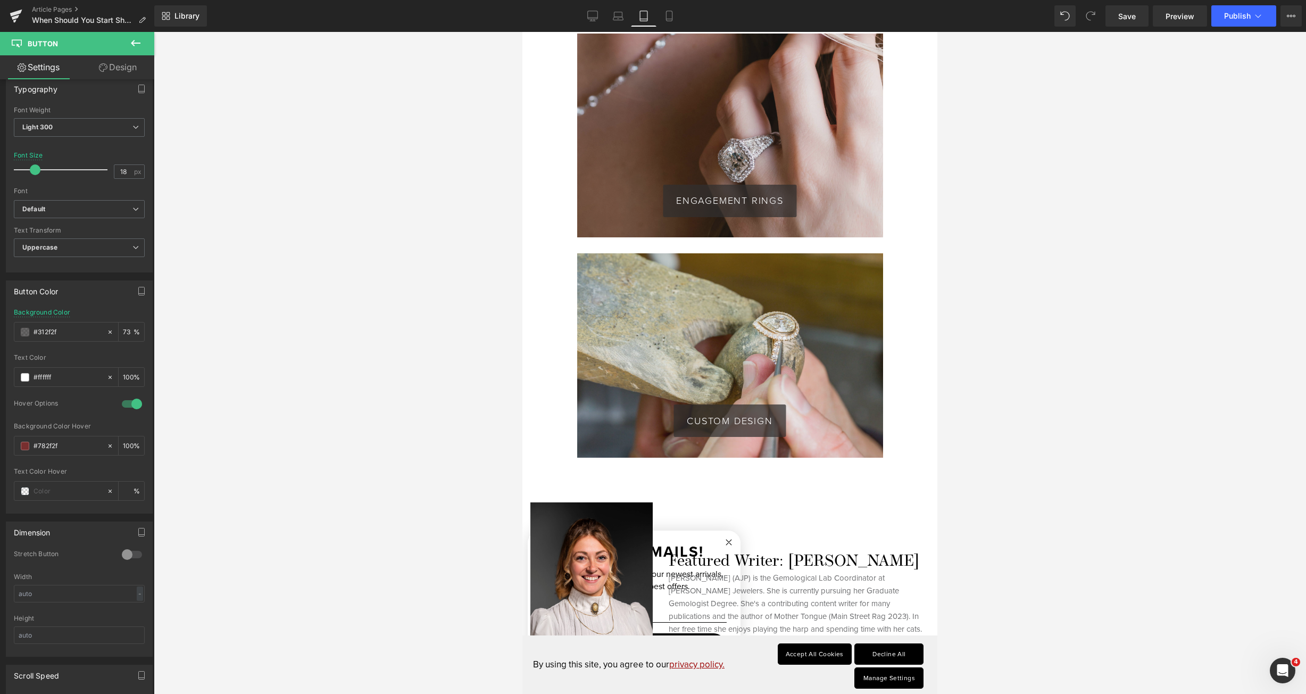
click at [667, 362] on div "CUSTOM DESIGN Button" at bounding box center [730, 355] width 306 height 204
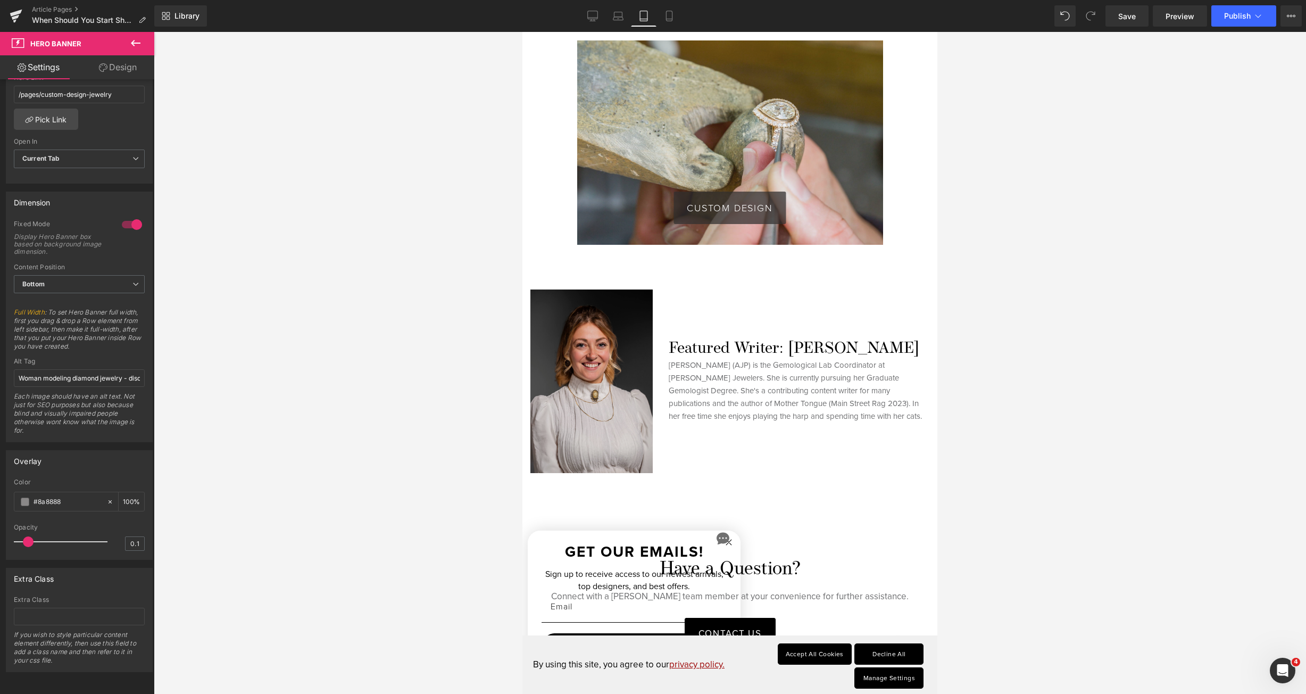
click at [608, 348] on img at bounding box center [592, 381] width 122 height 184
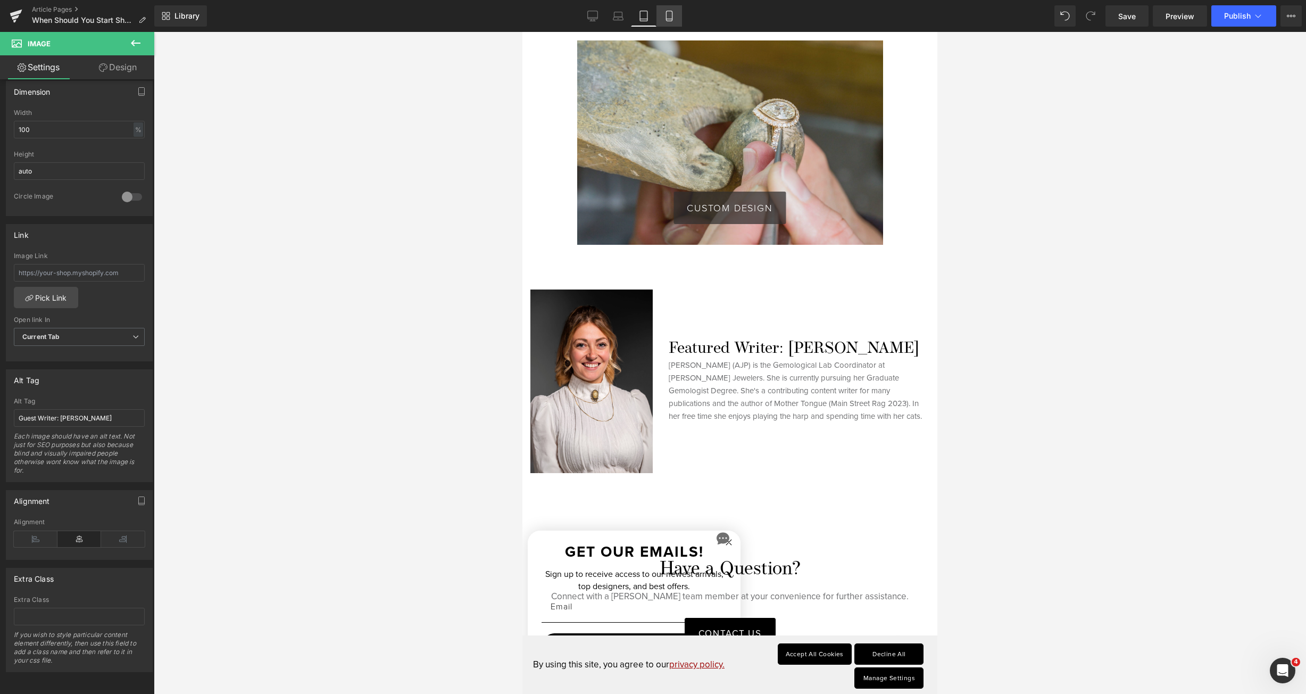
click at [672, 14] on icon at bounding box center [669, 16] width 11 height 11
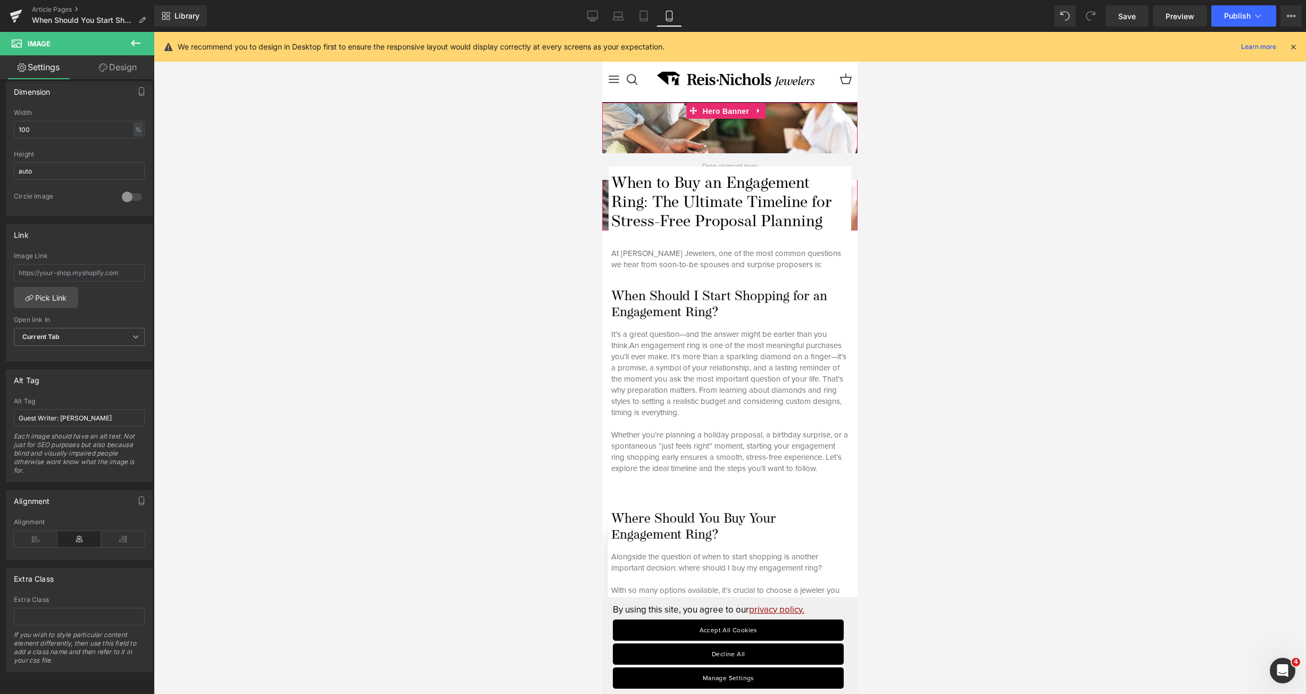
click at [730, 112] on span "Hero Banner" at bounding box center [726, 111] width 52 height 16
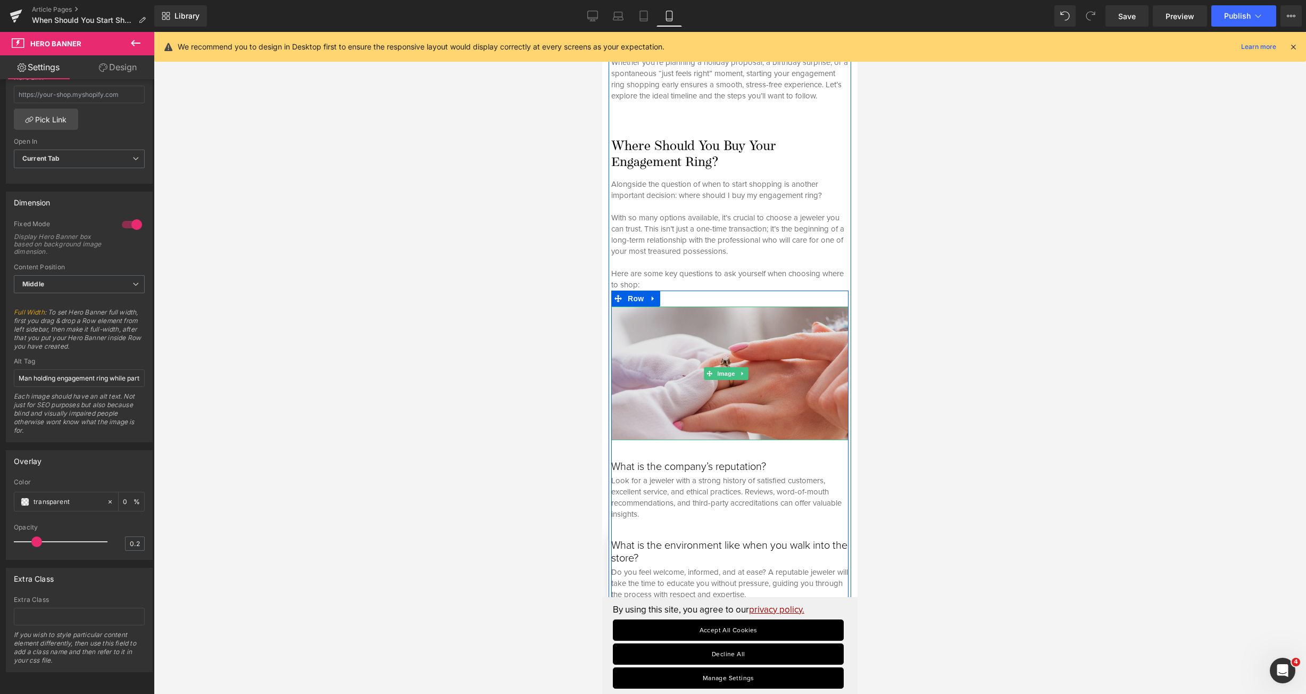
click at [636, 337] on img at bounding box center [729, 373] width 237 height 134
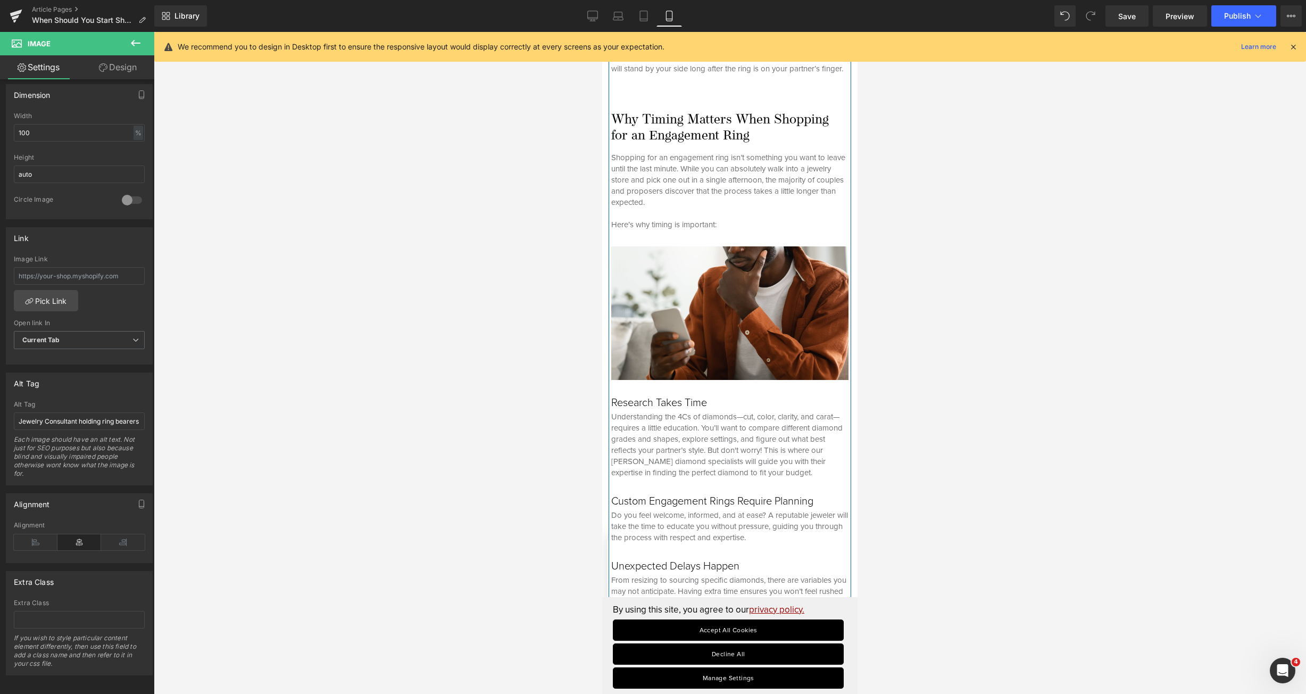
click at [710, 333] on div "Image" at bounding box center [729, 313] width 237 height 134
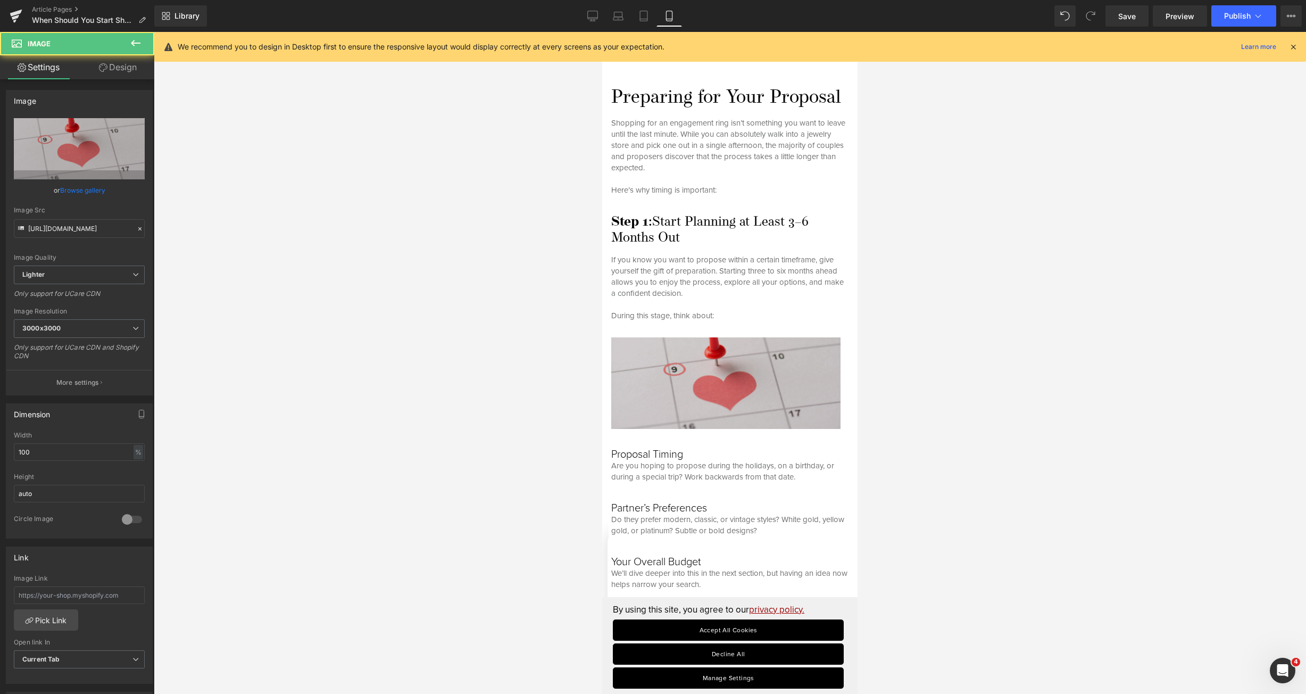
click at [662, 402] on img at bounding box center [729, 383] width 237 height 92
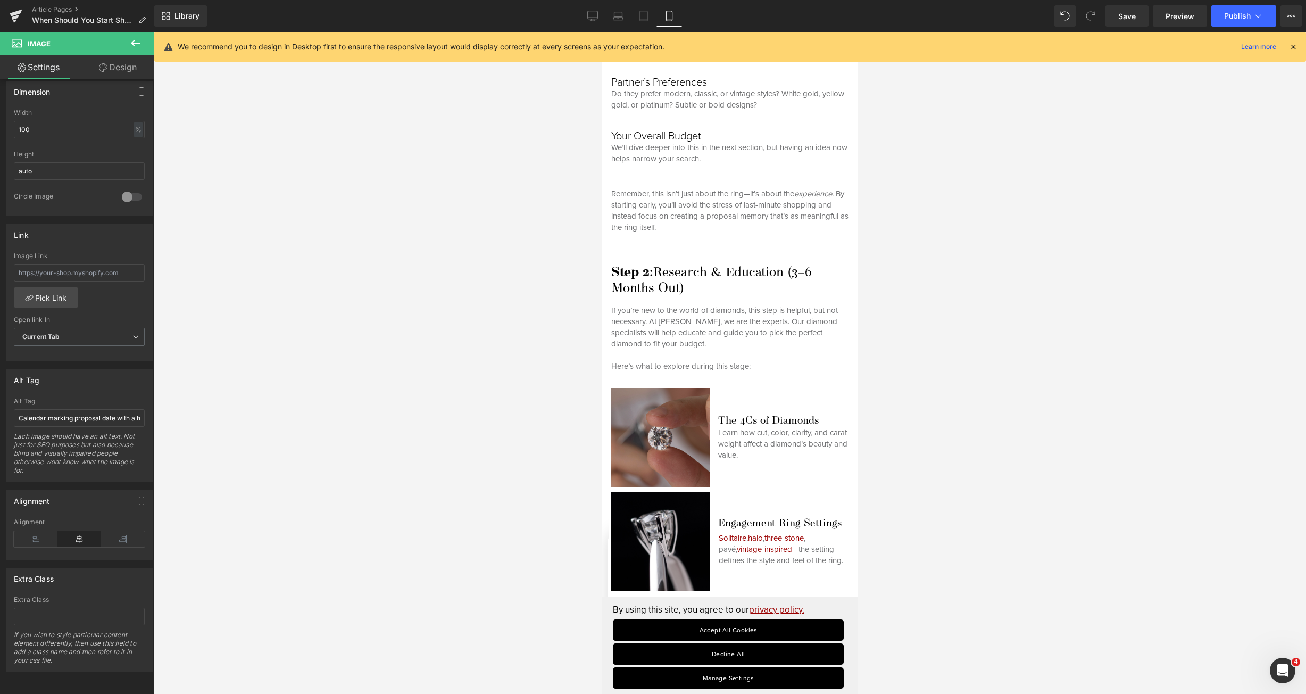
click at [651, 458] on img at bounding box center [660, 437] width 99 height 99
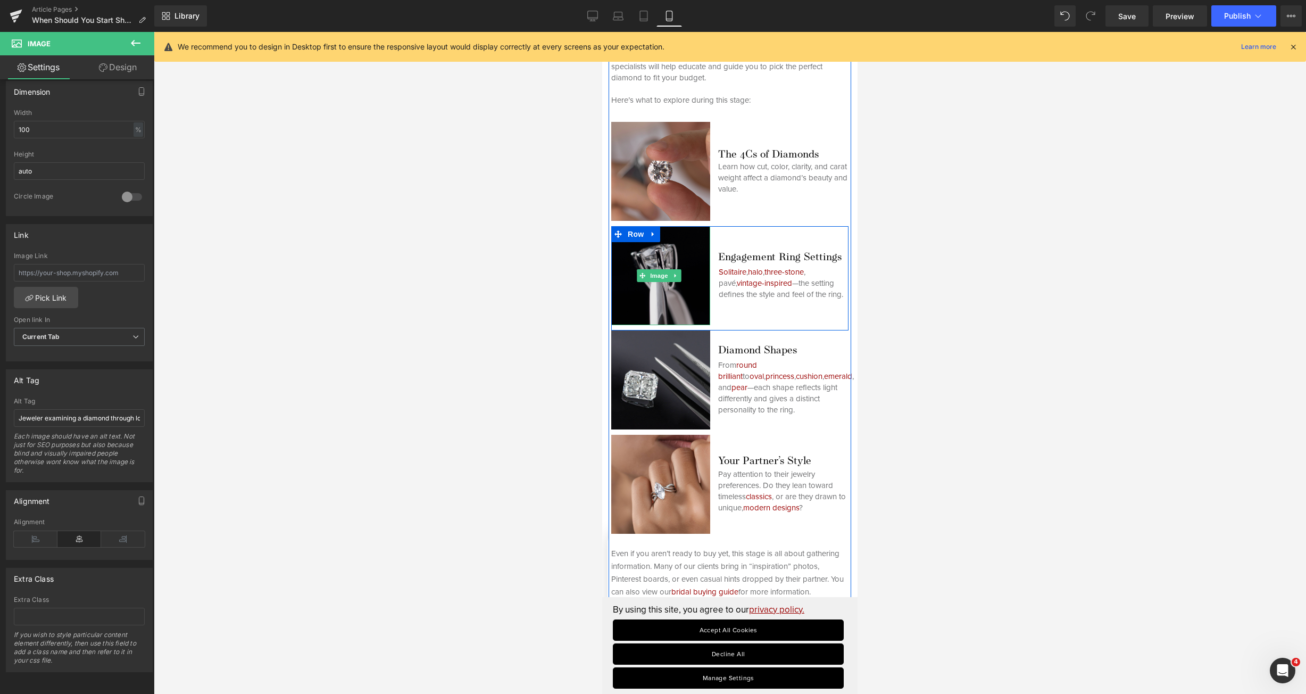
click at [649, 320] on img at bounding box center [660, 275] width 99 height 99
click at [642, 397] on img at bounding box center [660, 379] width 99 height 99
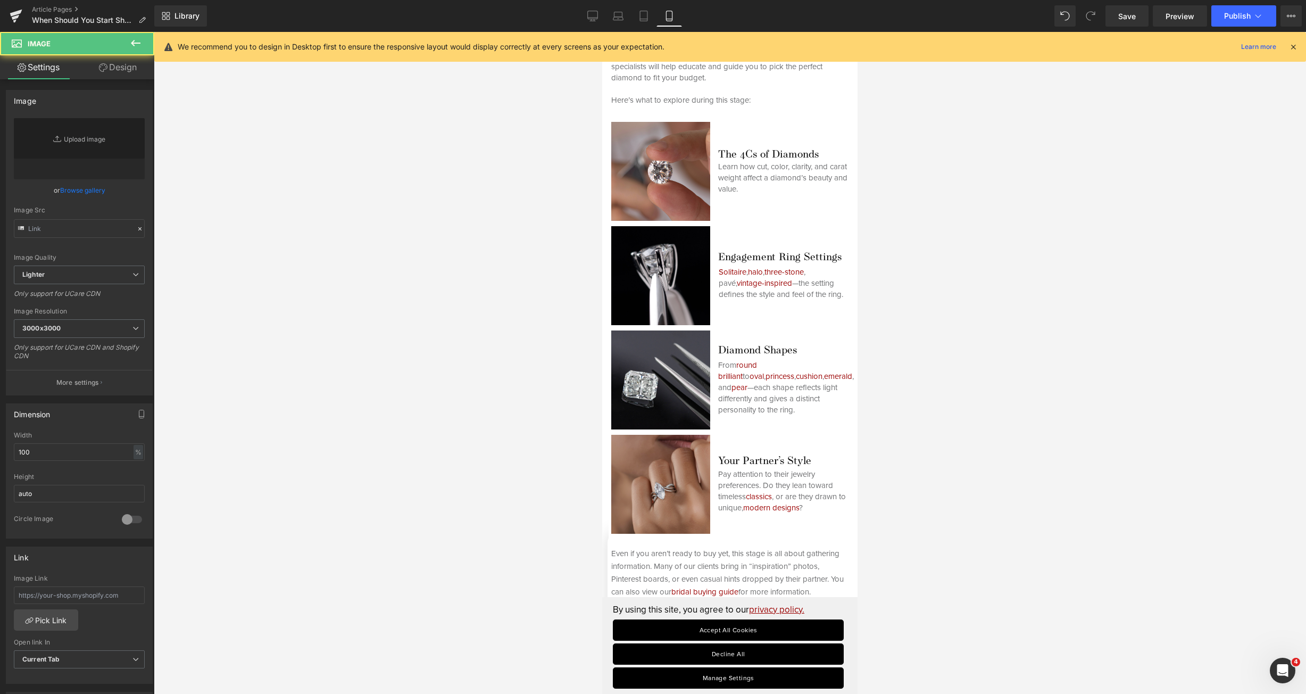
click at [638, 460] on img at bounding box center [660, 484] width 99 height 99
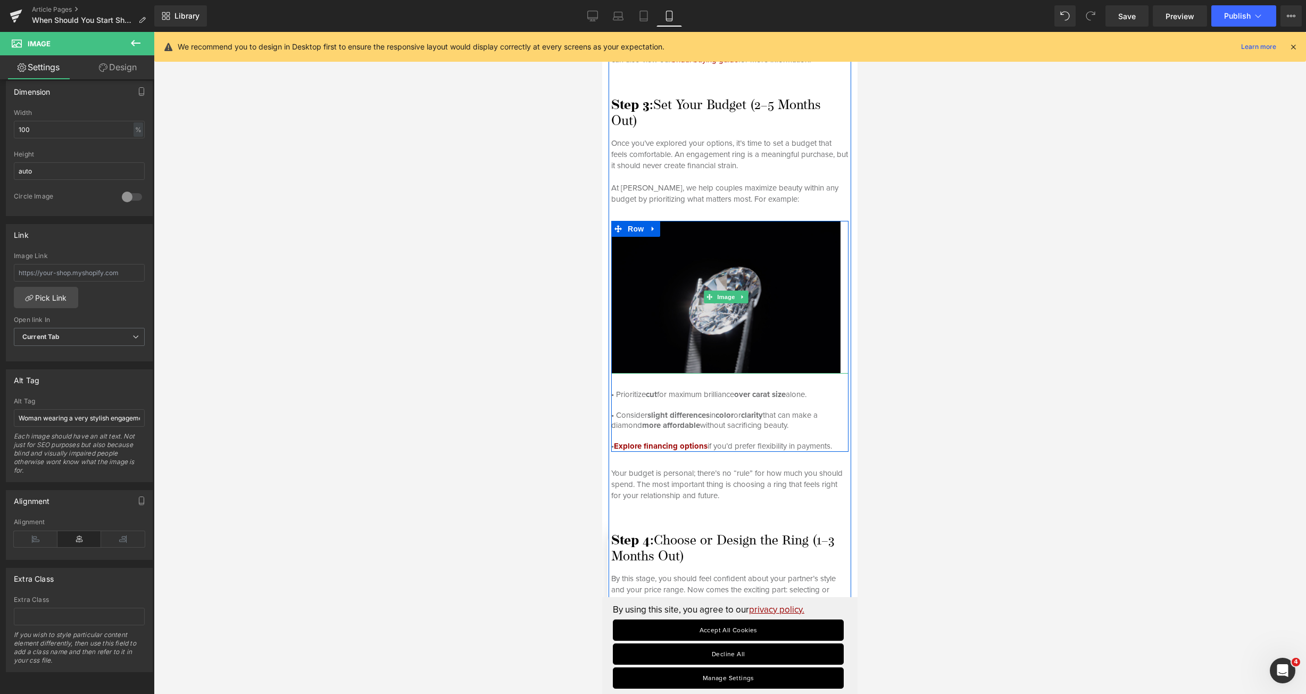
click at [666, 336] on img at bounding box center [729, 297] width 237 height 153
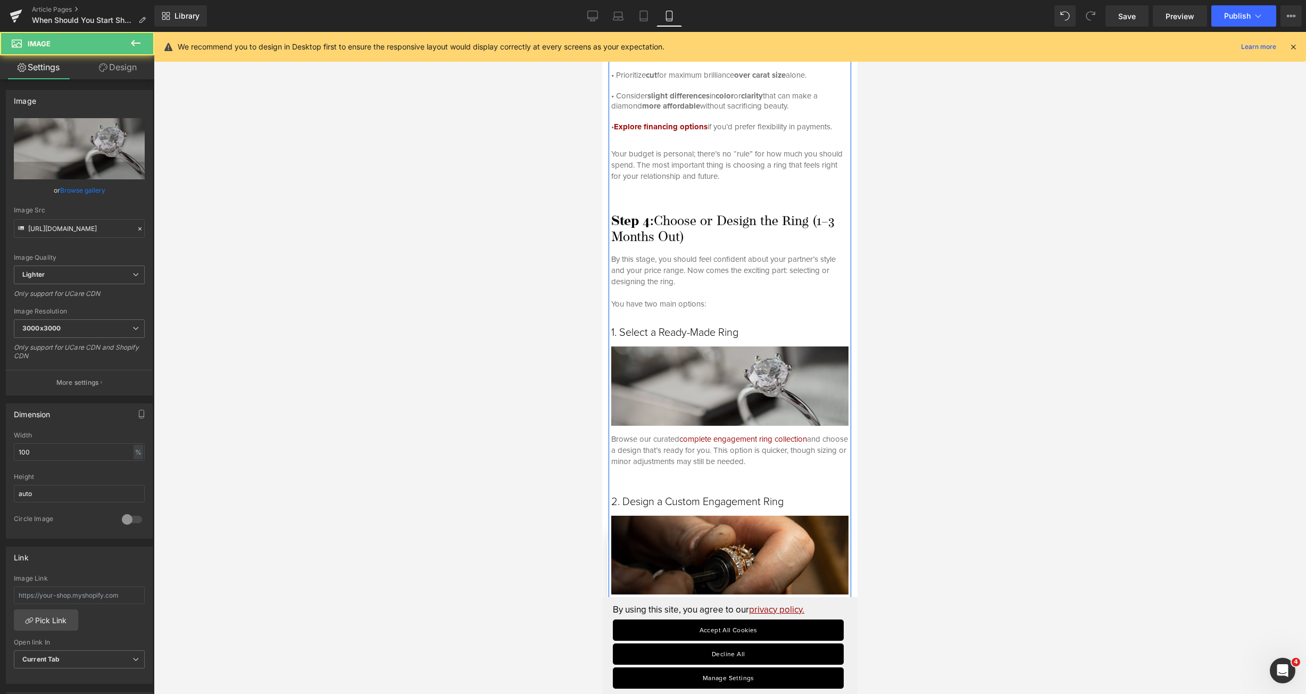
click at [761, 415] on img at bounding box center [729, 385] width 237 height 79
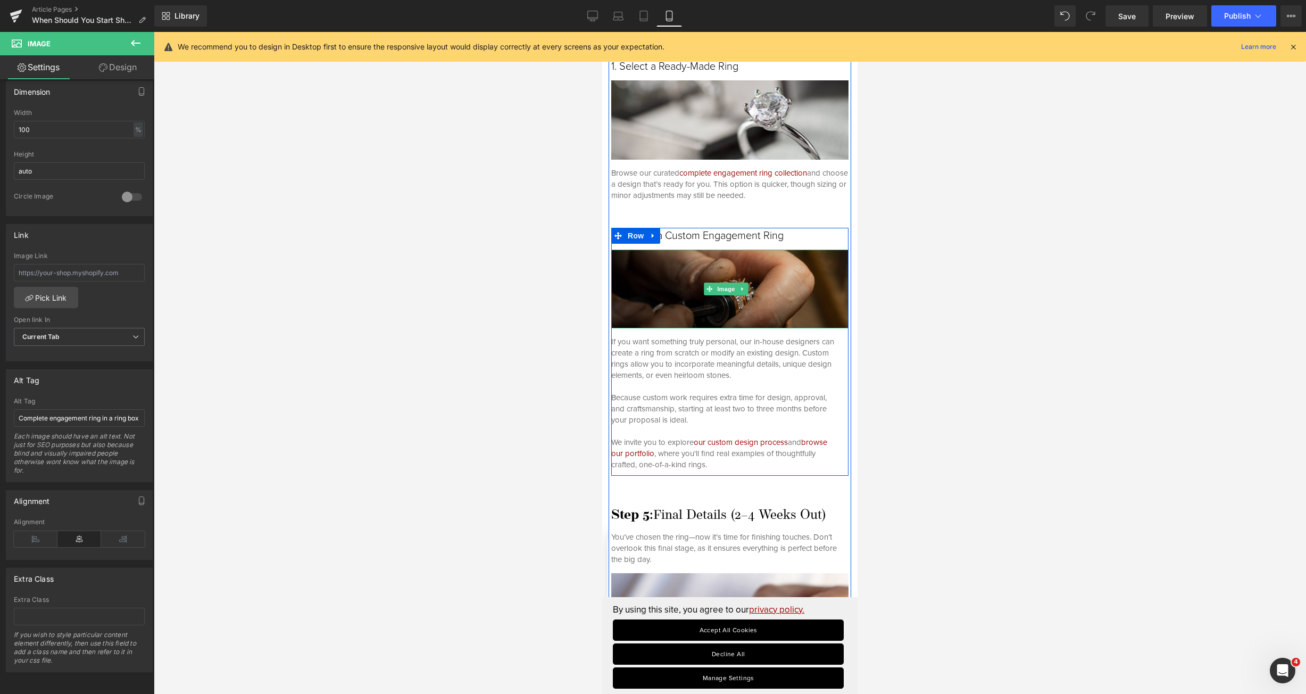
click at [675, 316] on img at bounding box center [729, 289] width 237 height 79
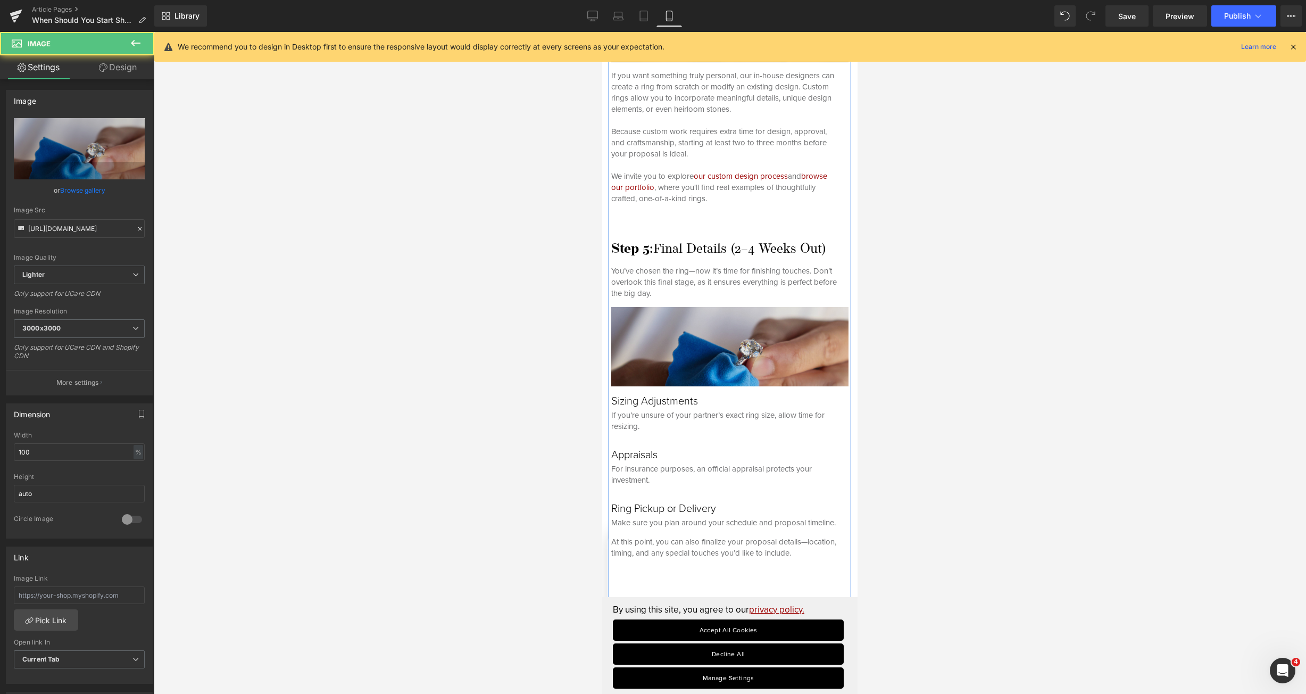
click at [694, 356] on img at bounding box center [729, 346] width 237 height 79
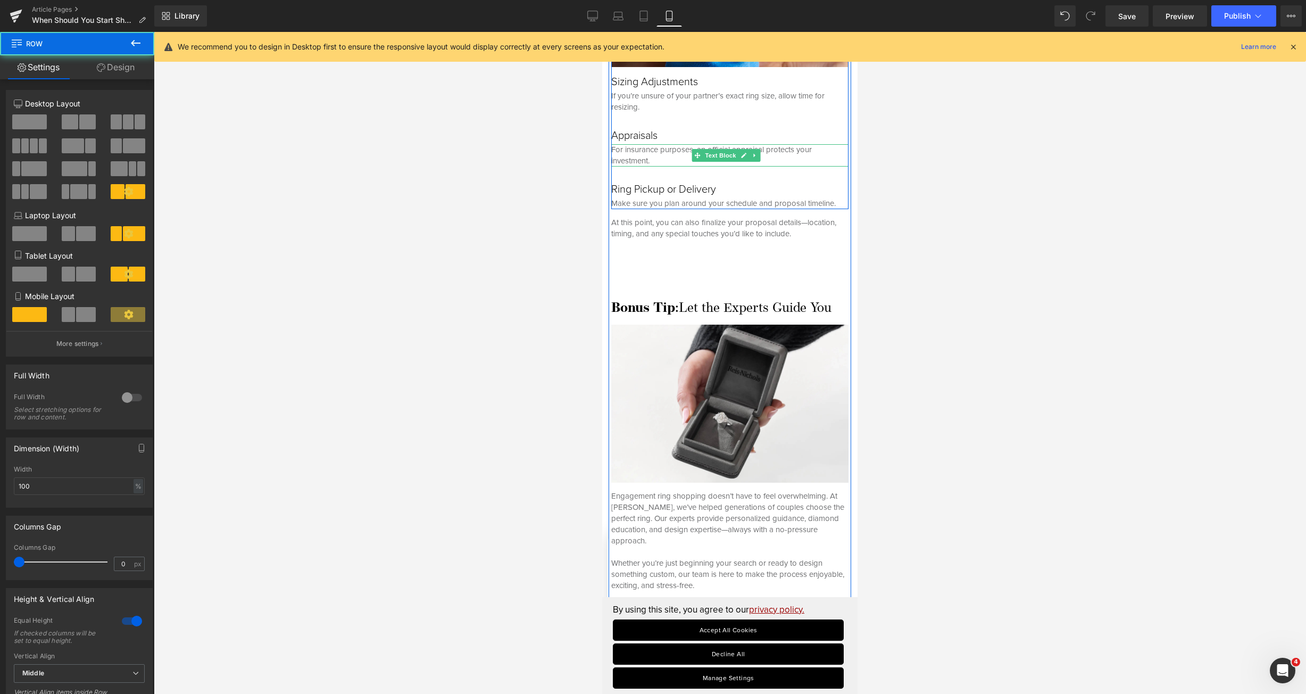
click at [641, 475] on div "Bonus Tip: Let the Experts Guide You Heading Image Engagement ring shopping doe…" at bounding box center [729, 442] width 237 height 299
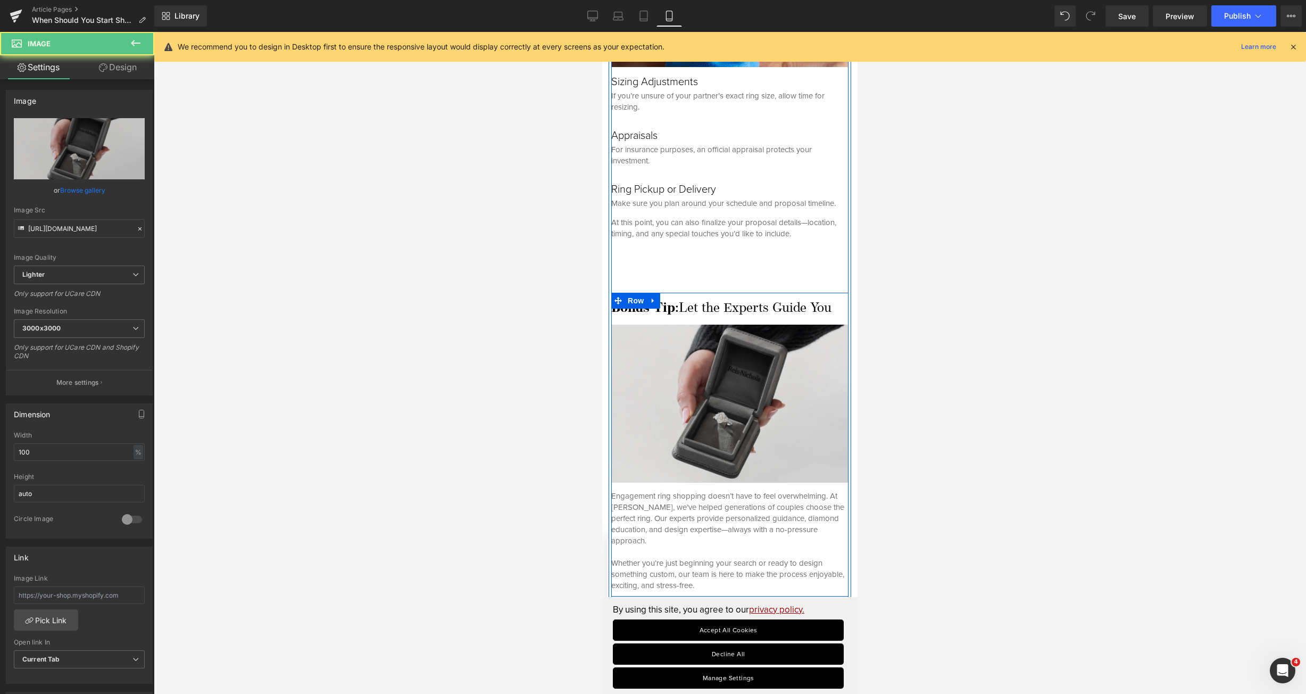
click at [641, 462] on img at bounding box center [729, 404] width 237 height 158
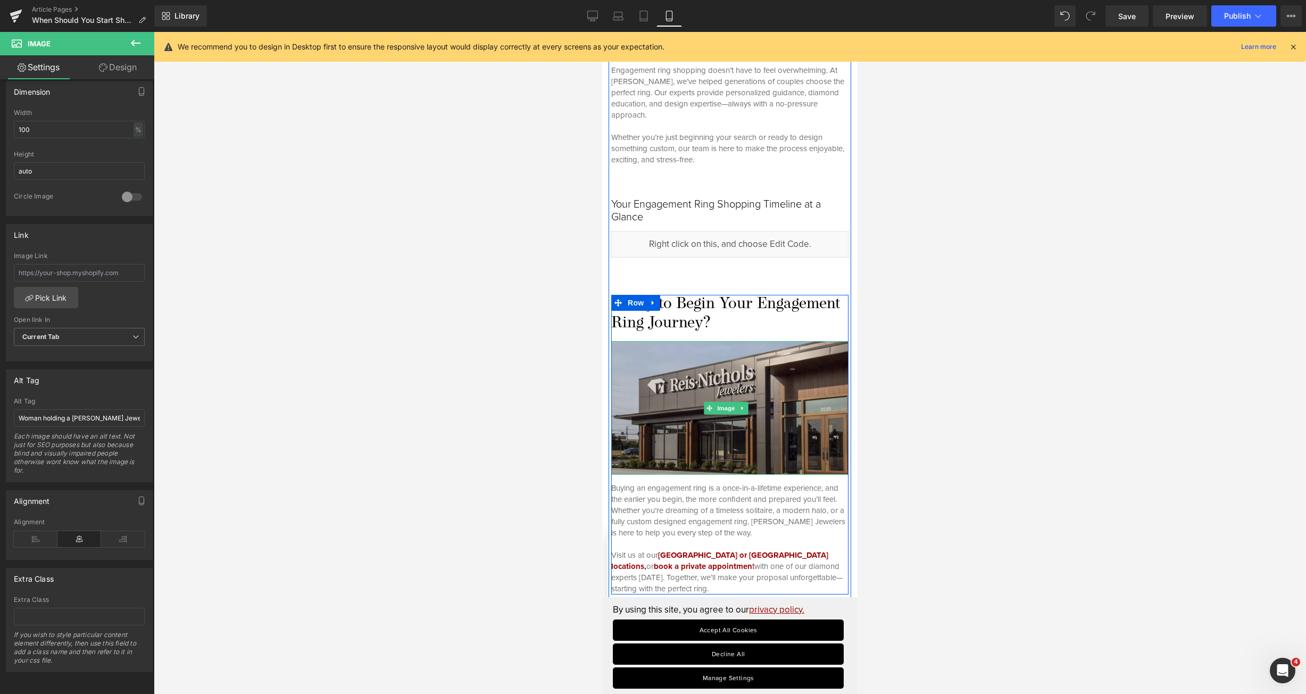
click at [759, 386] on img at bounding box center [729, 408] width 237 height 134
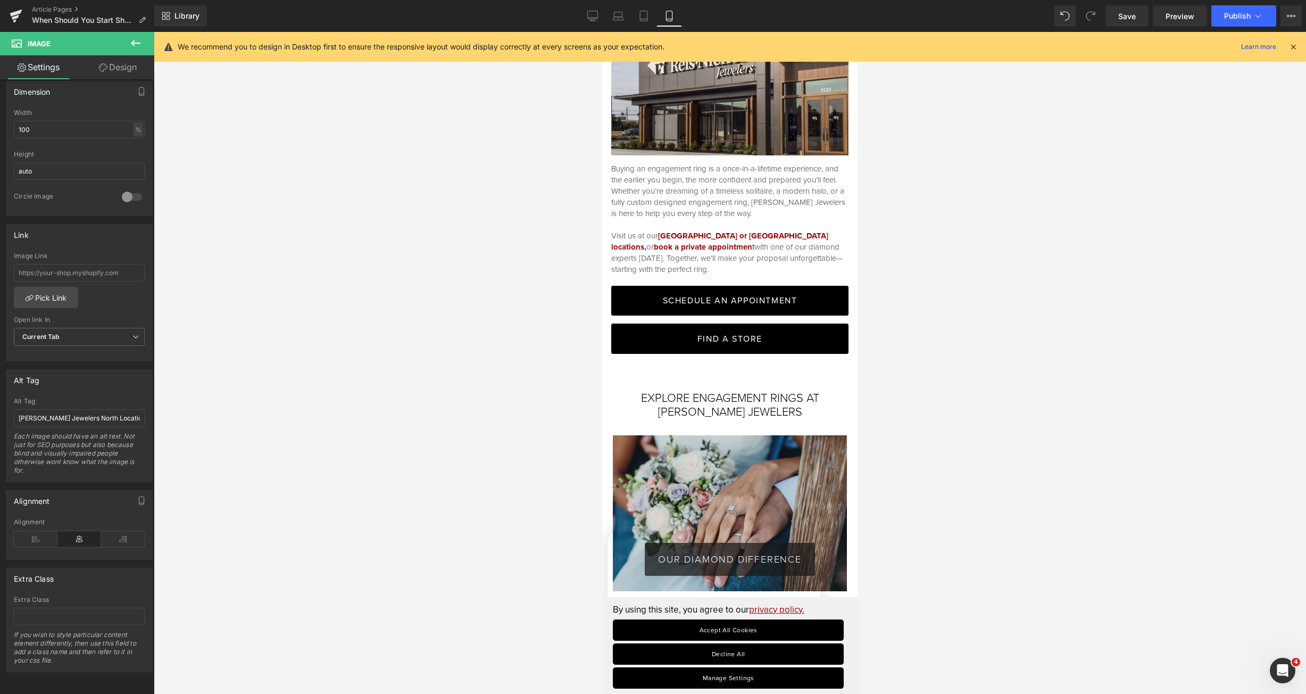
click at [726, 438] on div "OUR DIAMOND DIFFERENCE Button" at bounding box center [730, 513] width 234 height 156
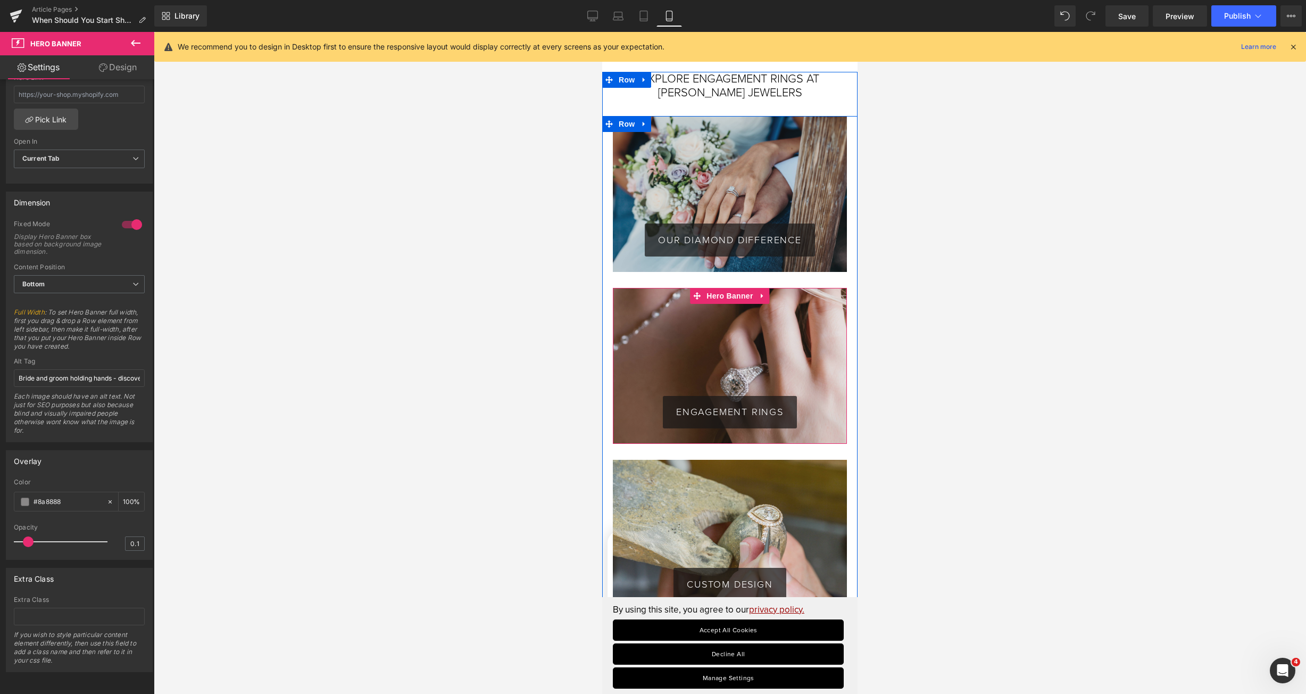
click at [671, 329] on div "ENGAGEMENT RINGS Button" at bounding box center [730, 366] width 234 height 156
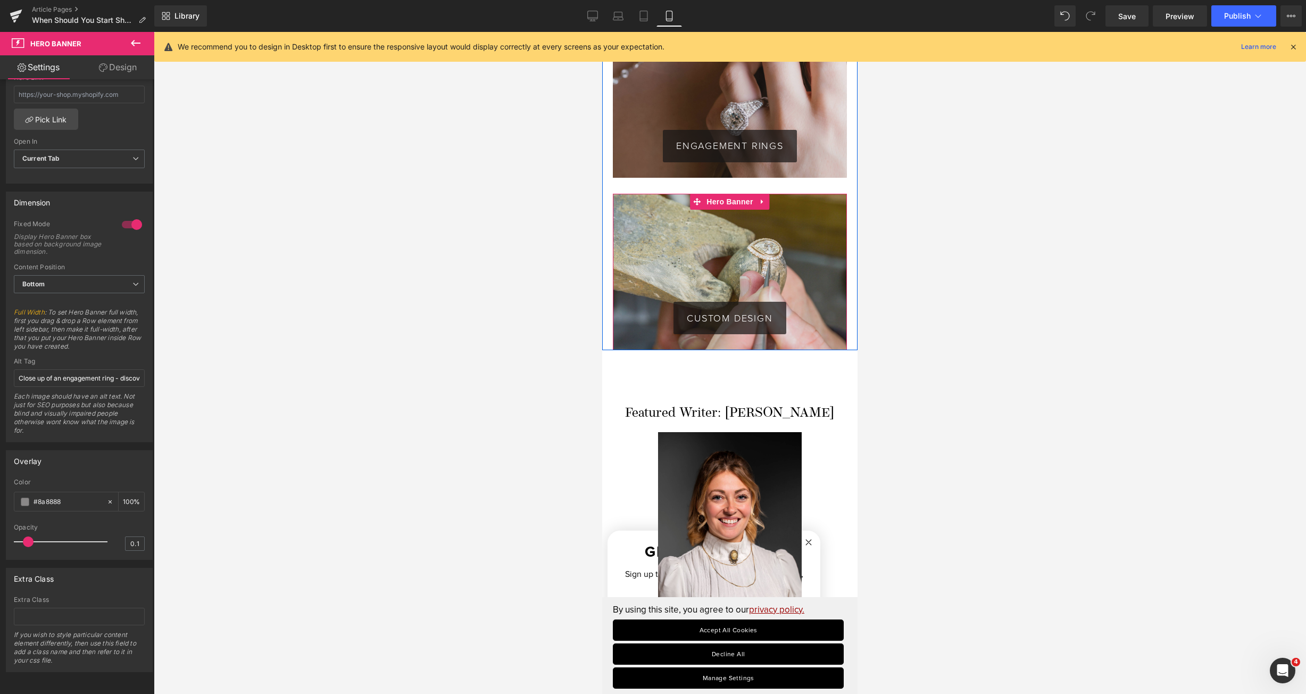
click at [742, 266] on div "CUSTOM DESIGN Button" at bounding box center [730, 272] width 234 height 156
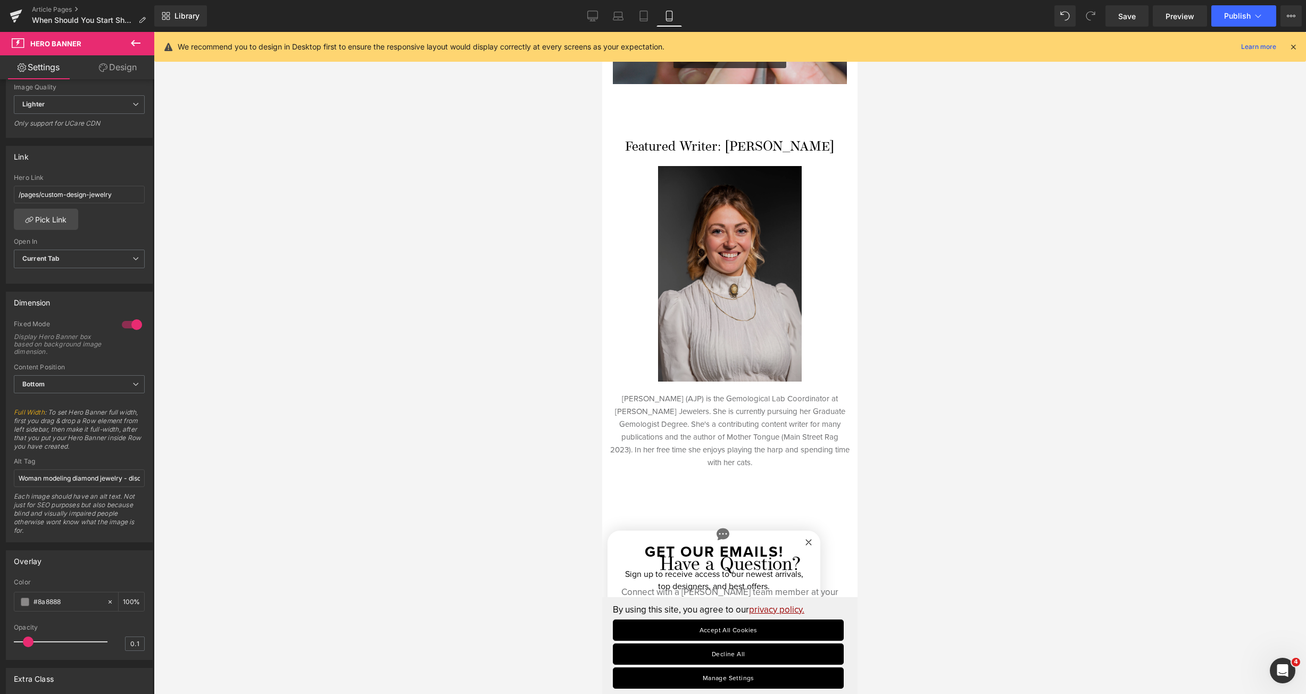
click at [726, 267] on img at bounding box center [730, 274] width 144 height 216
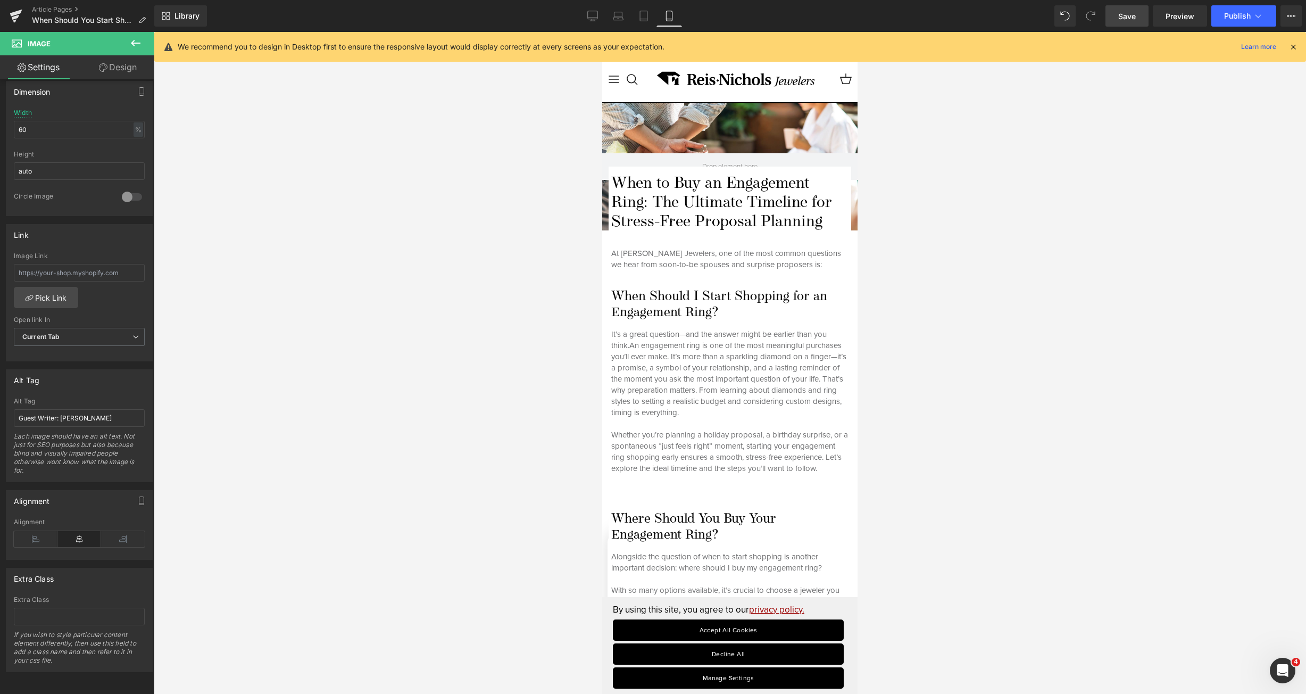
click at [1123, 21] on span "Save" at bounding box center [1127, 16] width 18 height 11
click at [624, 21] on link "Tablet" at bounding box center [632, 15] width 26 height 21
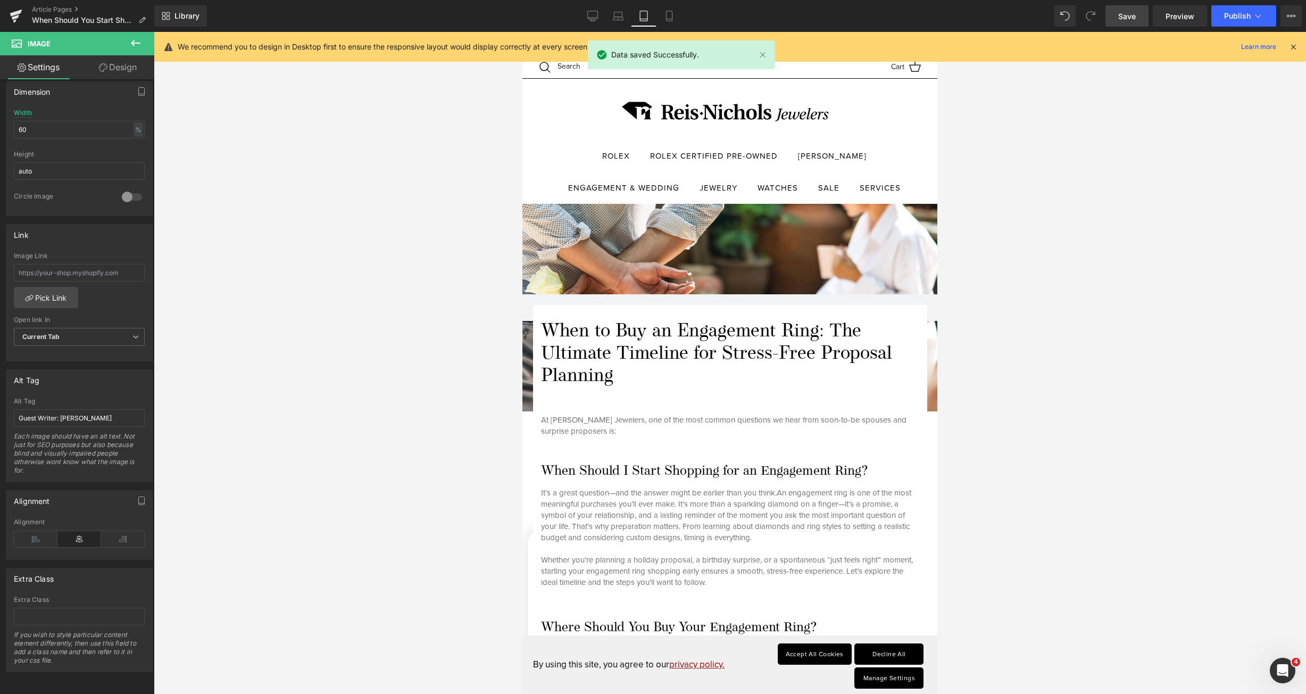
drag, startPoint x: 935, startPoint y: 97, endPoint x: 1484, endPoint y: 90, distance: 549.2
click at [621, 15] on icon at bounding box center [618, 16] width 11 height 11
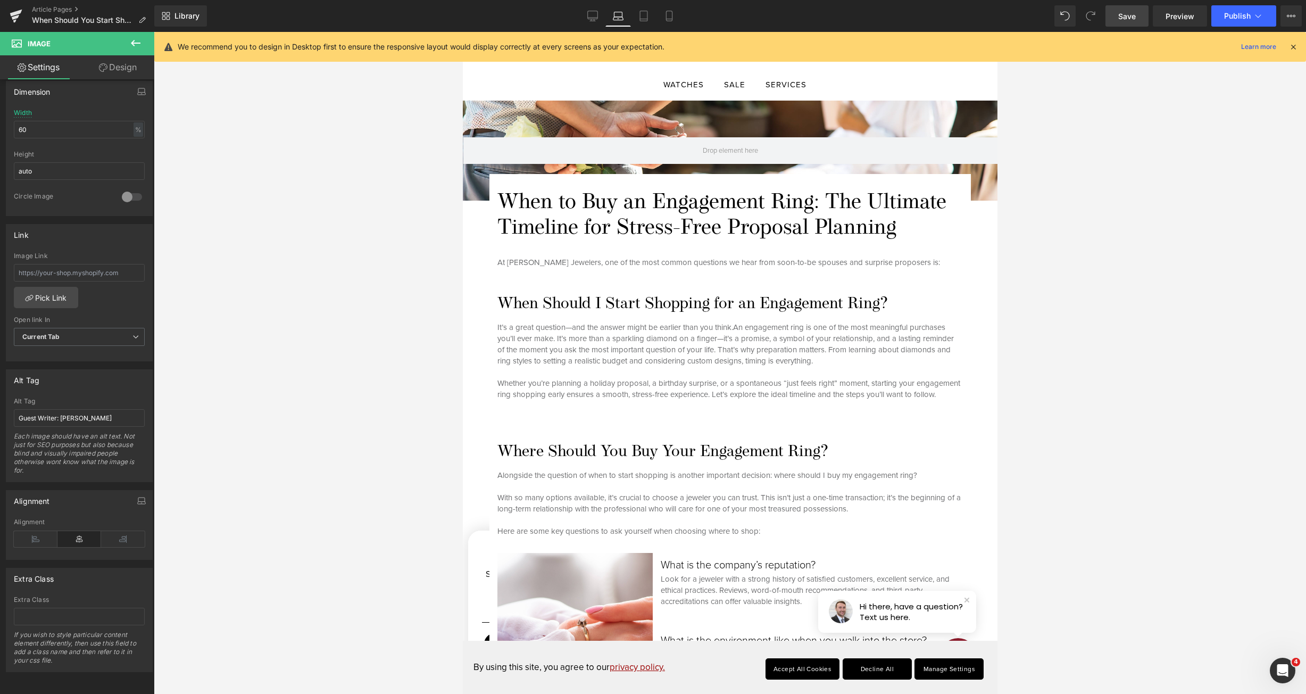
scroll to position [94, 0]
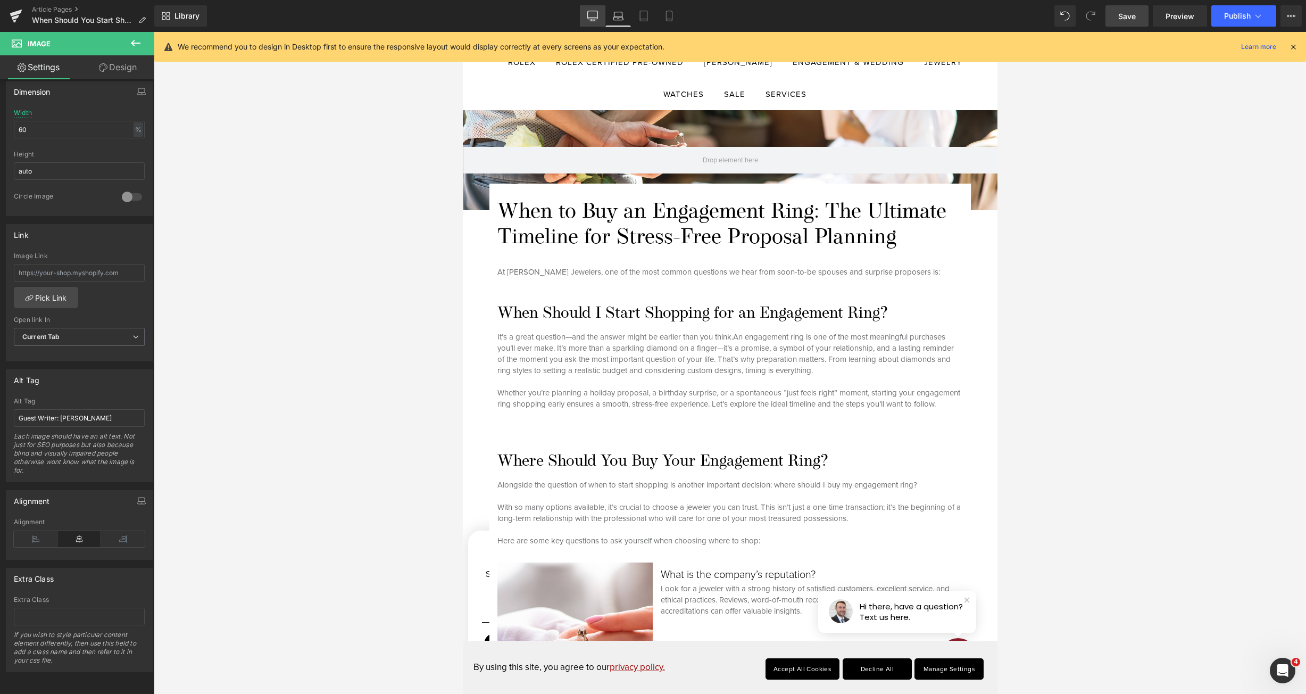
click at [583, 13] on link "Desktop" at bounding box center [593, 15] width 26 height 21
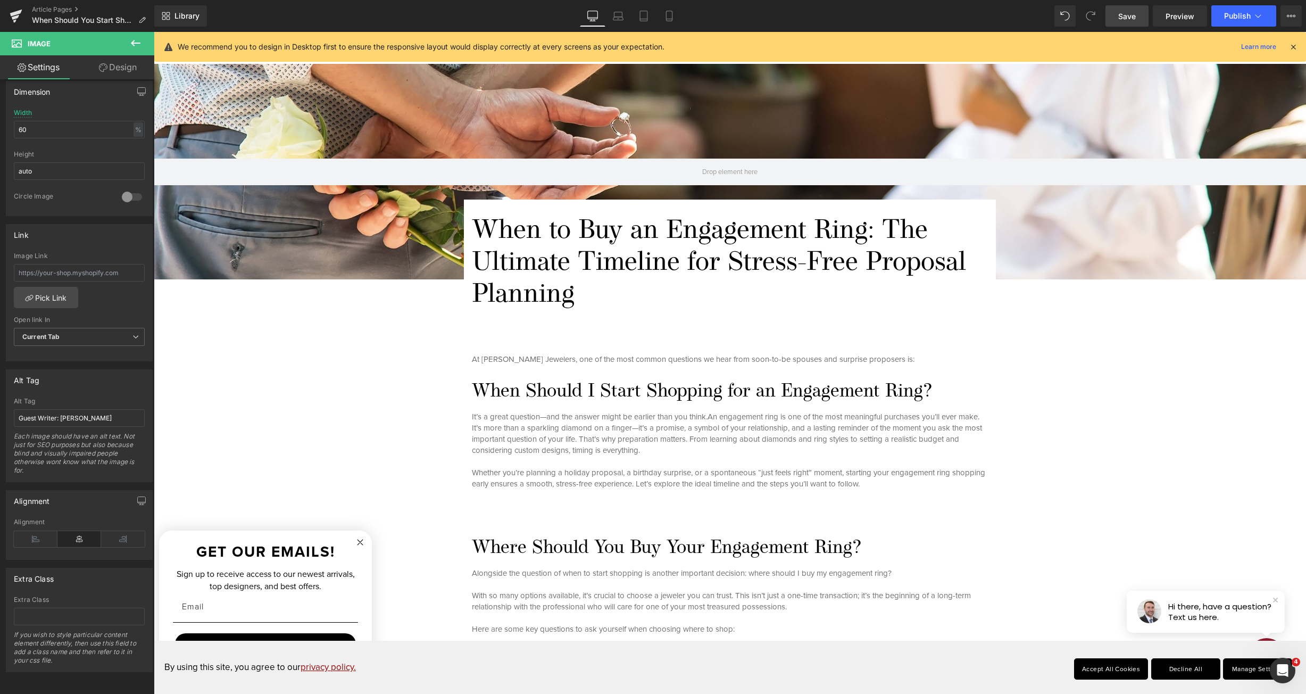
scroll to position [0, 0]
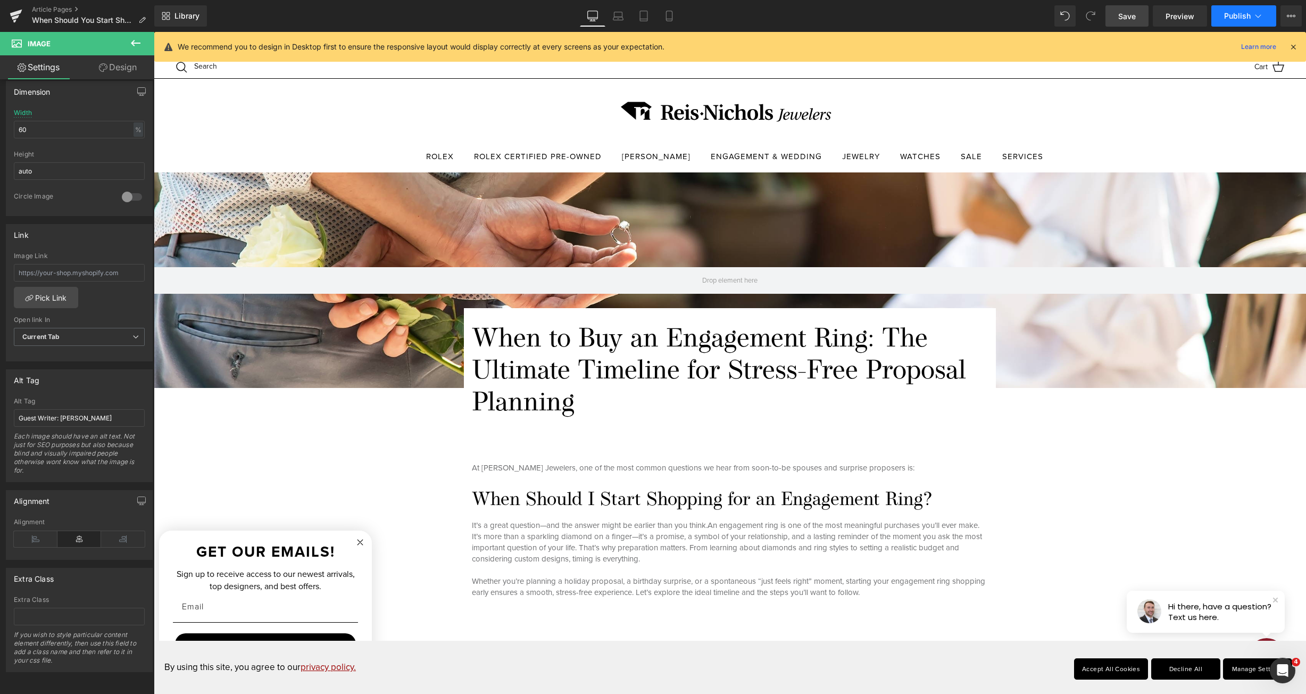
click at [1261, 14] on icon at bounding box center [1258, 16] width 11 height 11
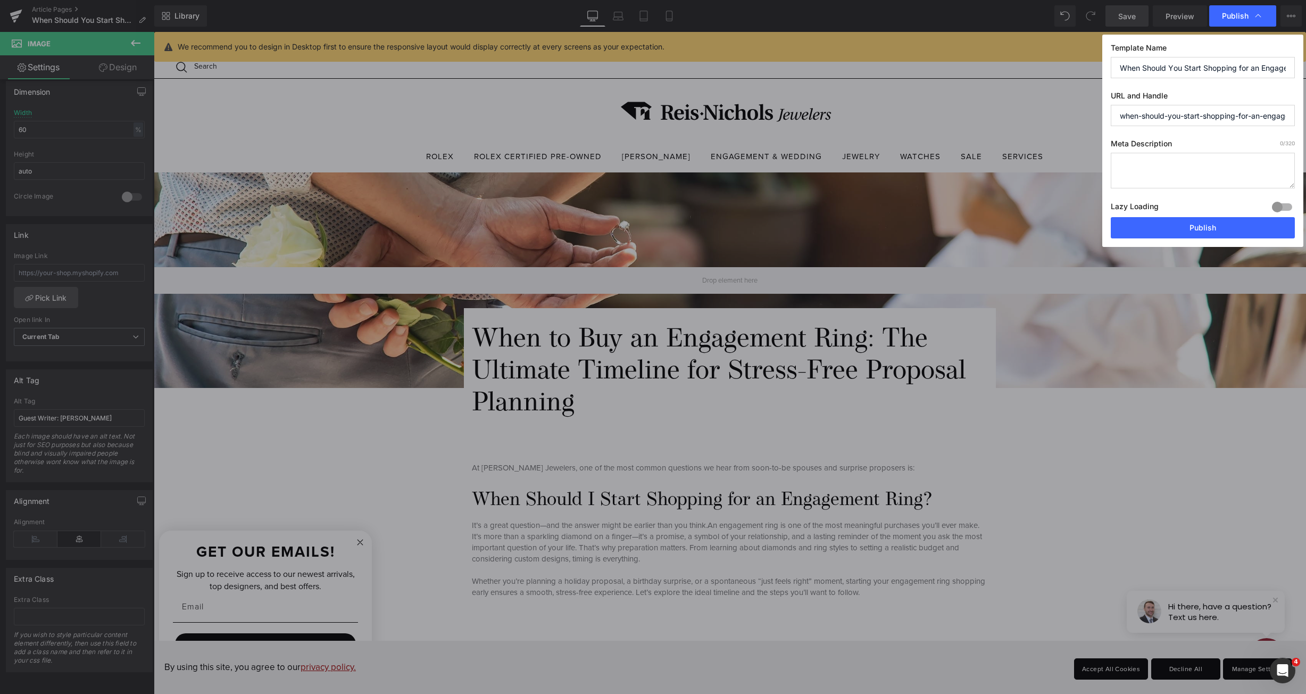
click at [1194, 115] on input "when-should-you-start-shopping-for-an-engagement-ring" at bounding box center [1203, 115] width 184 height 21
drag, startPoint x: 1128, startPoint y: 117, endPoint x: 1289, endPoint y: 113, distance: 161.3
click at [1289, 113] on input "when-should-you-start-shopping-for-an-engagement-ring" at bounding box center [1203, 115] width 184 height 21
click at [1247, 69] on input "When Should You Start Shopping for an Engagement Ring?" at bounding box center [1203, 67] width 184 height 21
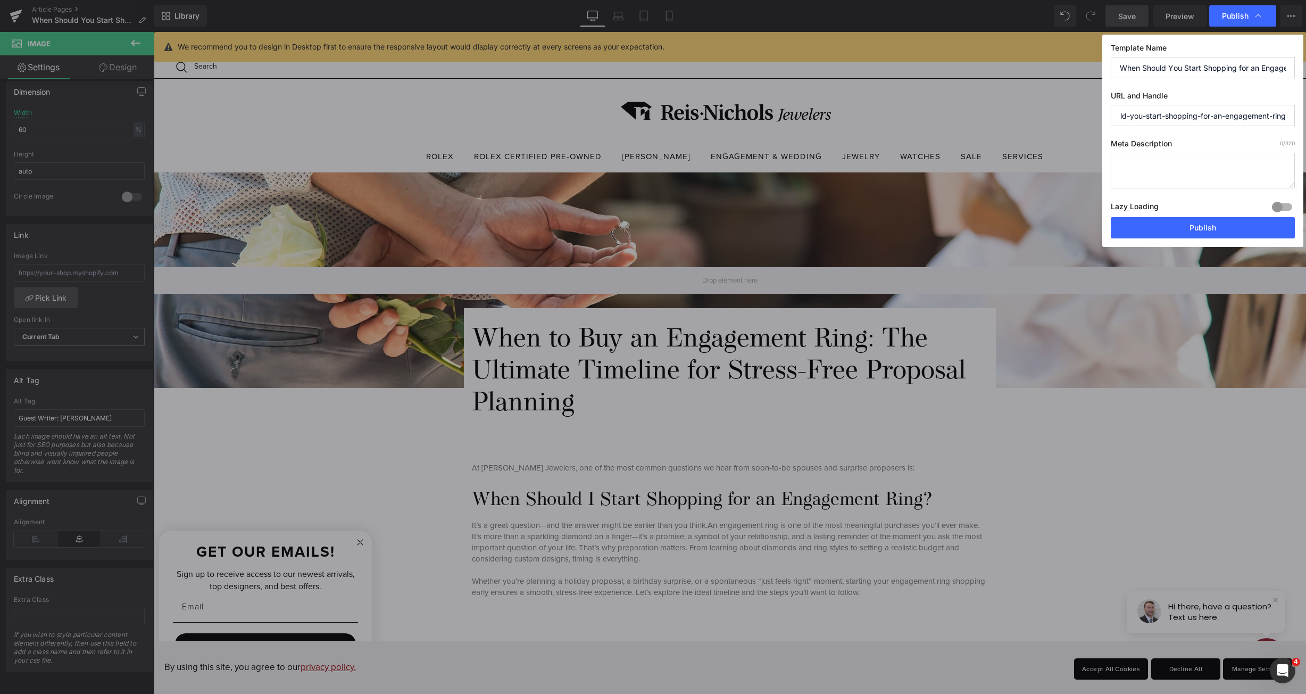
scroll to position [0, 0]
click at [1247, 69] on input "When Should You Start Shopping for an Engagement Ring?" at bounding box center [1203, 67] width 184 height 21
click at [1172, 66] on input "When Should You Start Shopping for an Engagement Ring?" at bounding box center [1203, 67] width 184 height 21
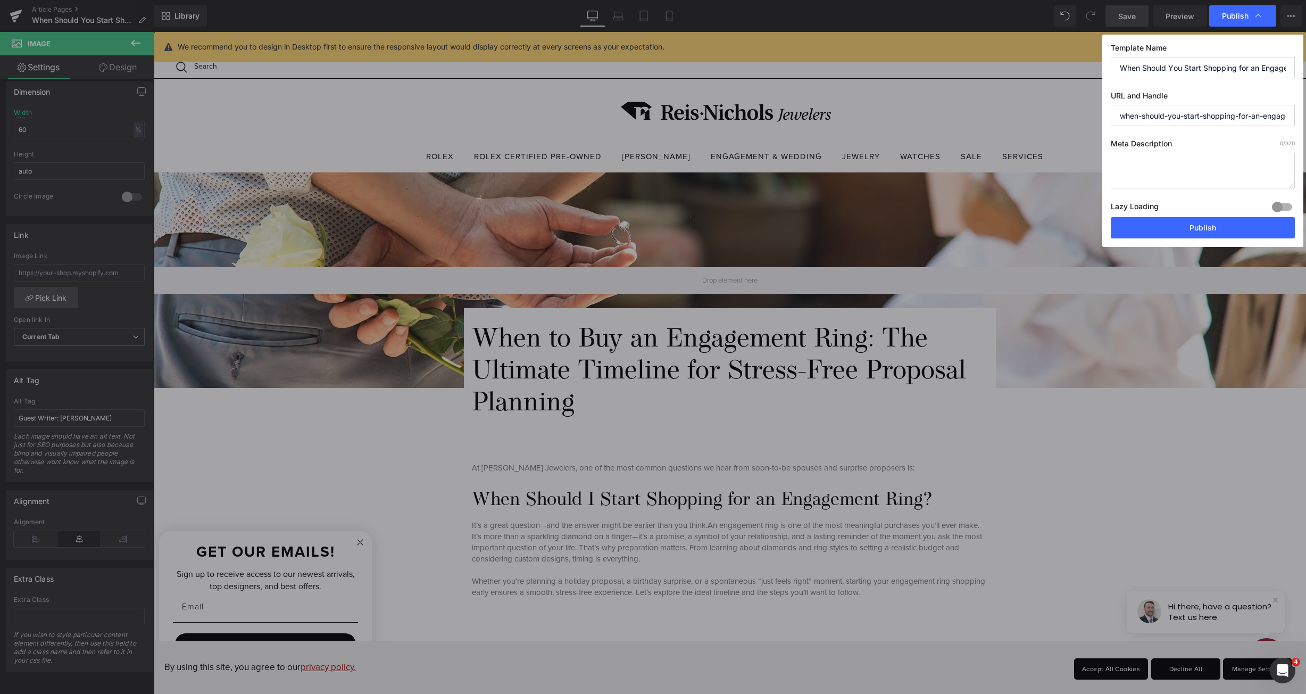
click at [1149, 67] on input "When Should You Start Shopping for an Engagement Ring?" at bounding box center [1203, 67] width 184 height 21
drag, startPoint x: 1124, startPoint y: 73, endPoint x: 1322, endPoint y: 74, distance: 197.9
click at [1306, 74] on html "Hero Banner You are previewing how the will restyle your page. You can not edit…" at bounding box center [653, 347] width 1306 height 694
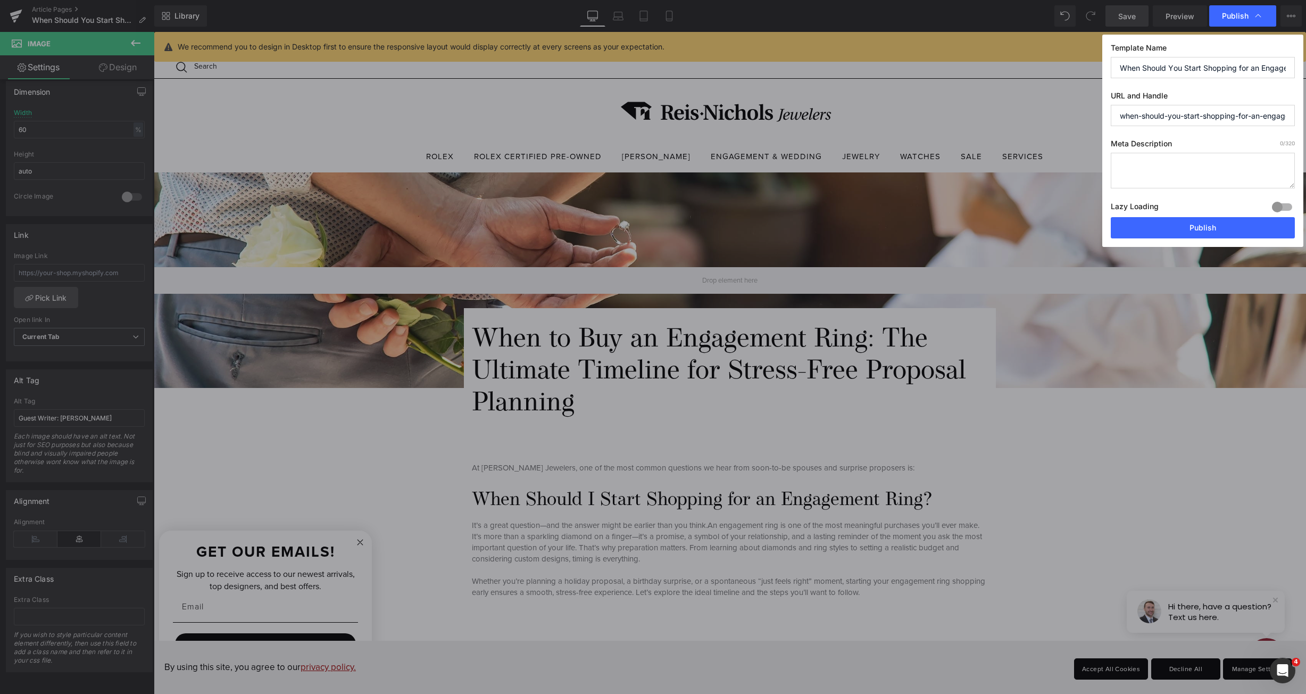
click at [1242, 161] on textarea at bounding box center [1203, 171] width 184 height 36
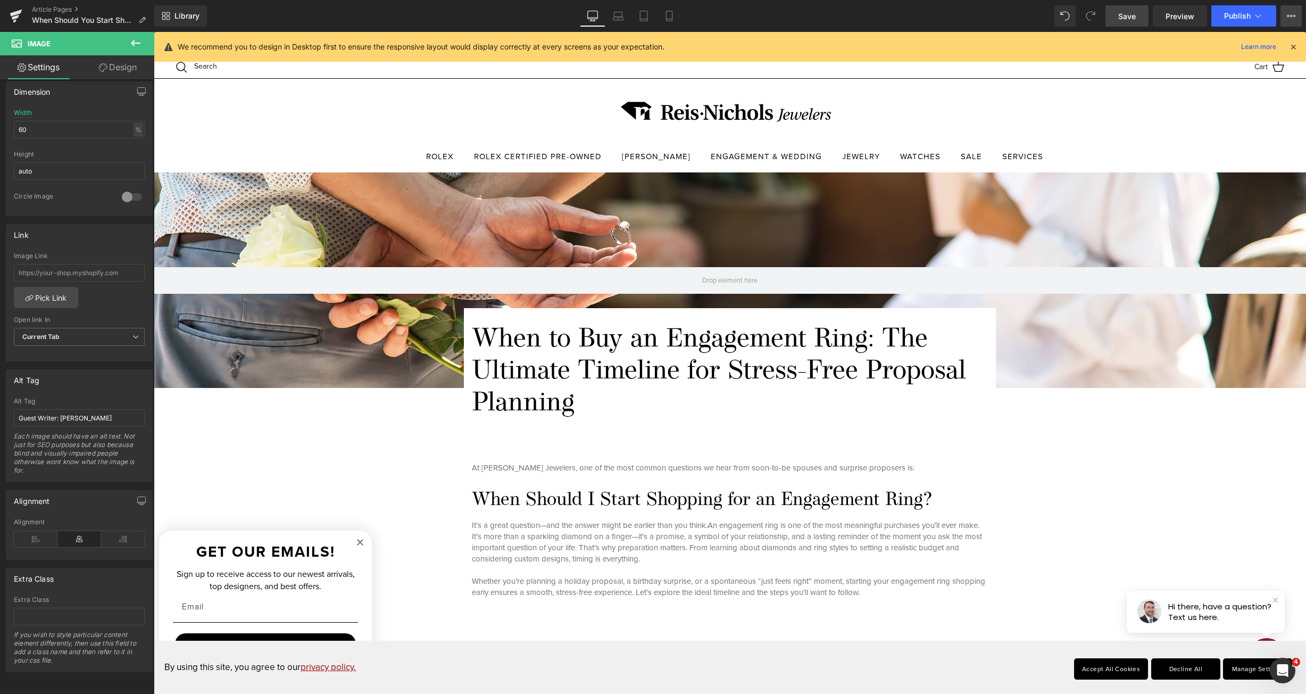
click at [1291, 14] on icon at bounding box center [1291, 16] width 9 height 9
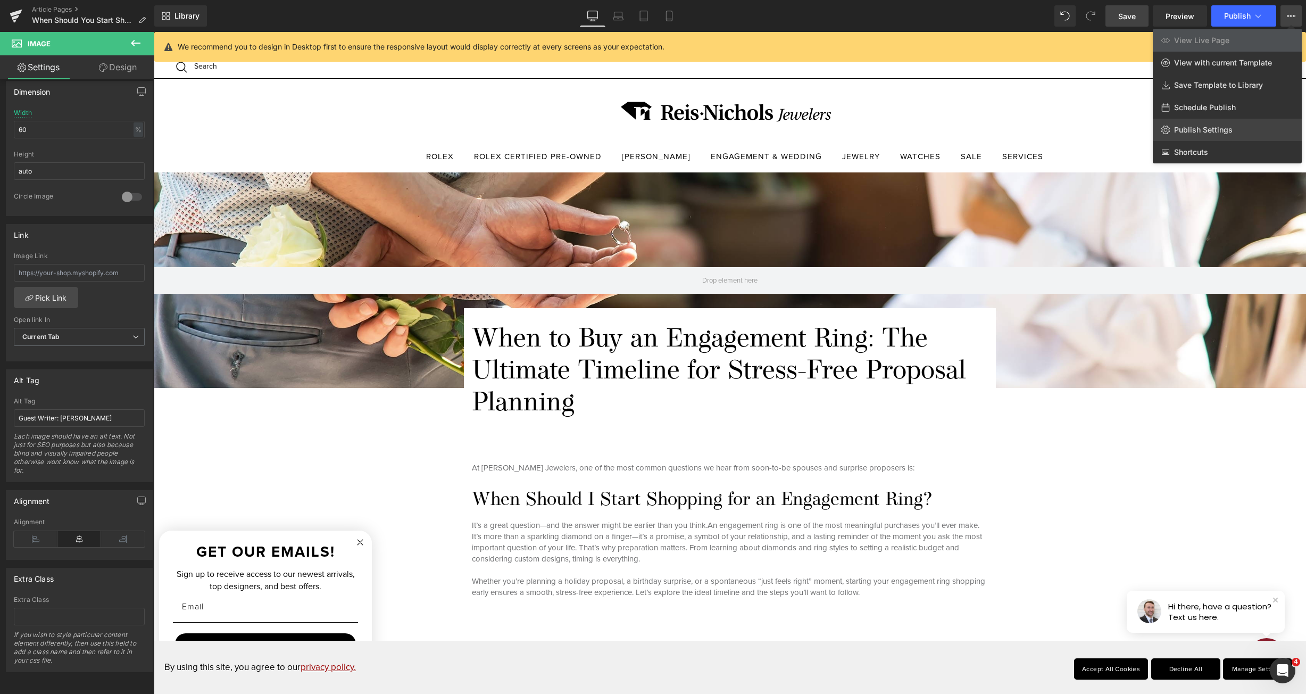
click at [1228, 129] on span "Publish Settings" at bounding box center [1203, 130] width 59 height 10
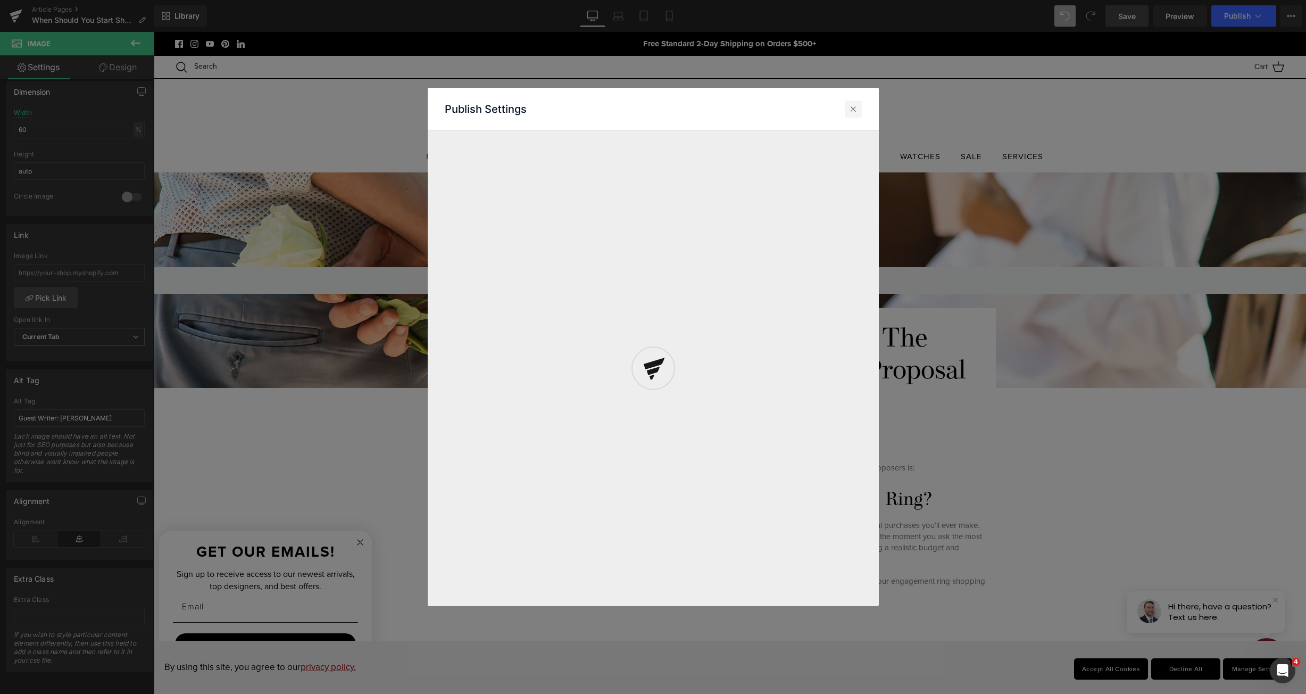
click at [857, 107] on icon at bounding box center [853, 109] width 11 height 11
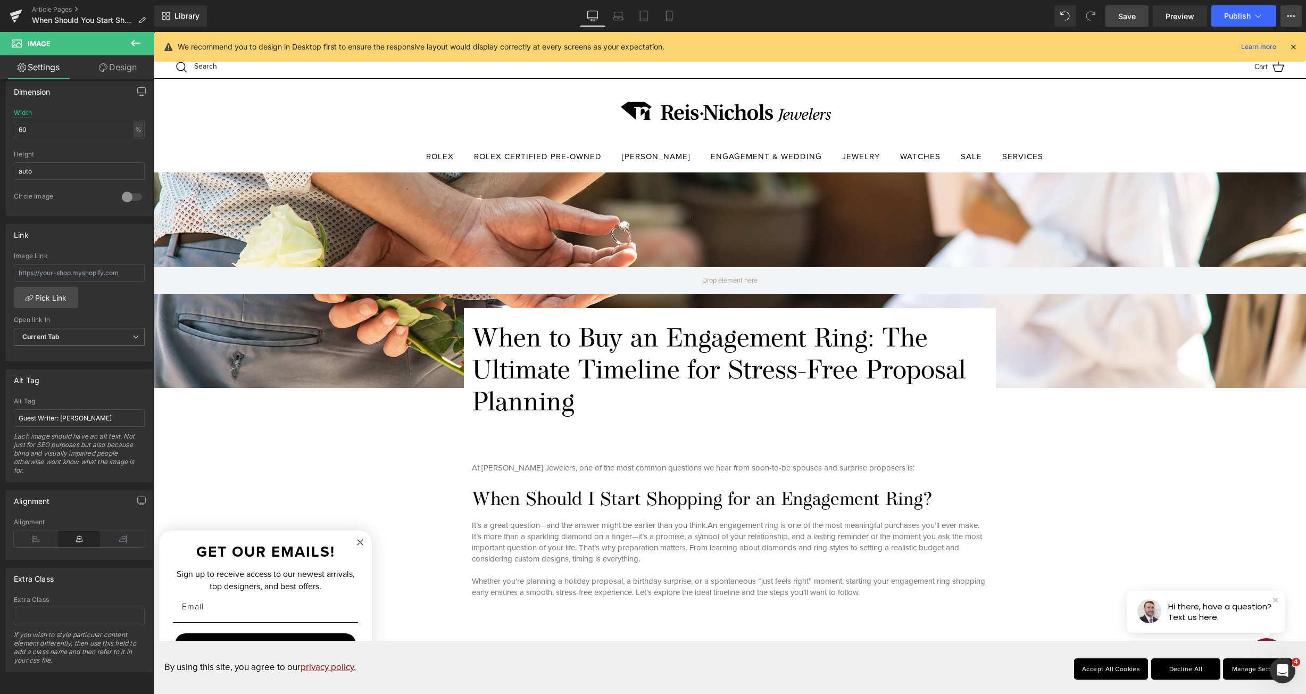
click at [1298, 14] on button "View Live Page View with current Template Save Template to Library Schedule Pub…" at bounding box center [1291, 15] width 21 height 21
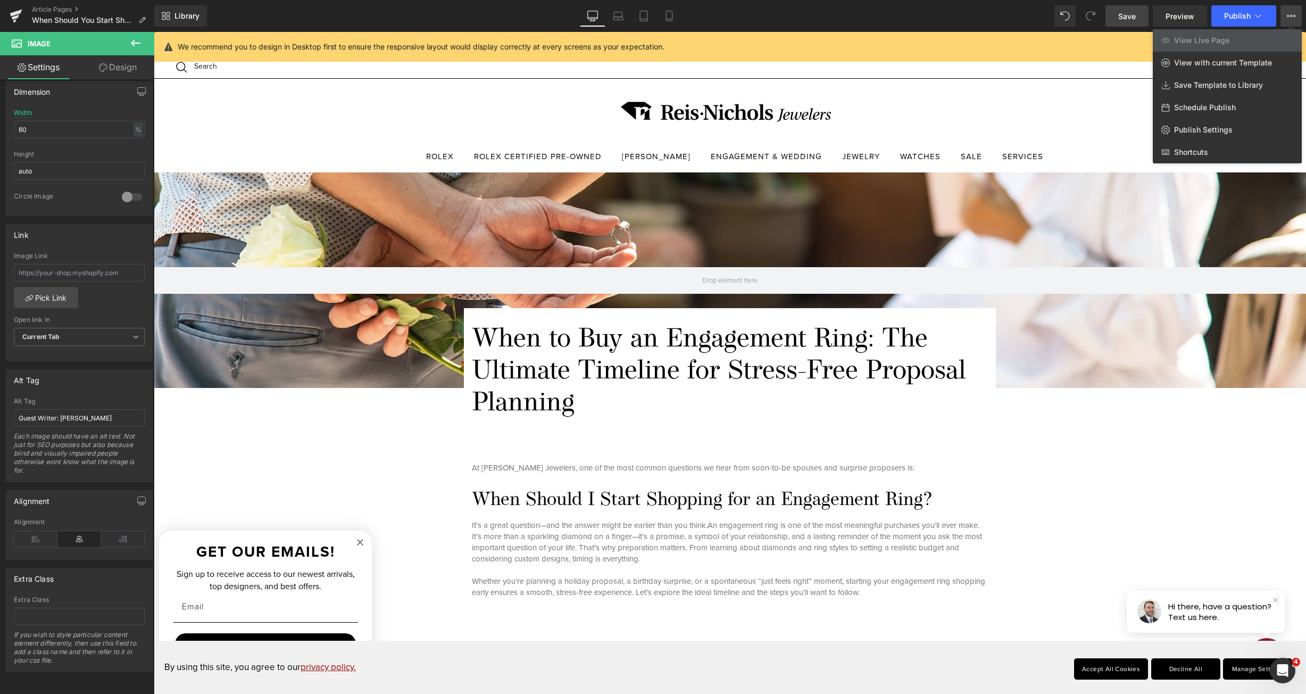
click at [1237, 104] on div "Schedule Publish" at bounding box center [1227, 107] width 149 height 22
select select
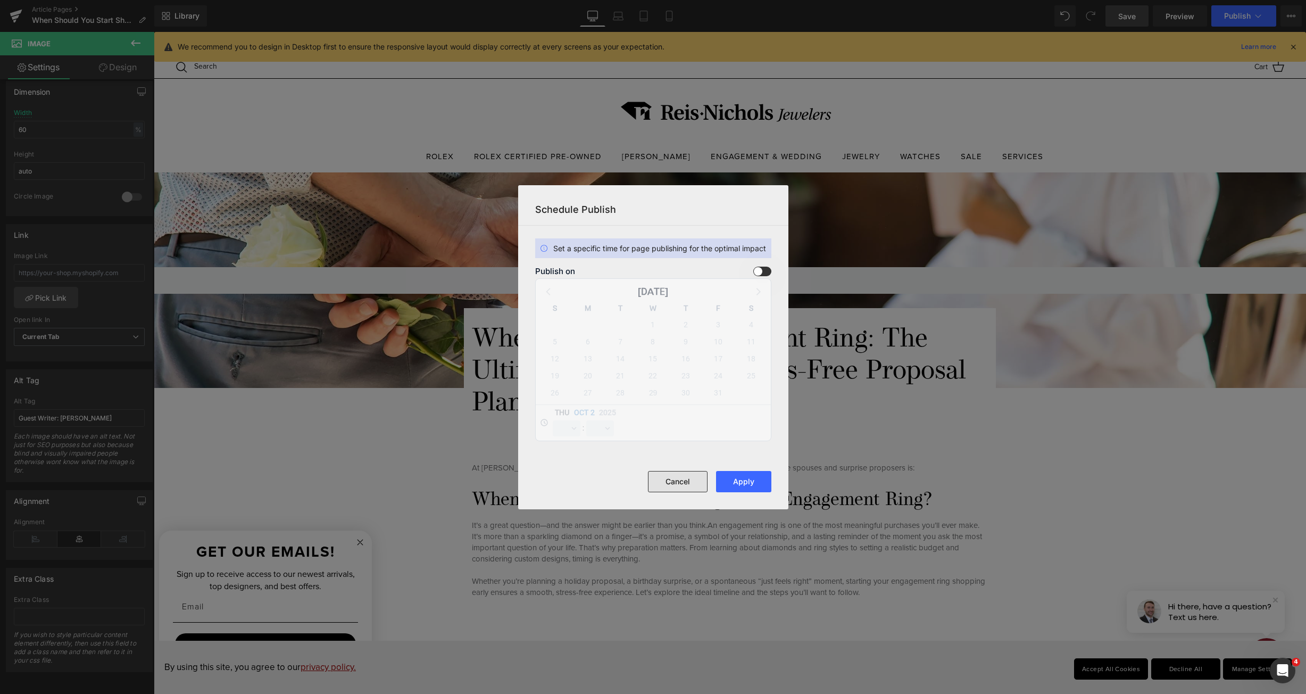
click at [688, 477] on button "Cancel" at bounding box center [678, 481] width 60 height 21
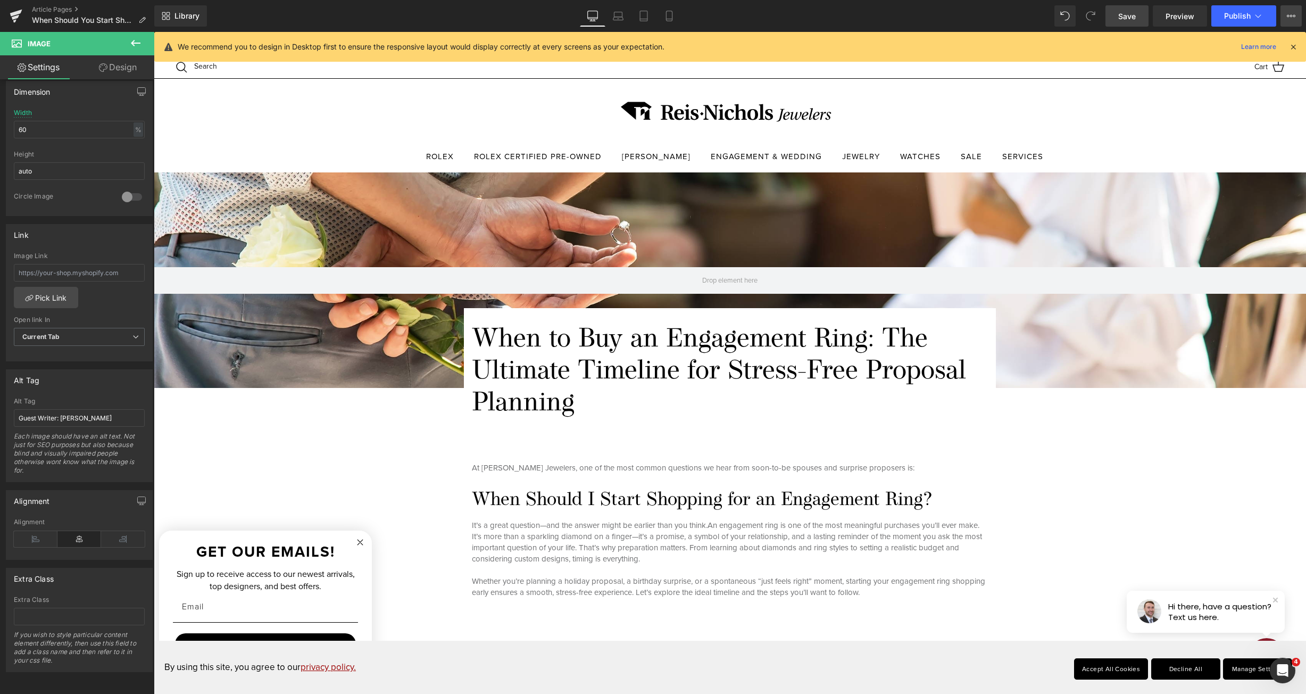
click at [1289, 17] on icon at bounding box center [1291, 16] width 9 height 9
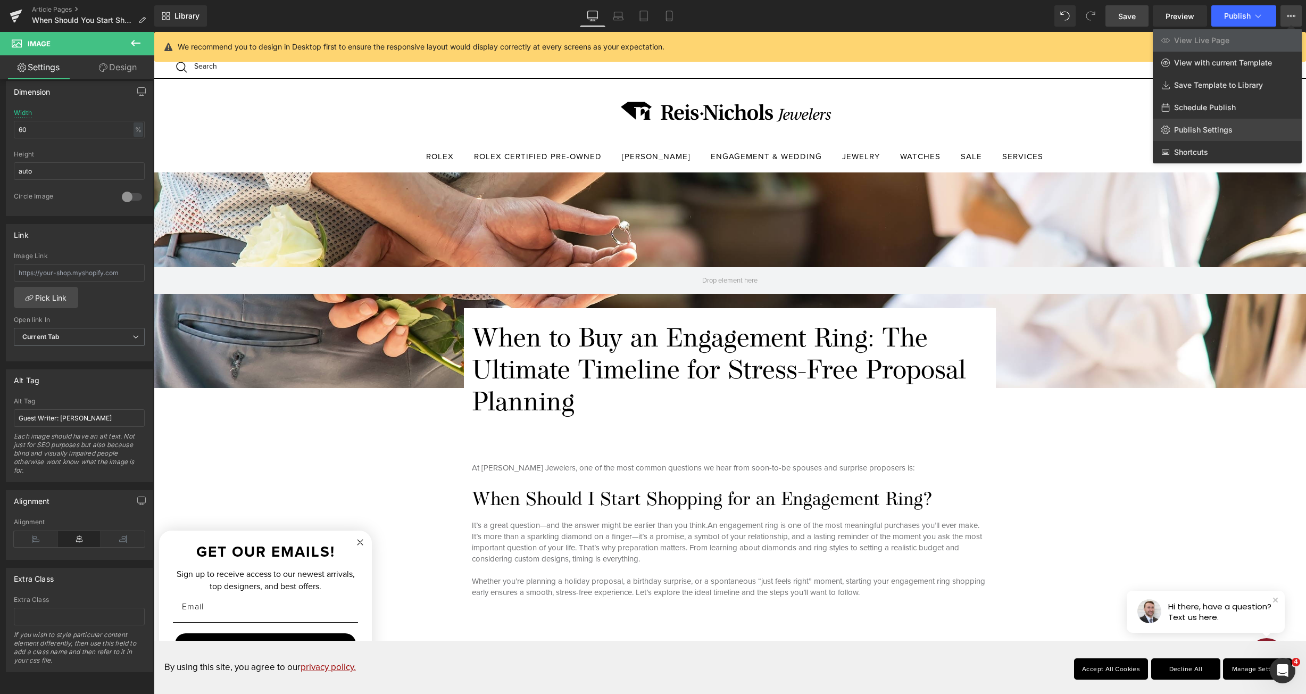
click at [1226, 126] on span "Publish Settings" at bounding box center [1203, 130] width 59 height 10
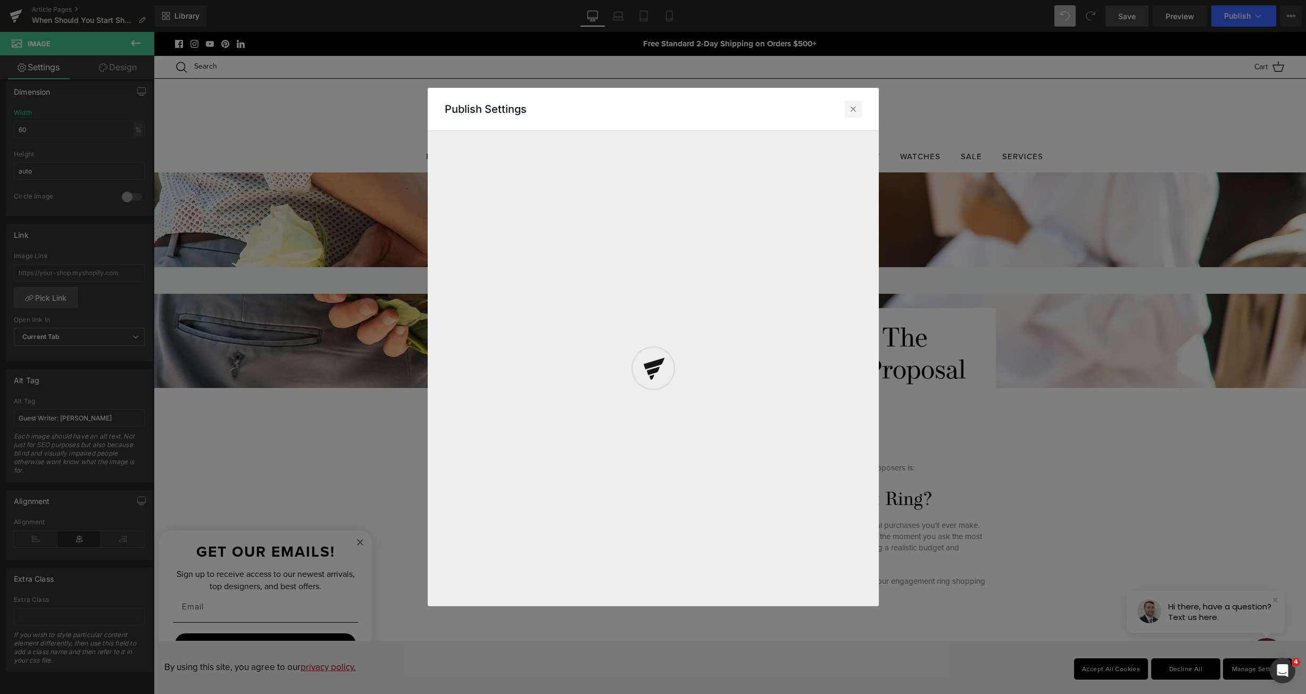
click at [857, 103] on div at bounding box center [853, 109] width 17 height 17
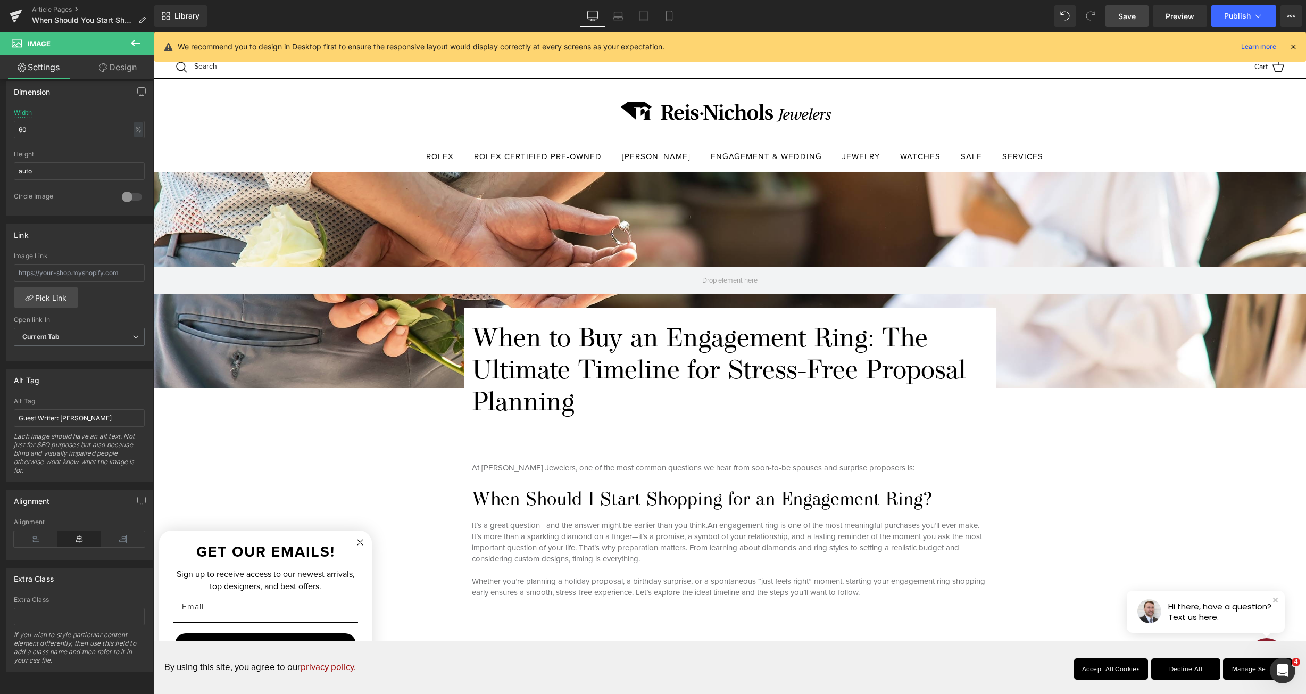
click at [1135, 19] on span "Save" at bounding box center [1127, 16] width 18 height 11
click at [1290, 10] on button "View Live Page View with current Template Save Template to Library Schedule Pub…" at bounding box center [1291, 15] width 21 height 21
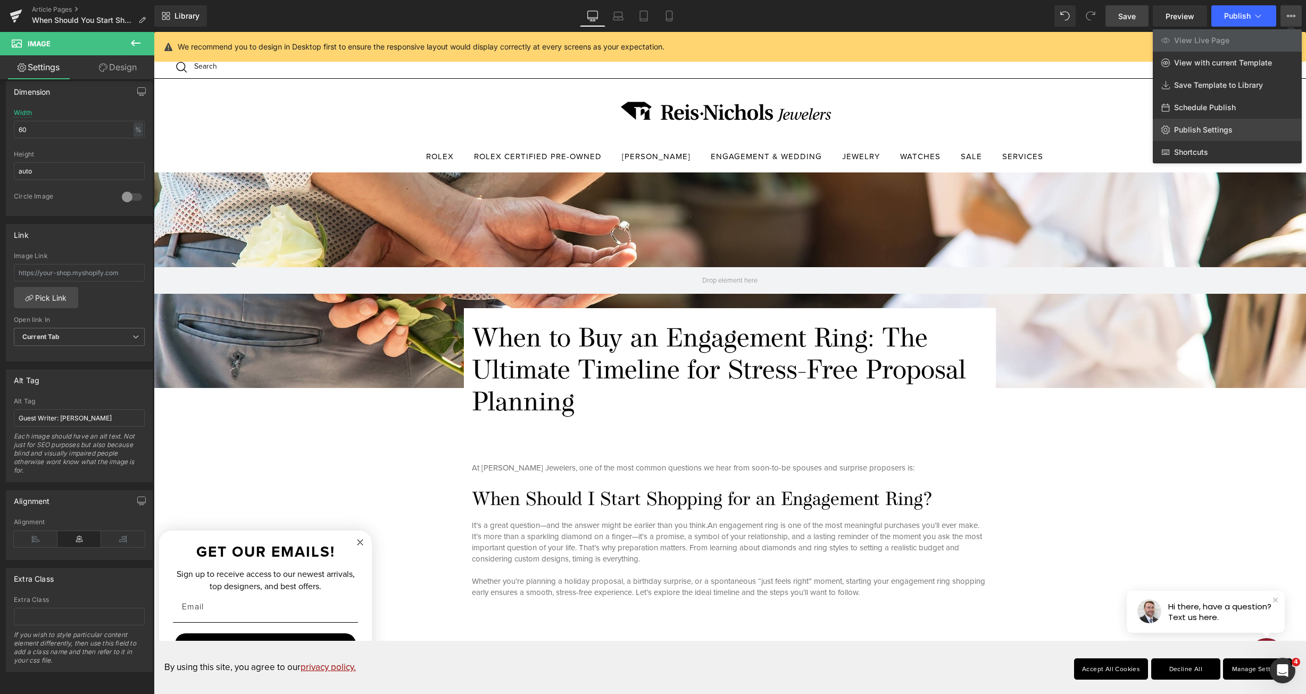
click at [1213, 130] on span "Publish Settings" at bounding box center [1203, 130] width 59 height 10
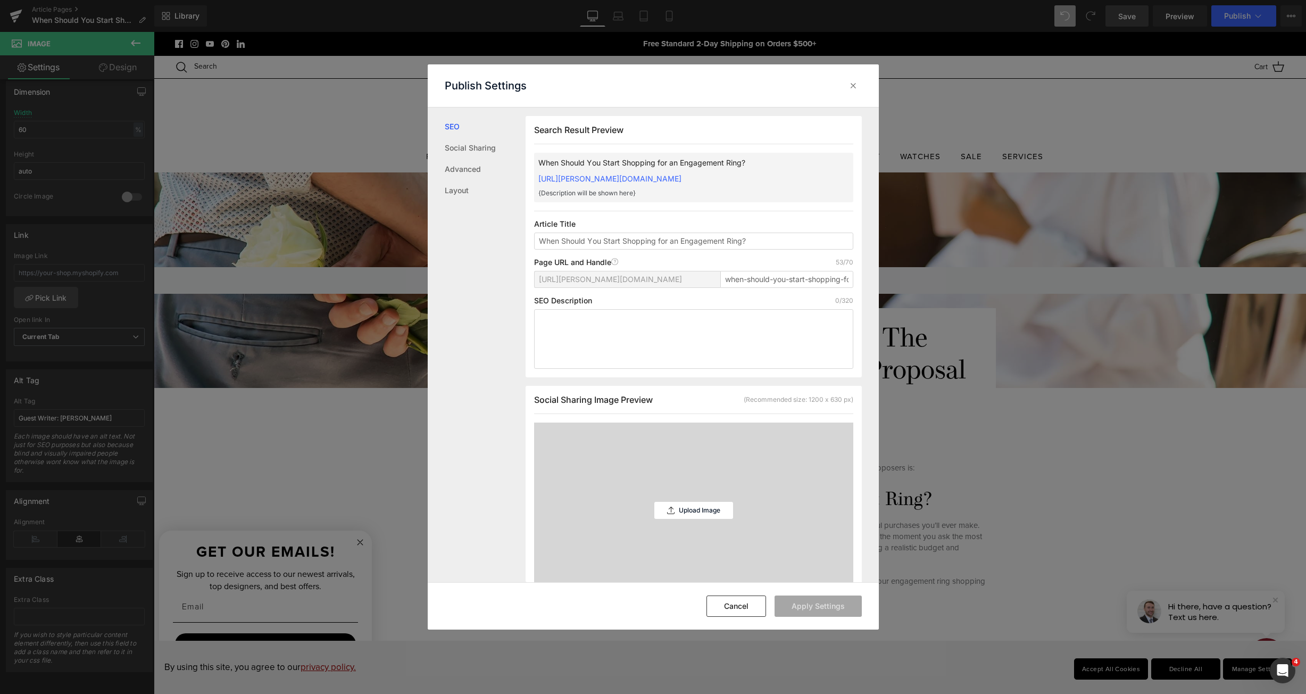
scroll to position [1, 0]
click at [760, 249] on input "When Should You Start Shopping for an Engagement Ring?" at bounding box center [693, 240] width 319 height 17
click at [672, 328] on textarea at bounding box center [693, 339] width 319 height 60
click at [866, 80] on div "Publish Settings" at bounding box center [653, 85] width 451 height 43
click at [861, 83] on div at bounding box center [853, 85] width 17 height 17
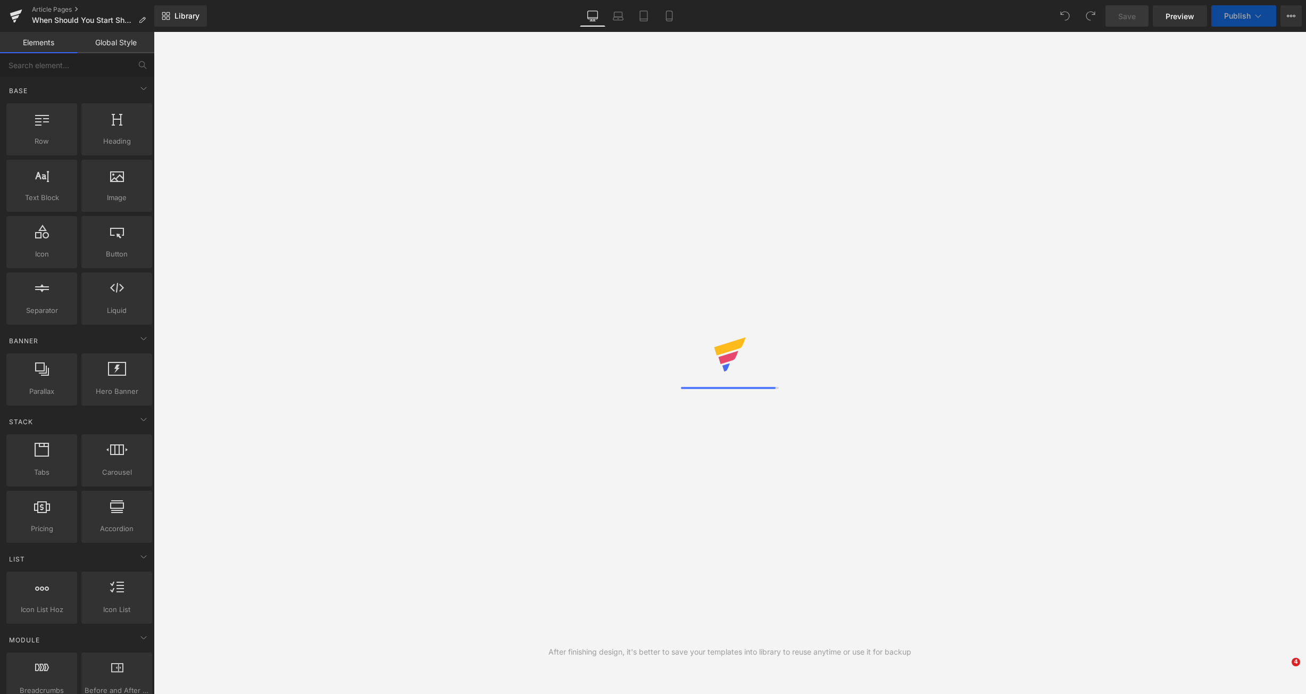
click at [667, 331] on div "After finishing design, it's better to save your templates into library to reus…" at bounding box center [730, 363] width 1153 height 662
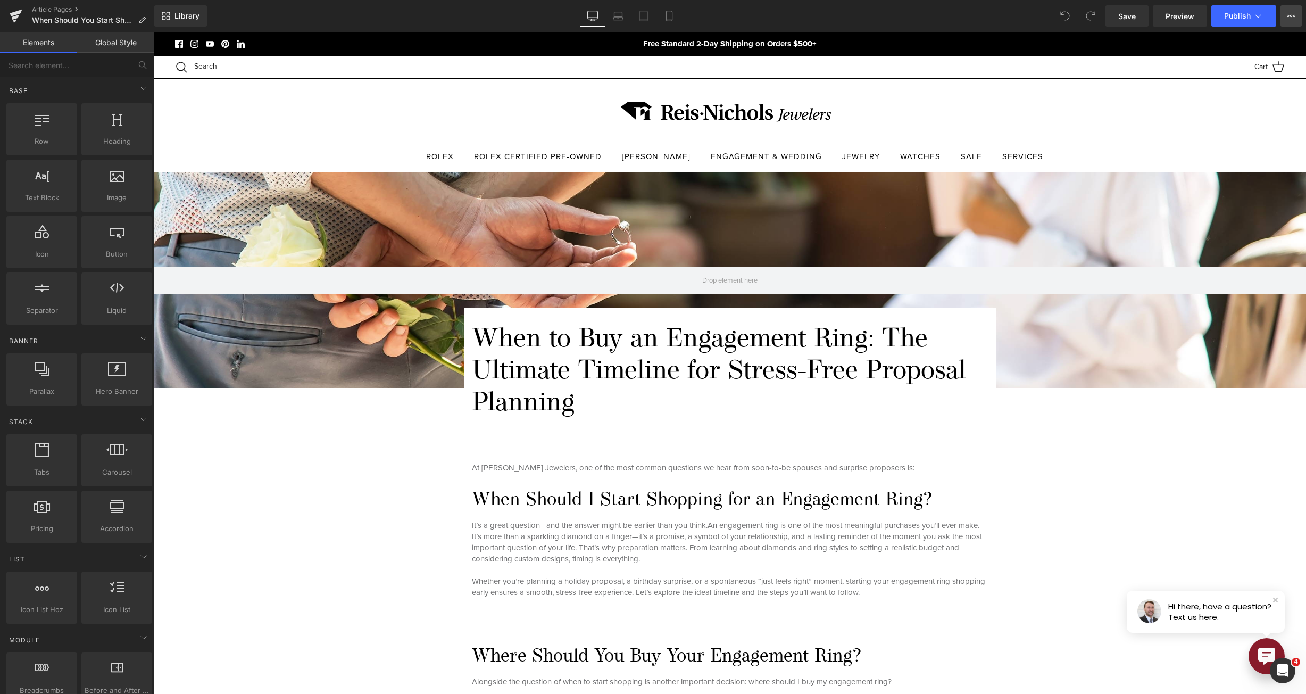
click at [1288, 10] on button "View Live Page View with current Template Save Template to Library Schedule Pub…" at bounding box center [1291, 15] width 21 height 21
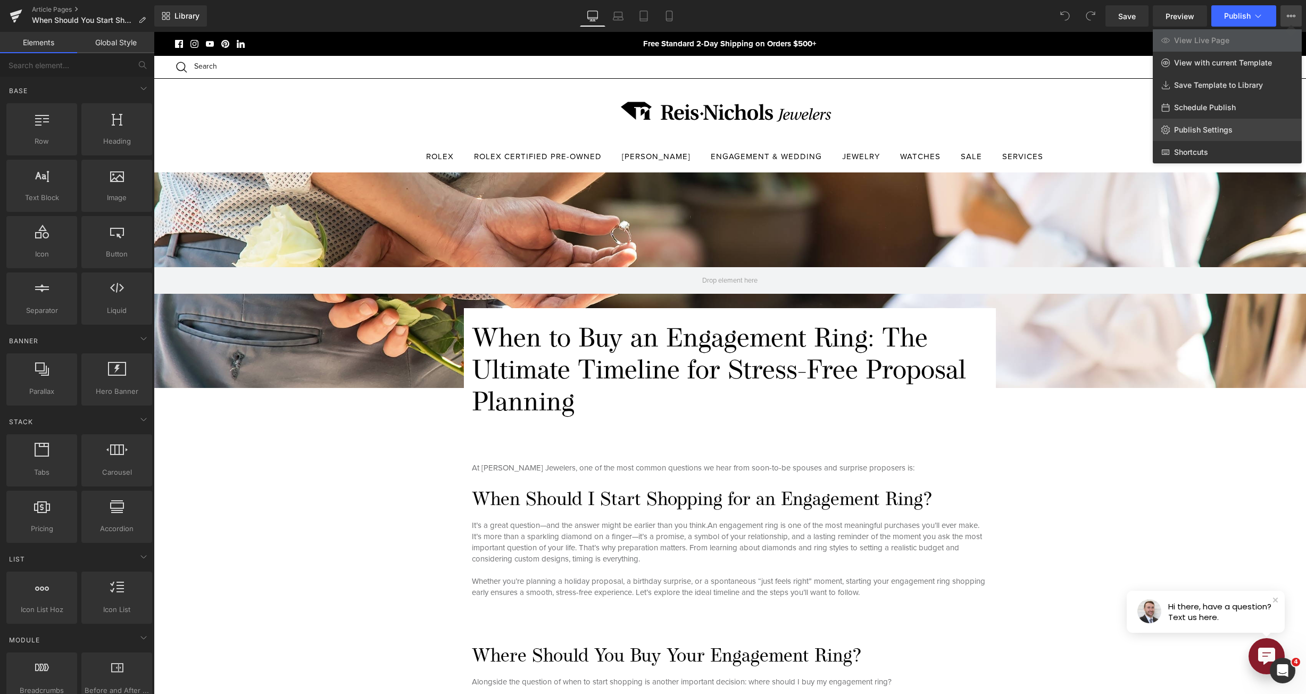
click at [1197, 135] on link "Publish Settings" at bounding box center [1227, 130] width 149 height 22
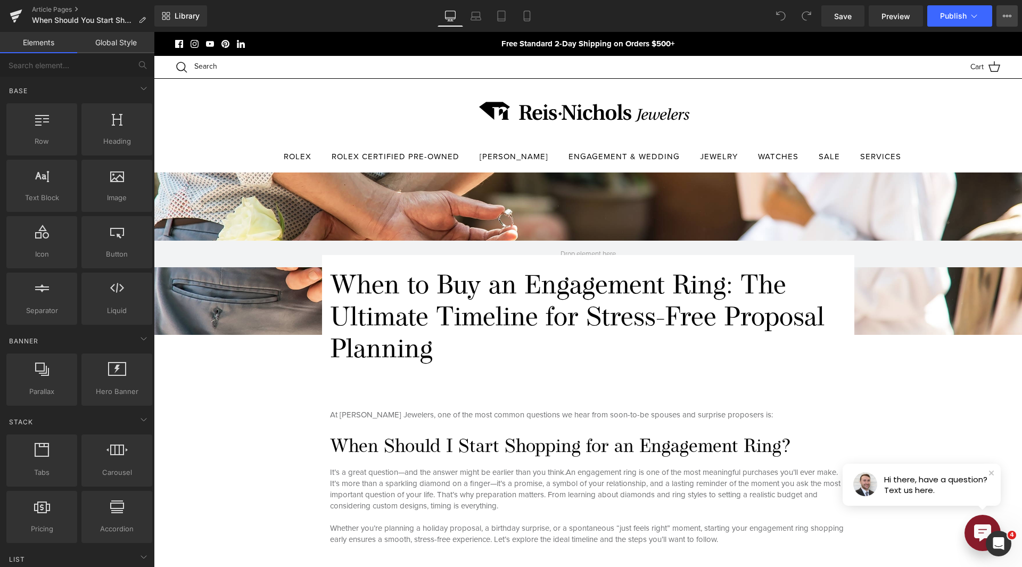
click at [1004, 18] on icon at bounding box center [1006, 16] width 9 height 9
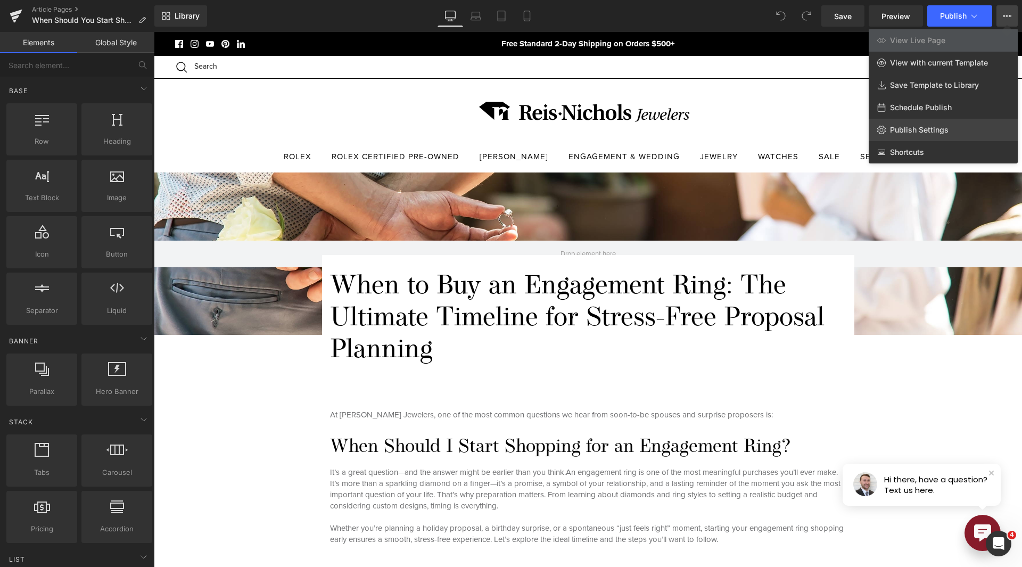
click at [908, 129] on span "Publish Settings" at bounding box center [919, 130] width 59 height 10
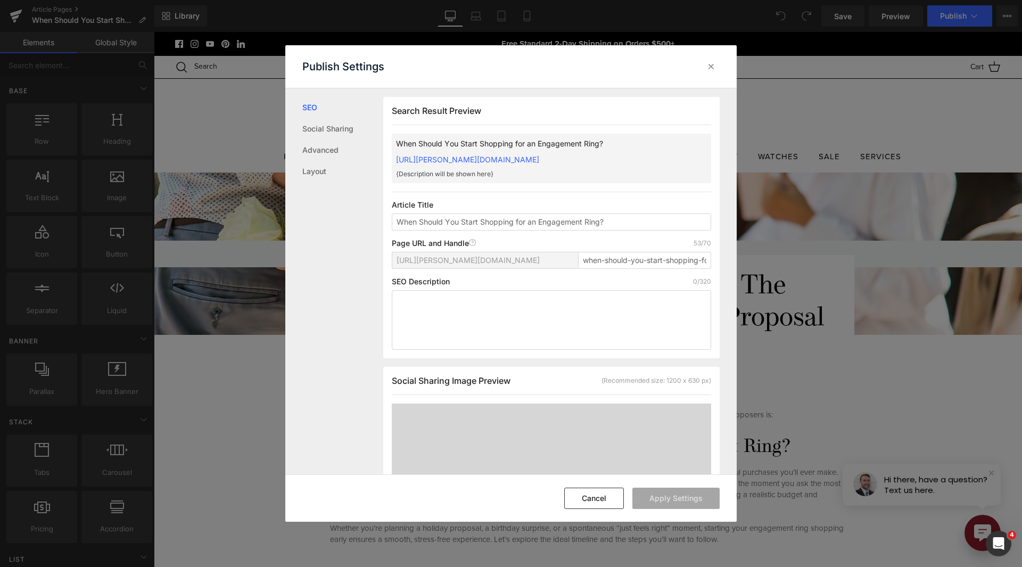
scroll to position [1, 0]
click at [523, 230] on input "When Should You Start Shopping for an Engagement Ring?" at bounding box center [551, 221] width 319 height 17
click at [463, 325] on textarea at bounding box center [551, 319] width 319 height 60
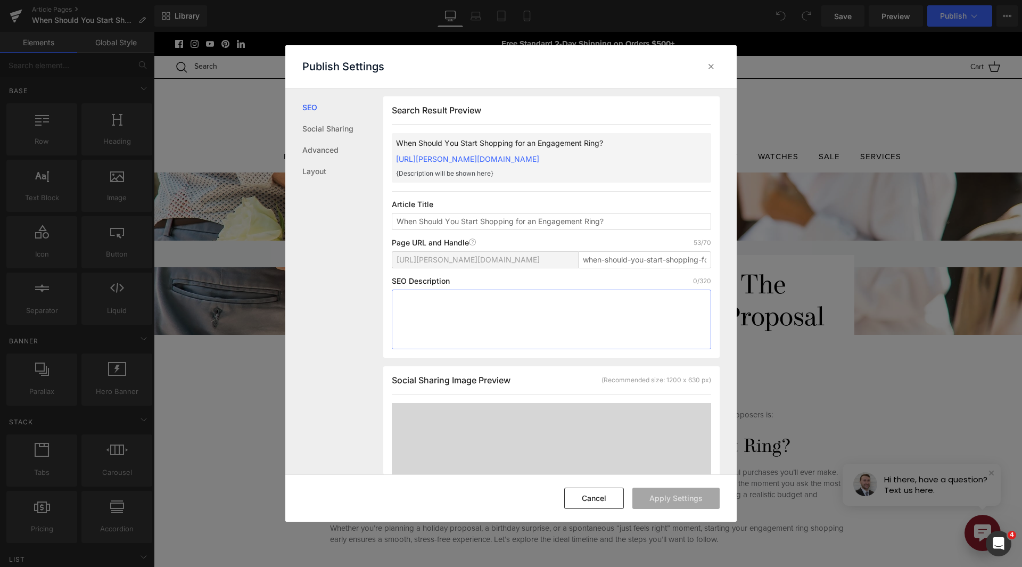
paste textarea ""Wondering when to start shopping for an engagement ring? This complete guide c…"
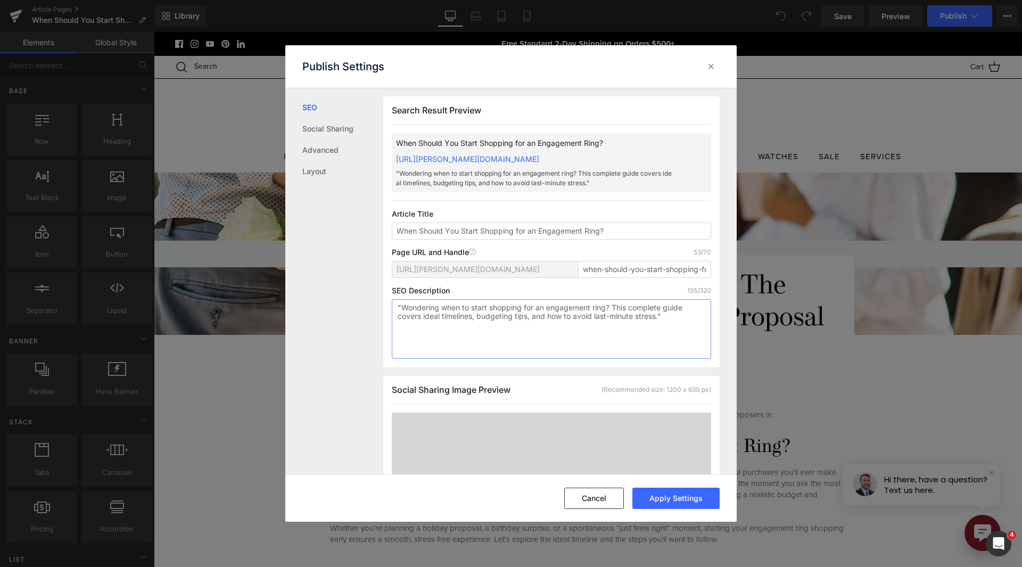
click at [403, 315] on textarea ""Wondering when to start shopping for an engagement ring? This complete guide c…" at bounding box center [551, 329] width 319 height 60
drag, startPoint x: 667, startPoint y: 331, endPoint x: 660, endPoint y: 329, distance: 6.6
click at [660, 330] on textarea "Wondering when to start shopping for an engagement ring? This complete guide co…" at bounding box center [551, 329] width 319 height 60
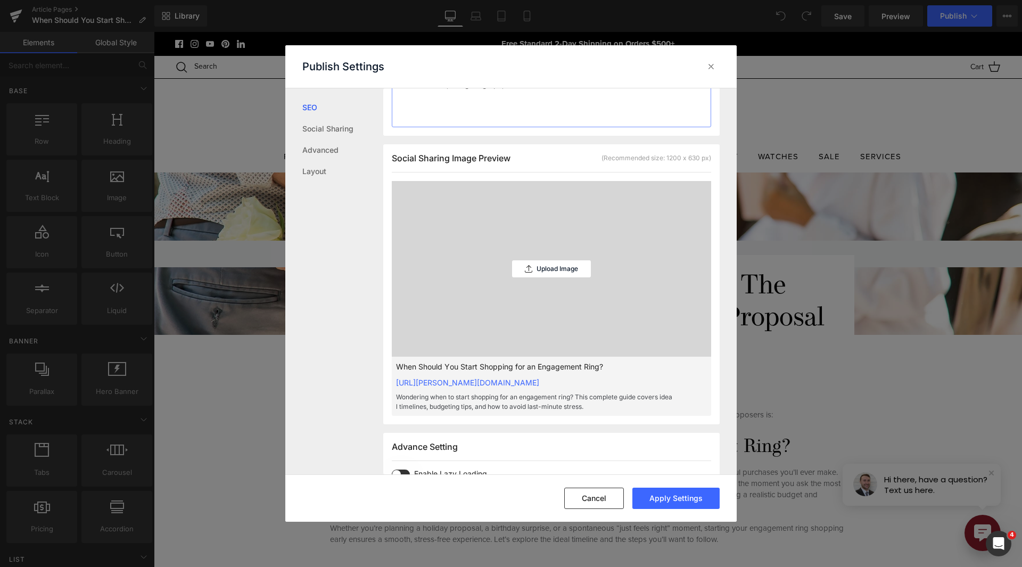
scroll to position [373, 0]
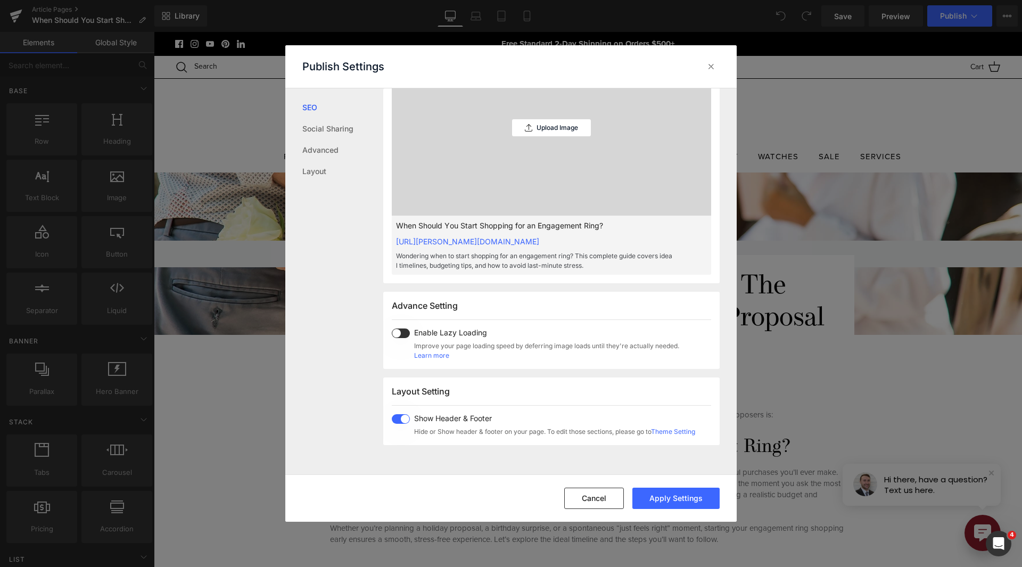
type textarea "Wondering when to start shopping for an engagement ring? This complete guide co…"
click at [409, 338] on label at bounding box center [401, 333] width 18 height 10
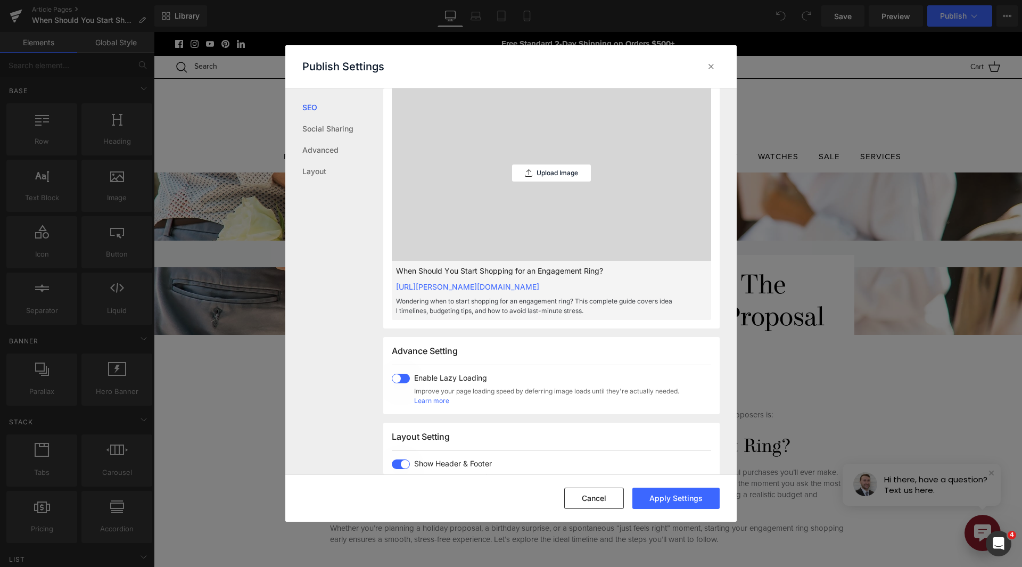
scroll to position [357, 0]
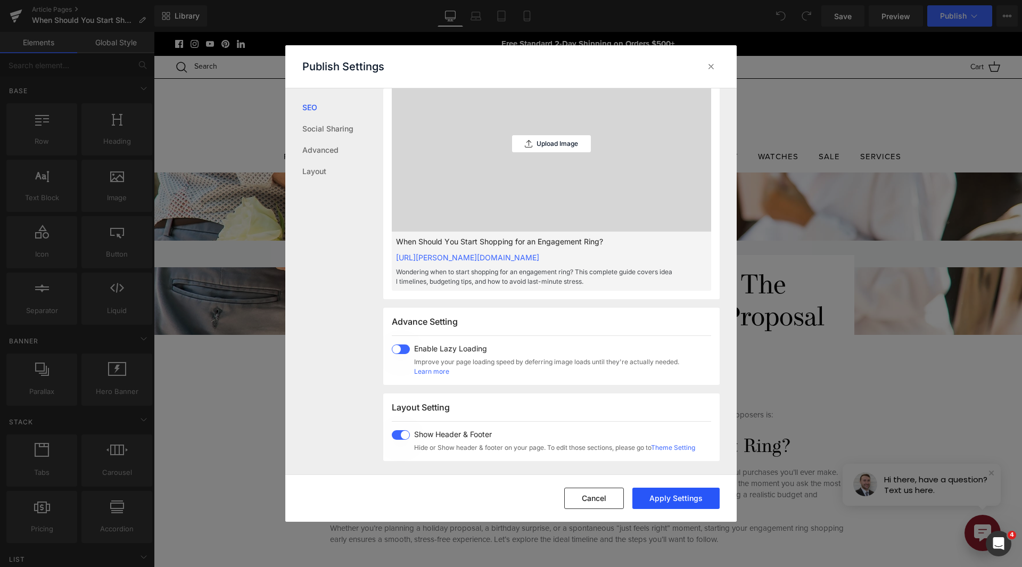
click at [695, 495] on button "Apply Settings" at bounding box center [675, 497] width 87 height 21
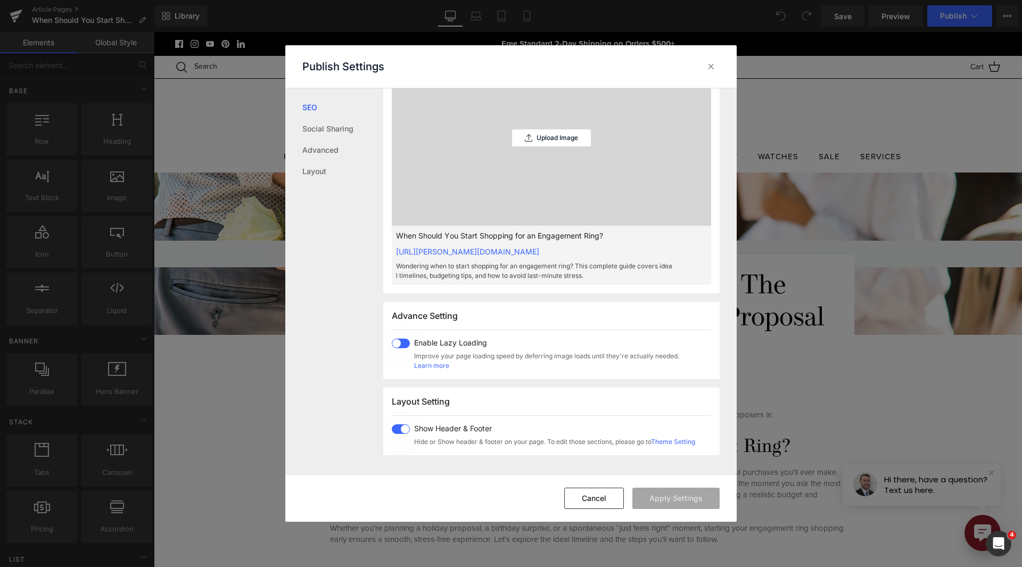
scroll to position [303, 0]
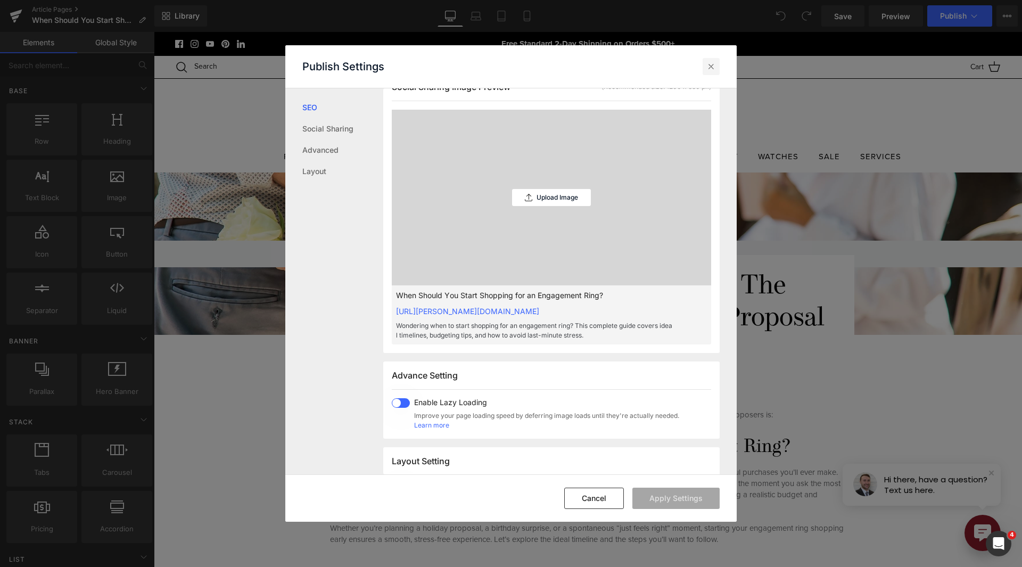
click at [714, 65] on icon at bounding box center [711, 66] width 11 height 11
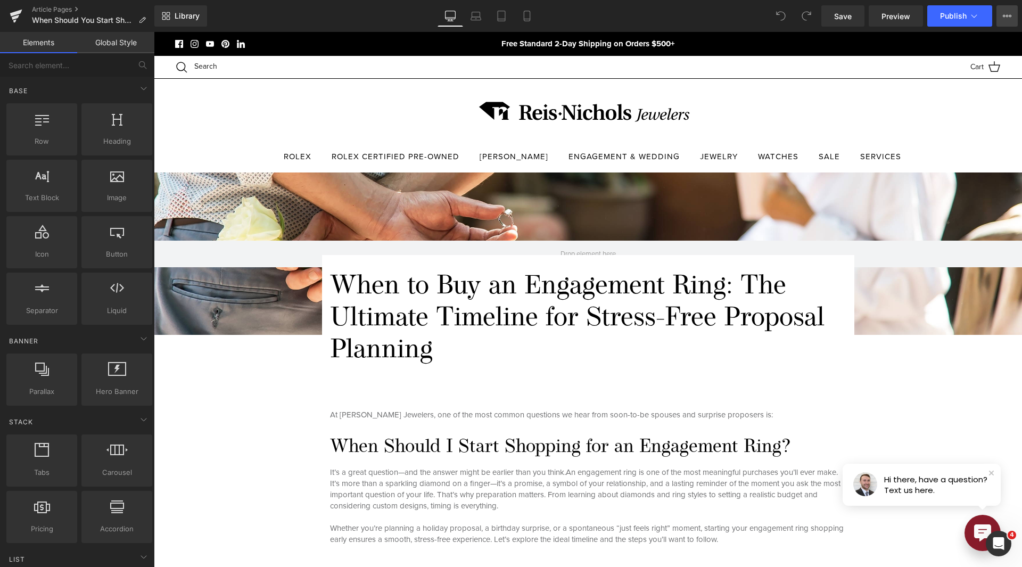
click at [1009, 20] on button "View Live Page View with current Template Save Template to Library Schedule Pub…" at bounding box center [1006, 15] width 21 height 21
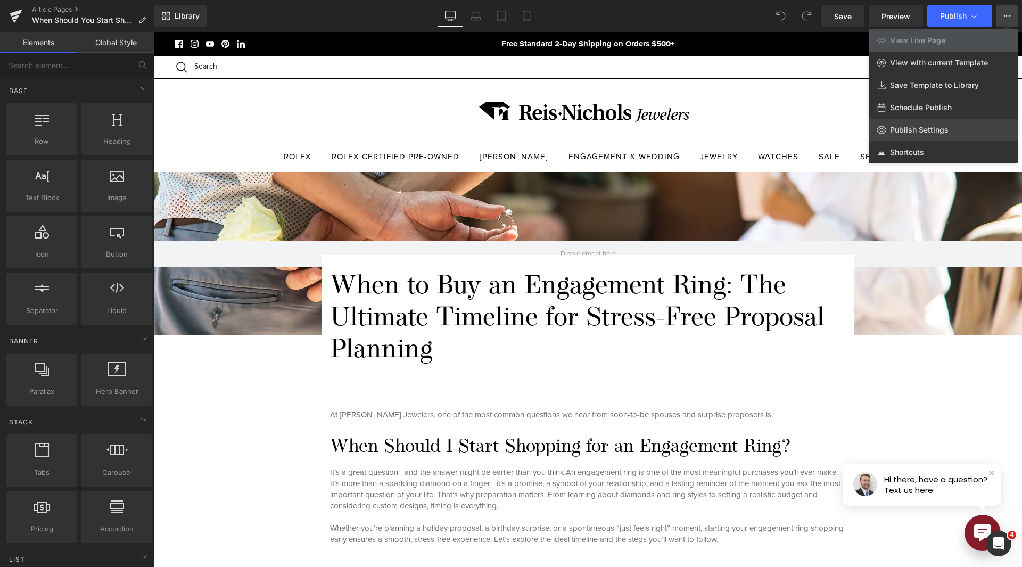
click at [931, 128] on span "Publish Settings" at bounding box center [919, 130] width 59 height 10
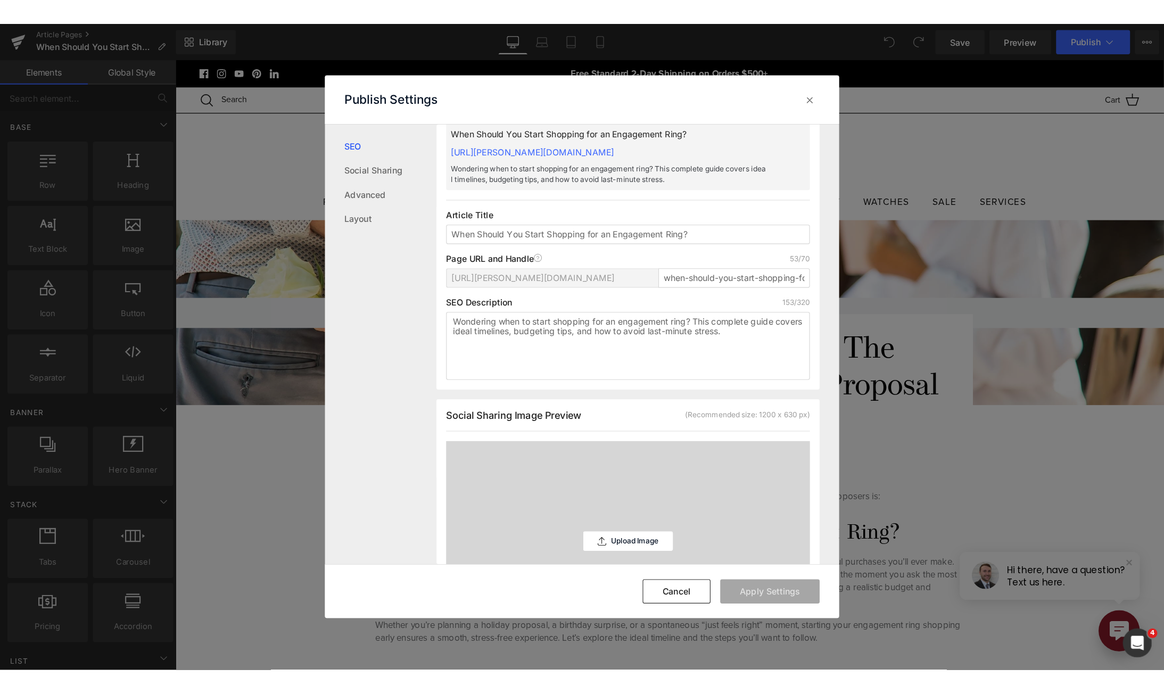
scroll to position [107, 0]
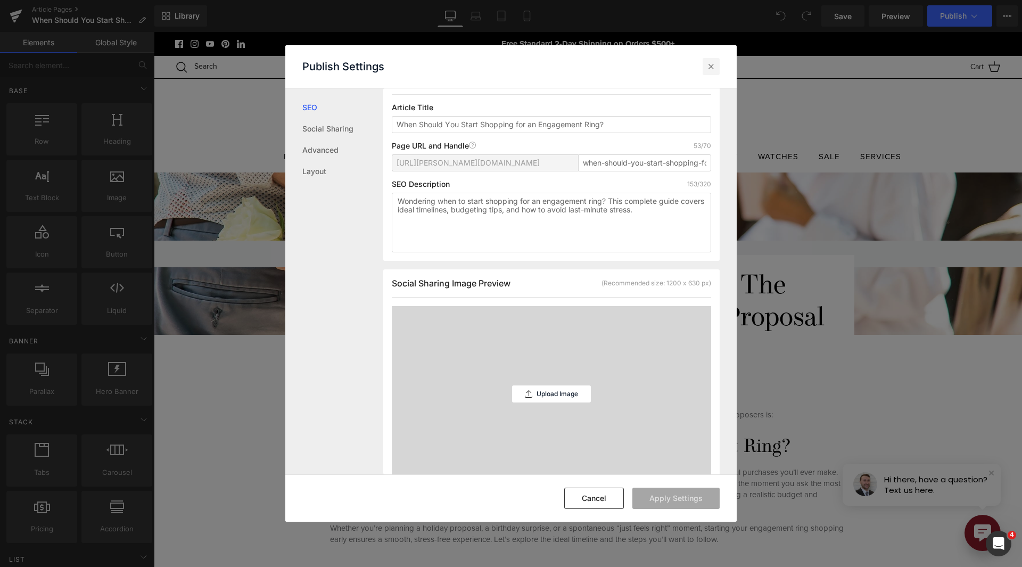
click at [706, 70] on icon at bounding box center [711, 66] width 11 height 11
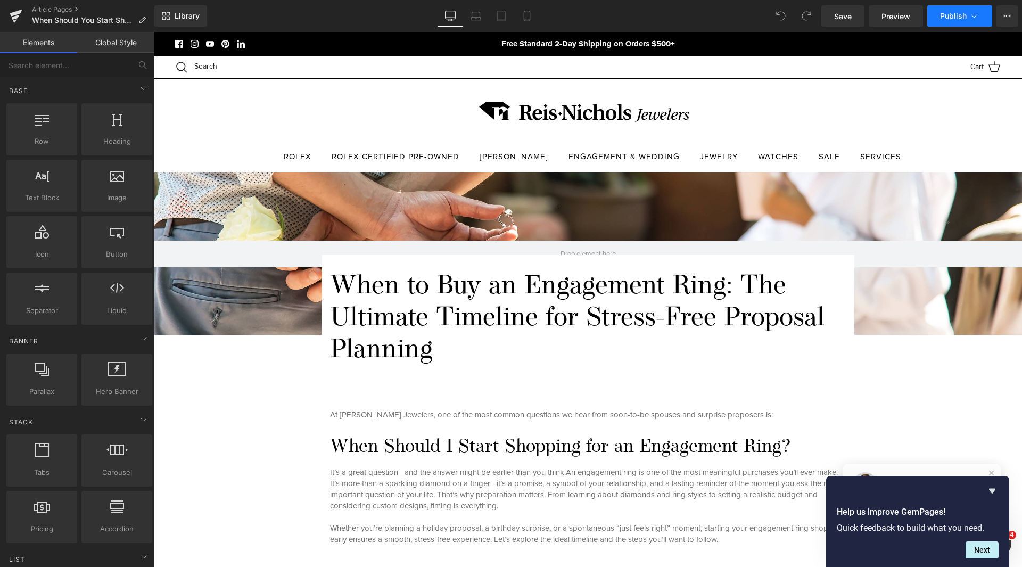
click at [963, 18] on span "Publish" at bounding box center [953, 16] width 27 height 9
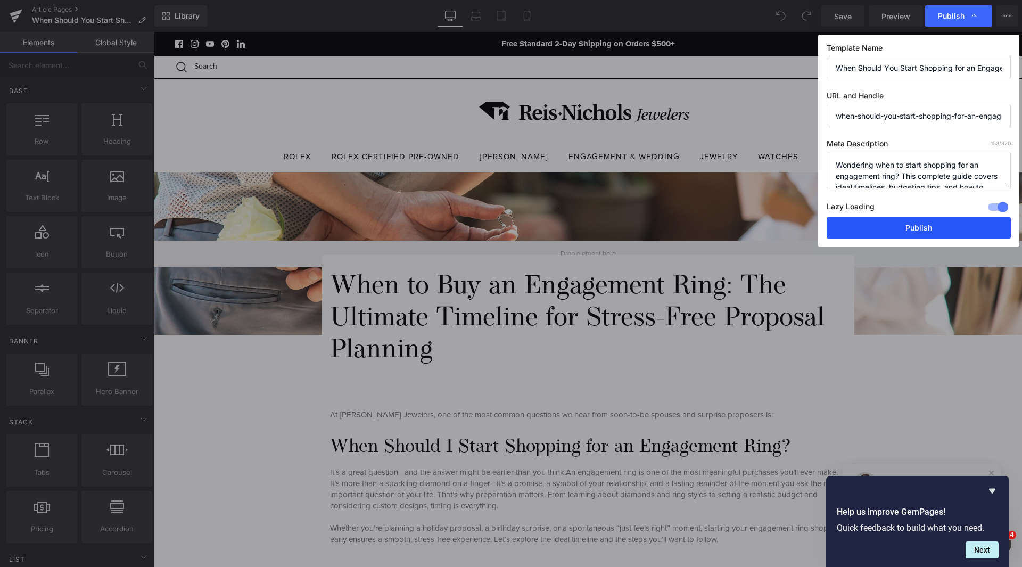
click at [937, 221] on button "Publish" at bounding box center [918, 227] width 184 height 21
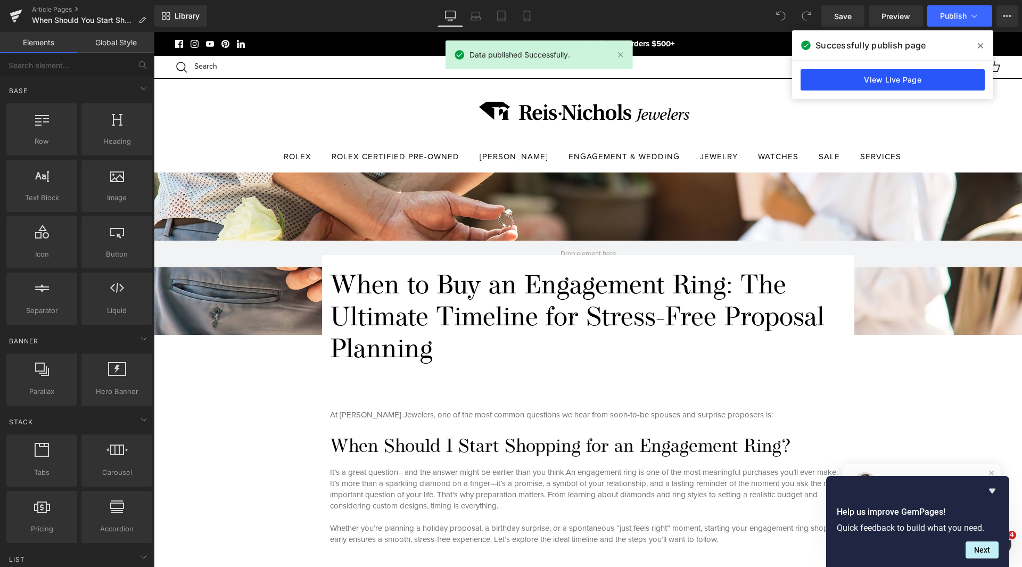
click at [896, 76] on link "View Live Page" at bounding box center [892, 79] width 184 height 21
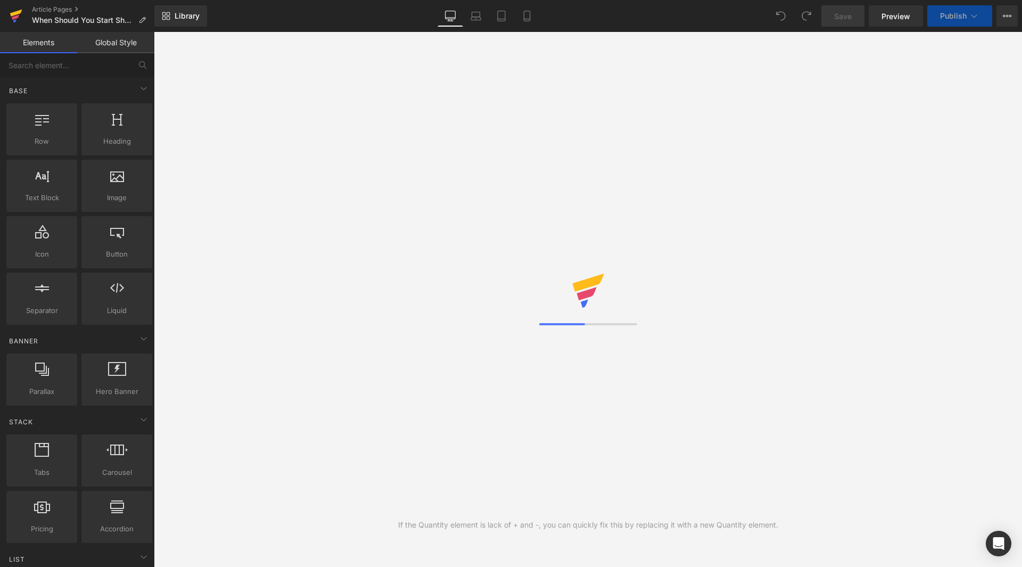
click at [22, 11] on icon at bounding box center [16, 16] width 13 height 27
